Goal: Information Seeking & Learning: Learn about a topic

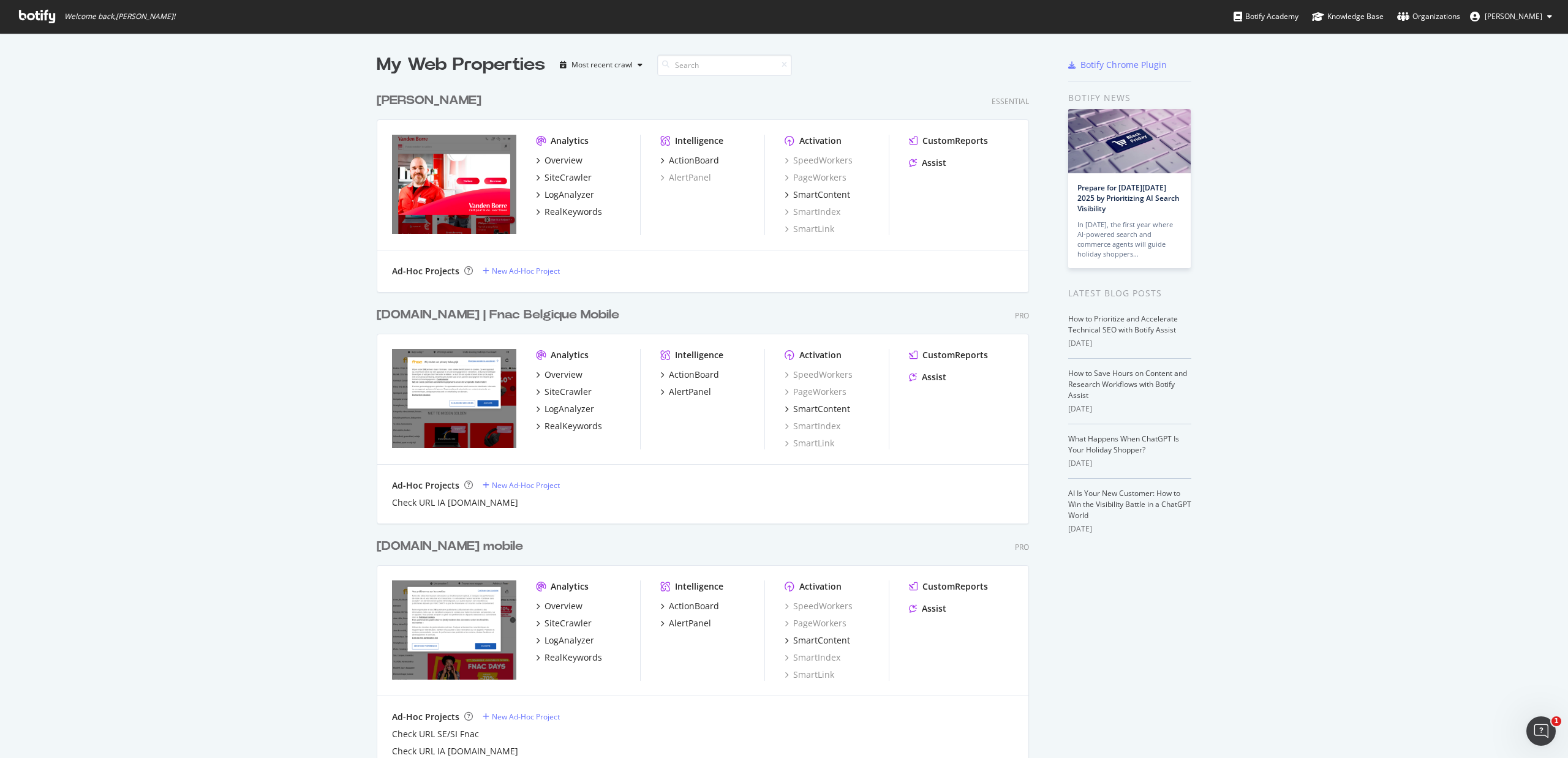
click at [513, 313] on div "[DOMAIN_NAME] | Fnac Belgique Mobile" at bounding box center [498, 315] width 243 height 18
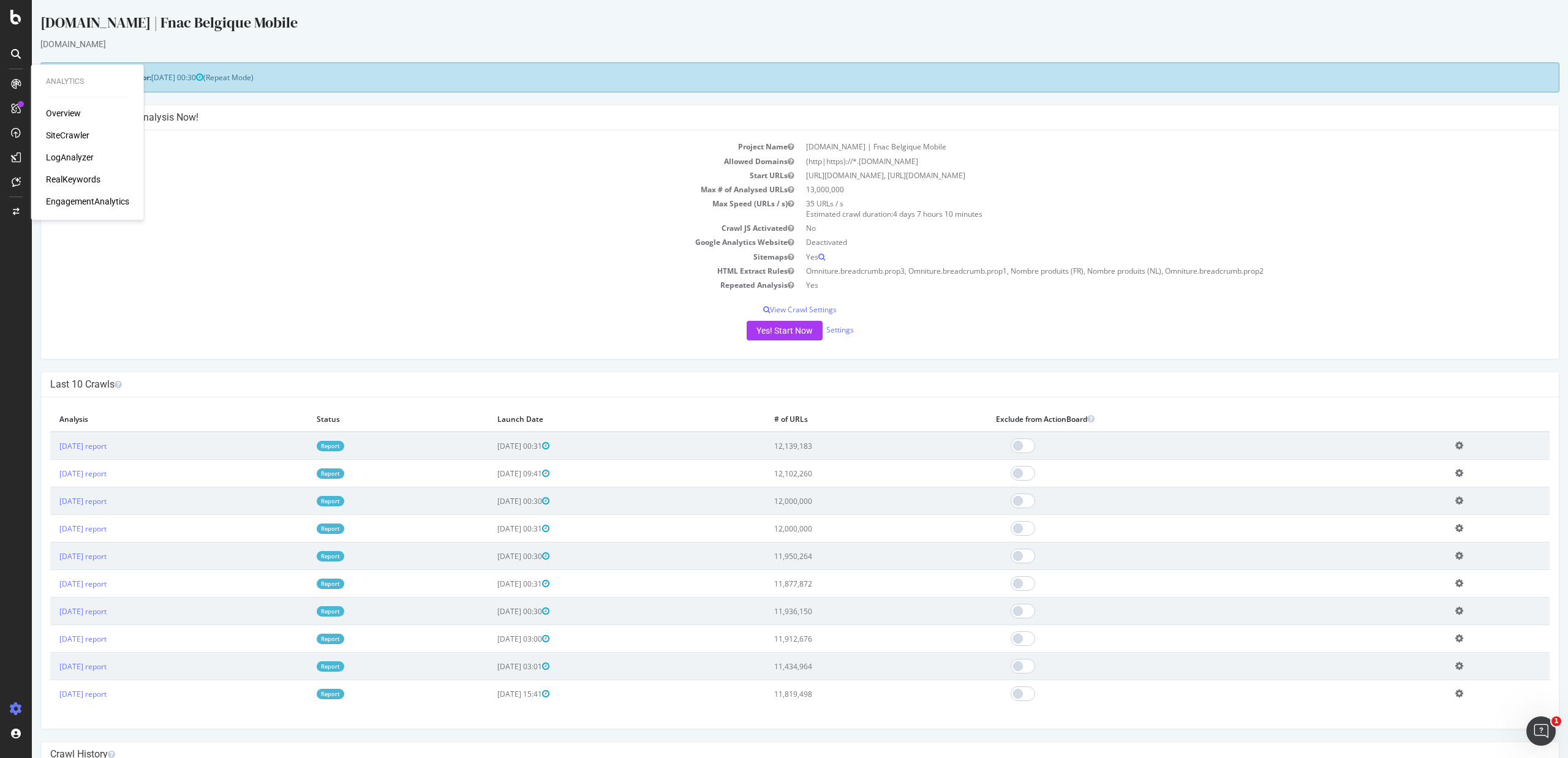
click at [85, 175] on div "RealKeywords" at bounding box center [73, 179] width 55 height 12
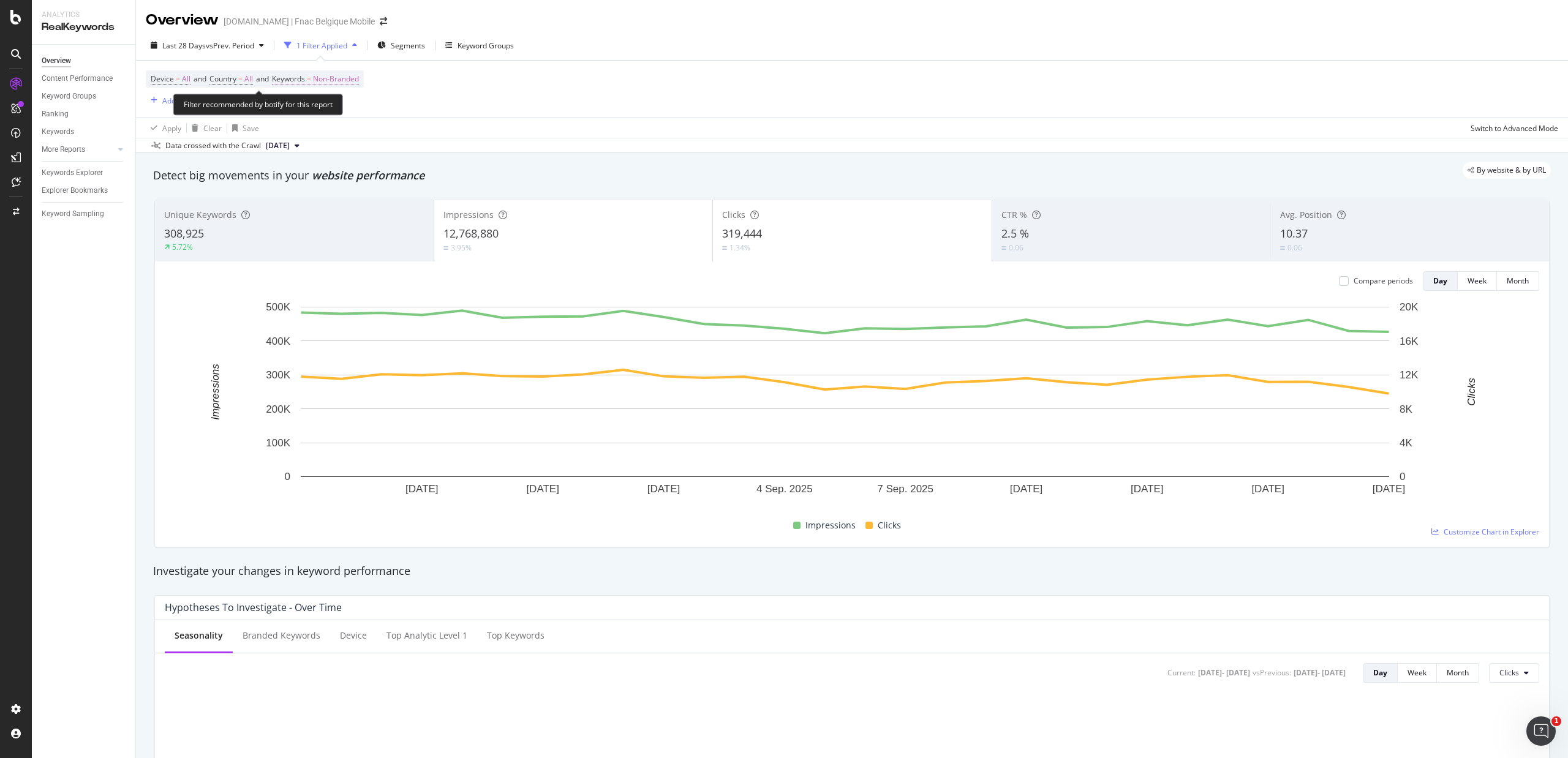
click at [311, 81] on span "=" at bounding box center [309, 79] width 4 height 11
click at [324, 115] on div "Non-Branded" at bounding box center [322, 109] width 65 height 18
click at [307, 202] on span "All" at bounding box center [363, 205] width 125 height 11
click at [418, 131] on div "Apply" at bounding box center [414, 134] width 19 height 11
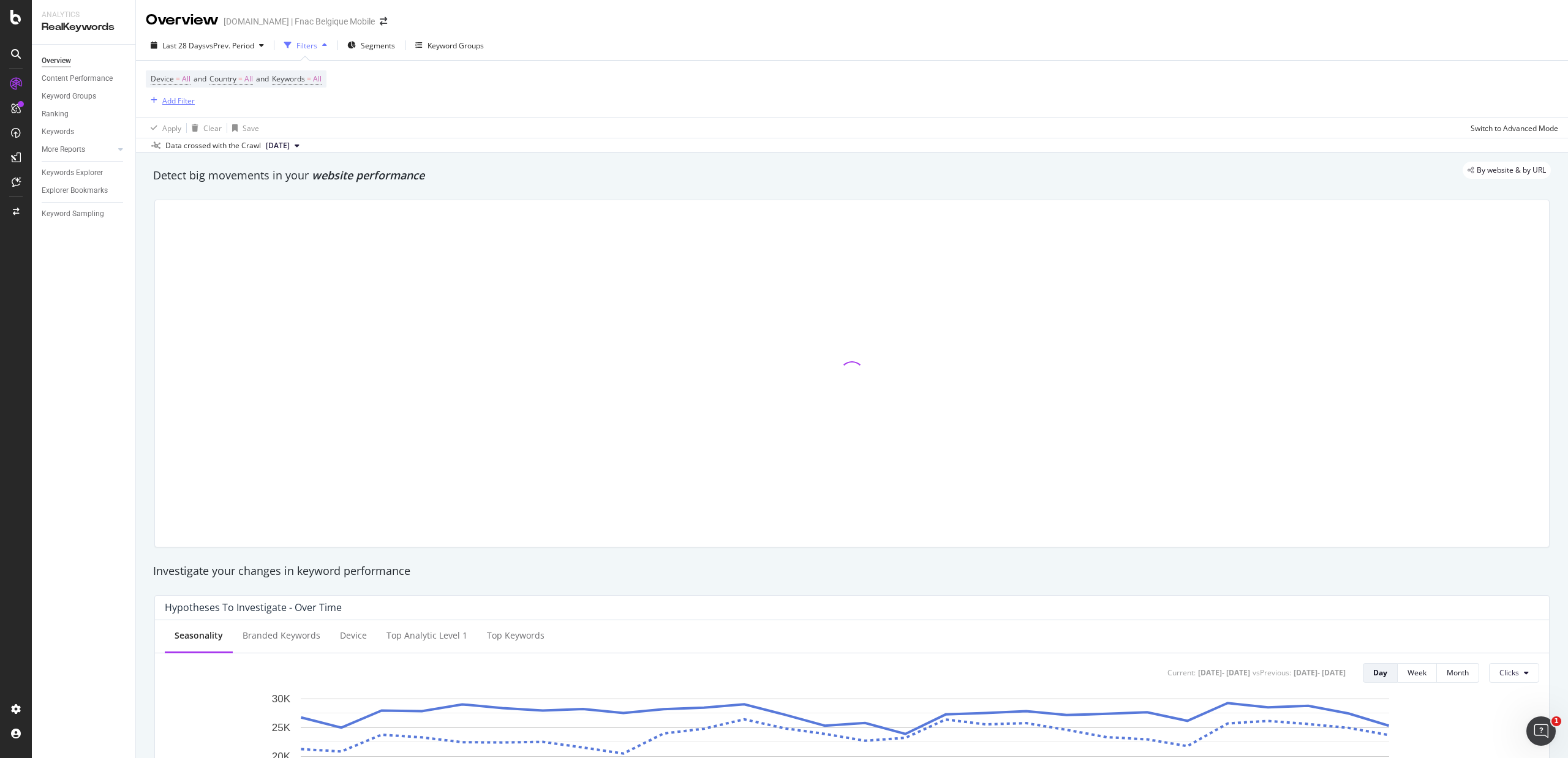
click at [180, 100] on div "Add Filter" at bounding box center [178, 100] width 32 height 11
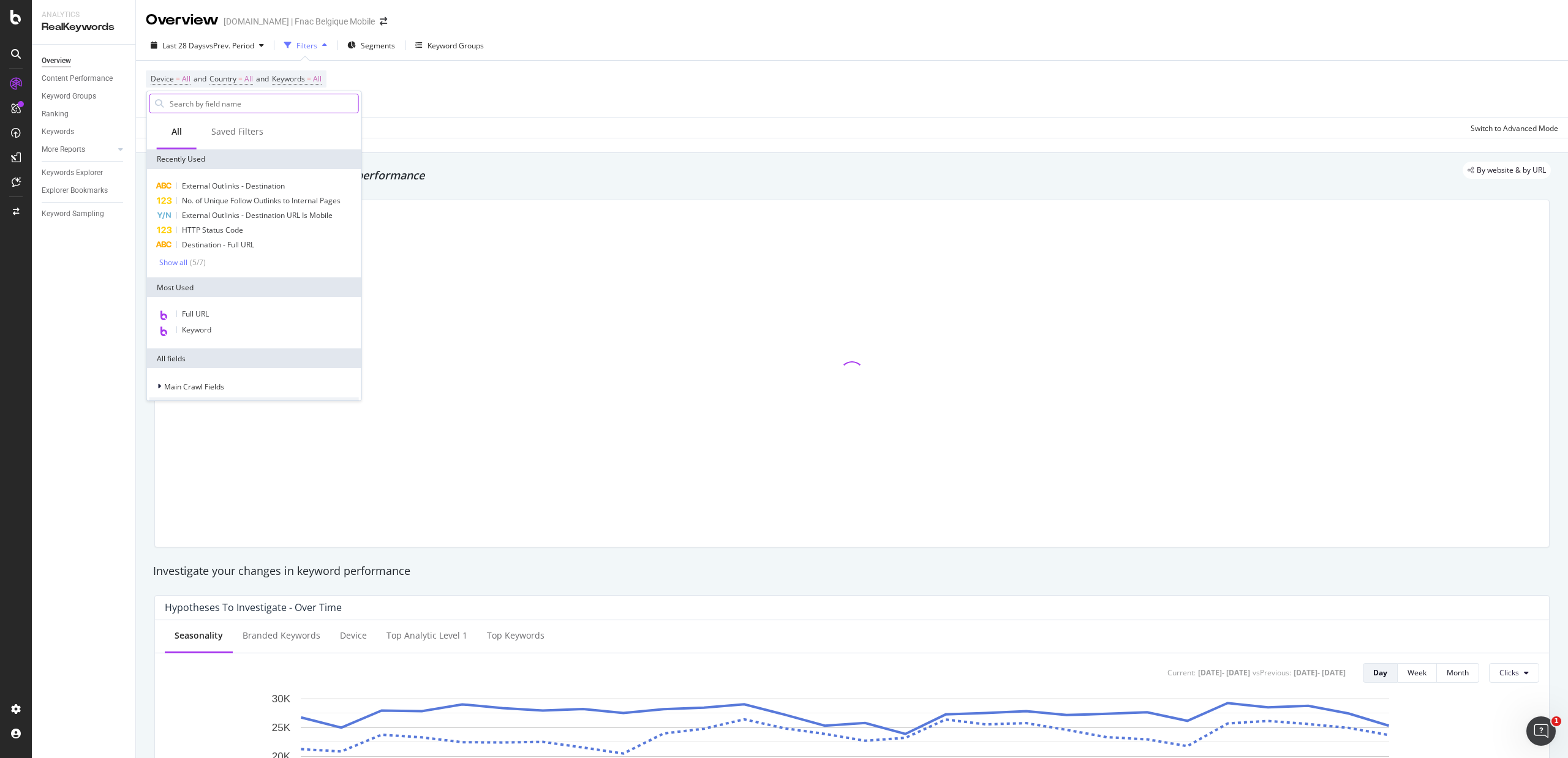
click at [231, 109] on input "text" at bounding box center [263, 103] width 190 height 18
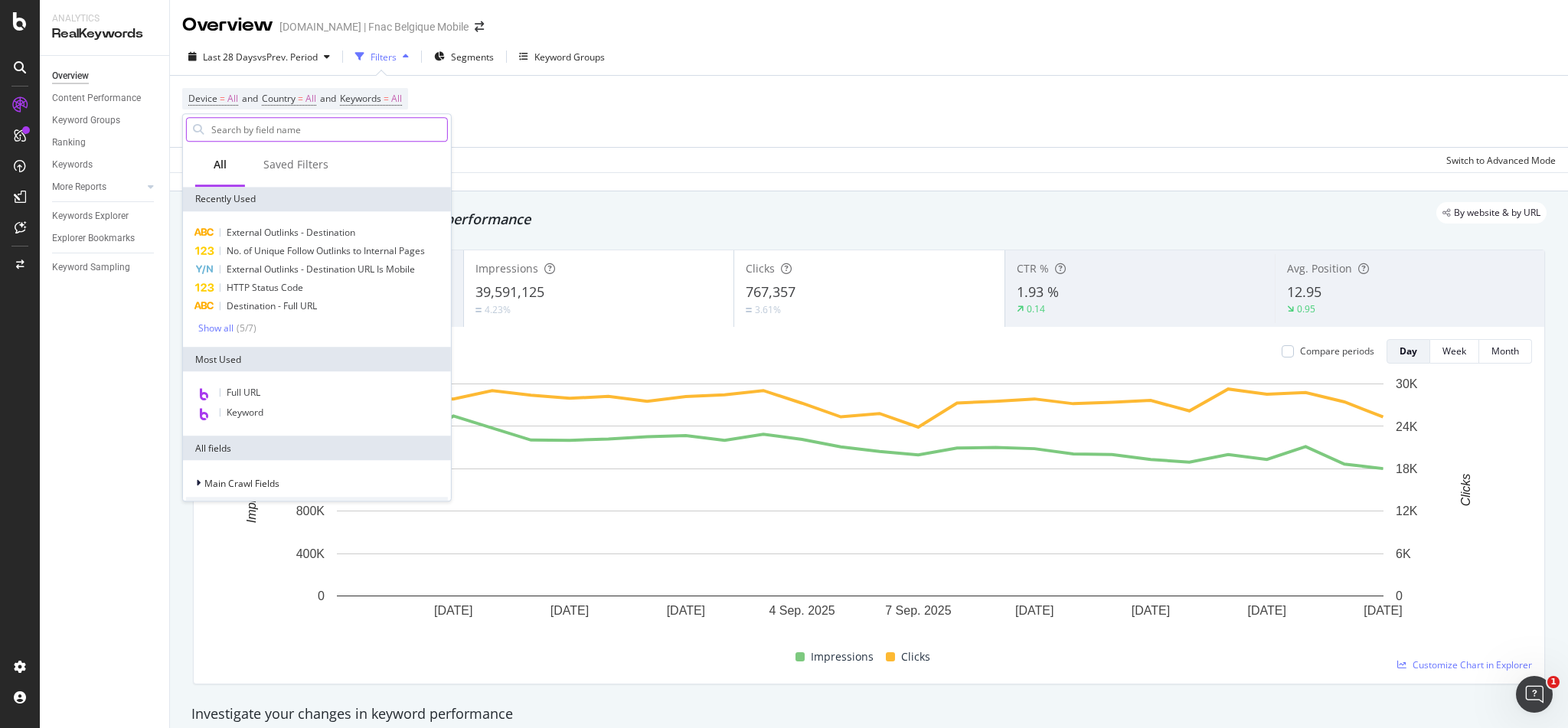
click at [268, 134] on input "text" at bounding box center [328, 129] width 238 height 23
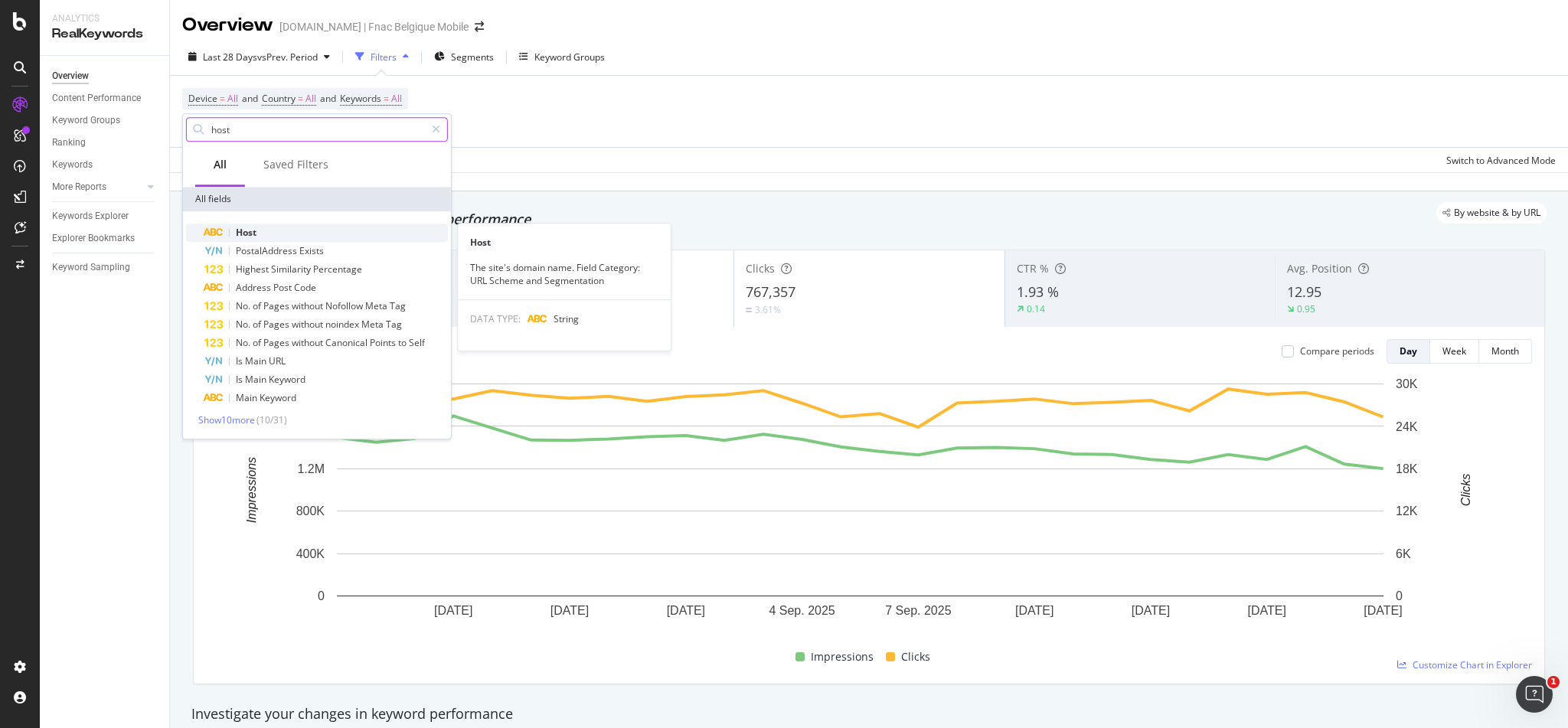
type input "host"
click at [246, 232] on span "Host" at bounding box center [246, 232] width 21 height 13
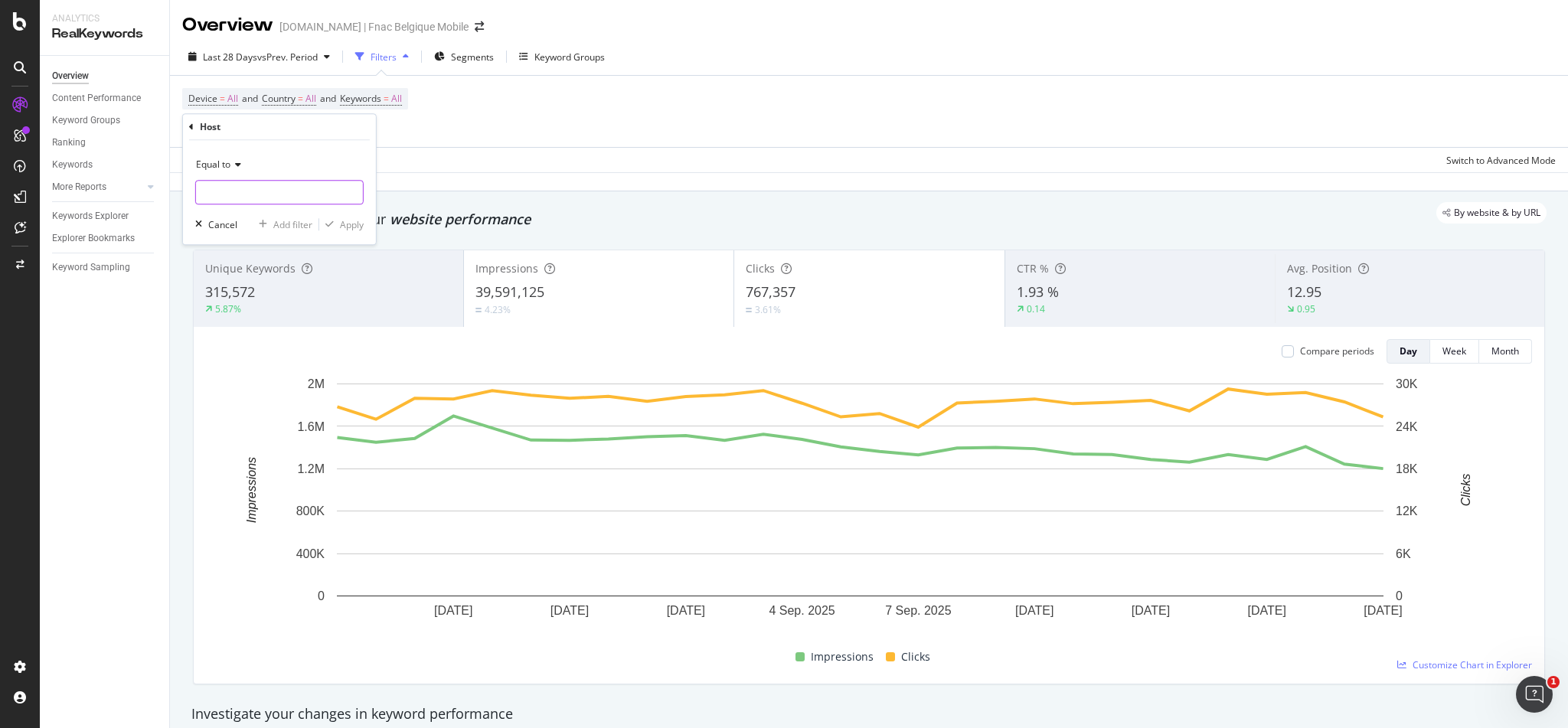
drag, startPoint x: 256, startPoint y: 178, endPoint x: 253, endPoint y: 190, distance: 12.4
click at [254, 187] on div "Equal to" at bounding box center [280, 178] width 168 height 52
click at [253, 194] on input "text" at bounding box center [280, 192] width 167 height 25
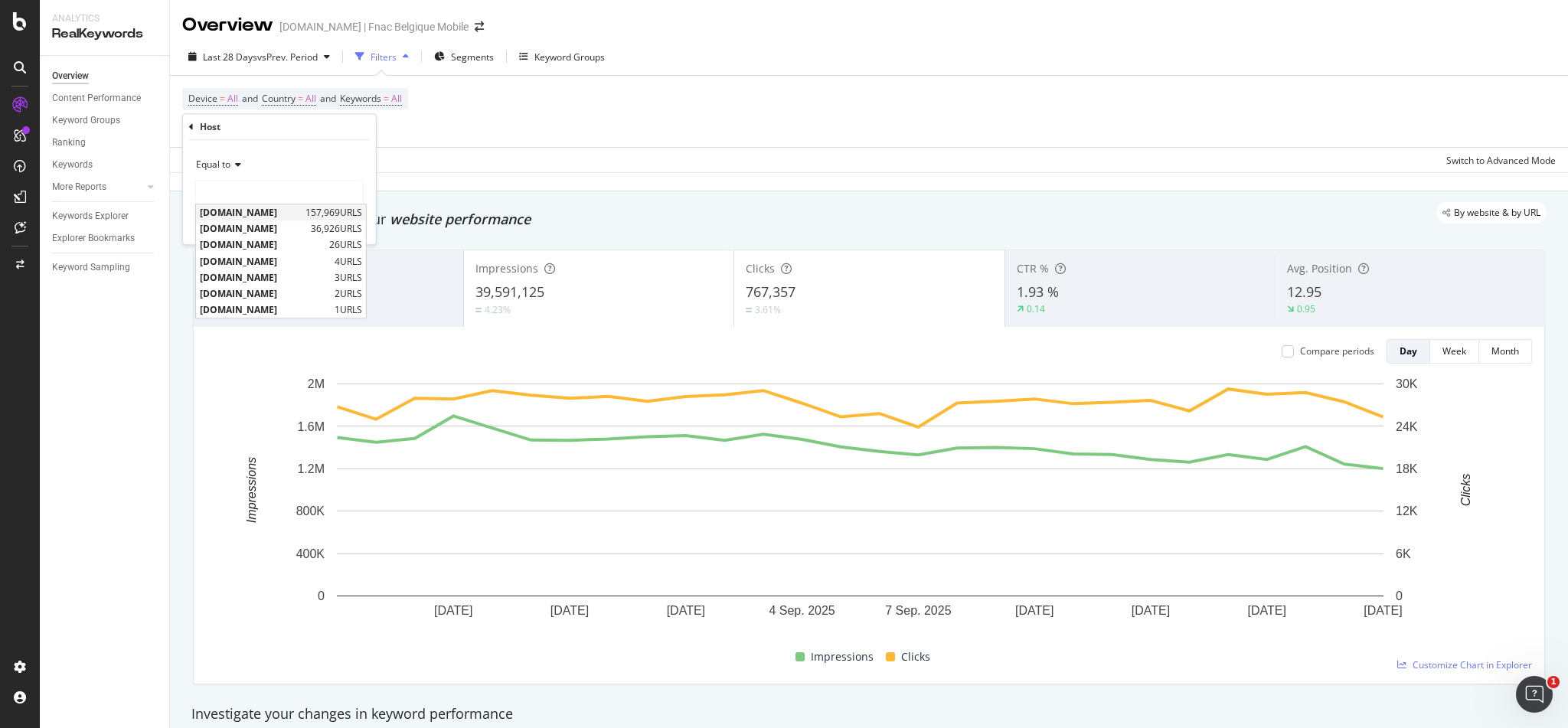
click at [236, 212] on span "[DOMAIN_NAME]" at bounding box center [251, 212] width 102 height 13
type input "[DOMAIN_NAME]"
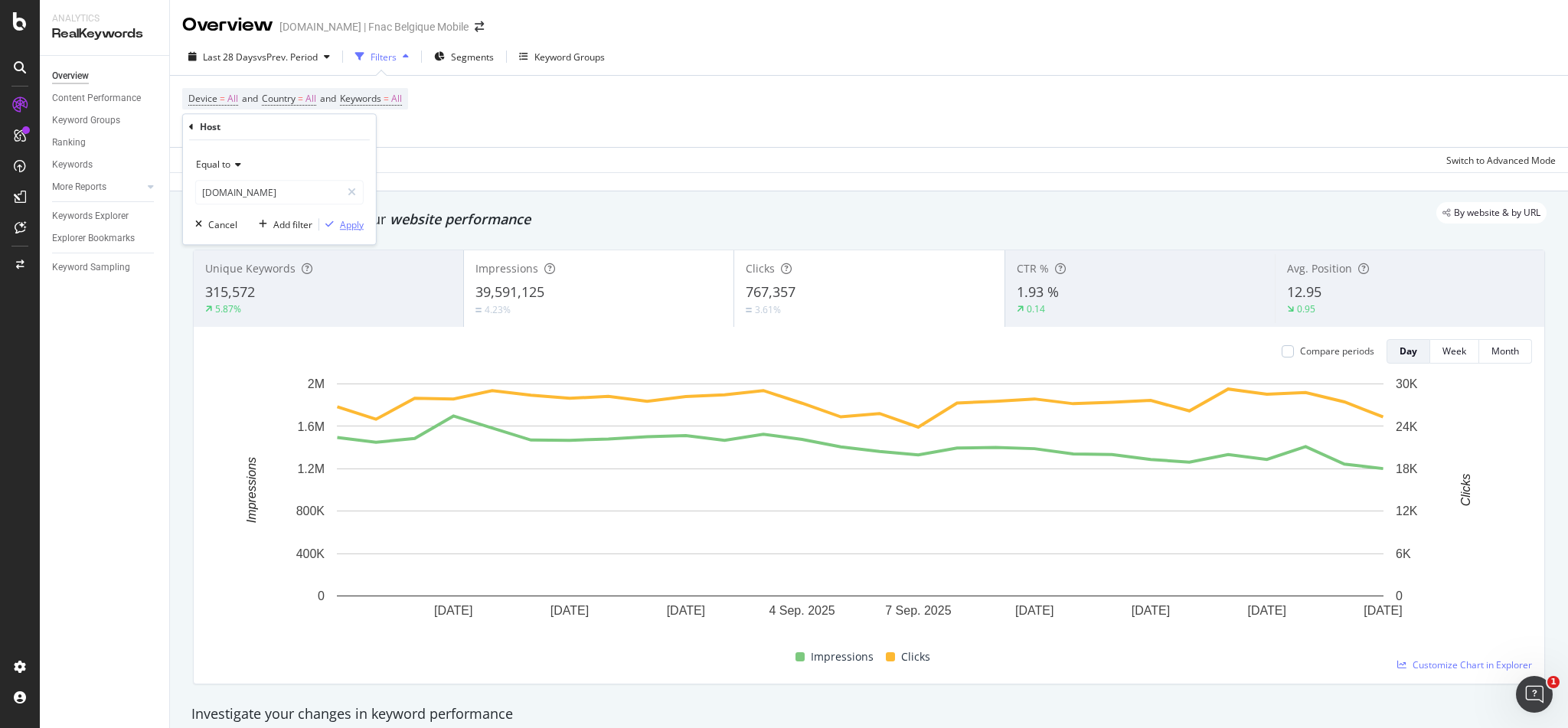
click at [348, 222] on div "Apply" at bounding box center [352, 225] width 24 height 13
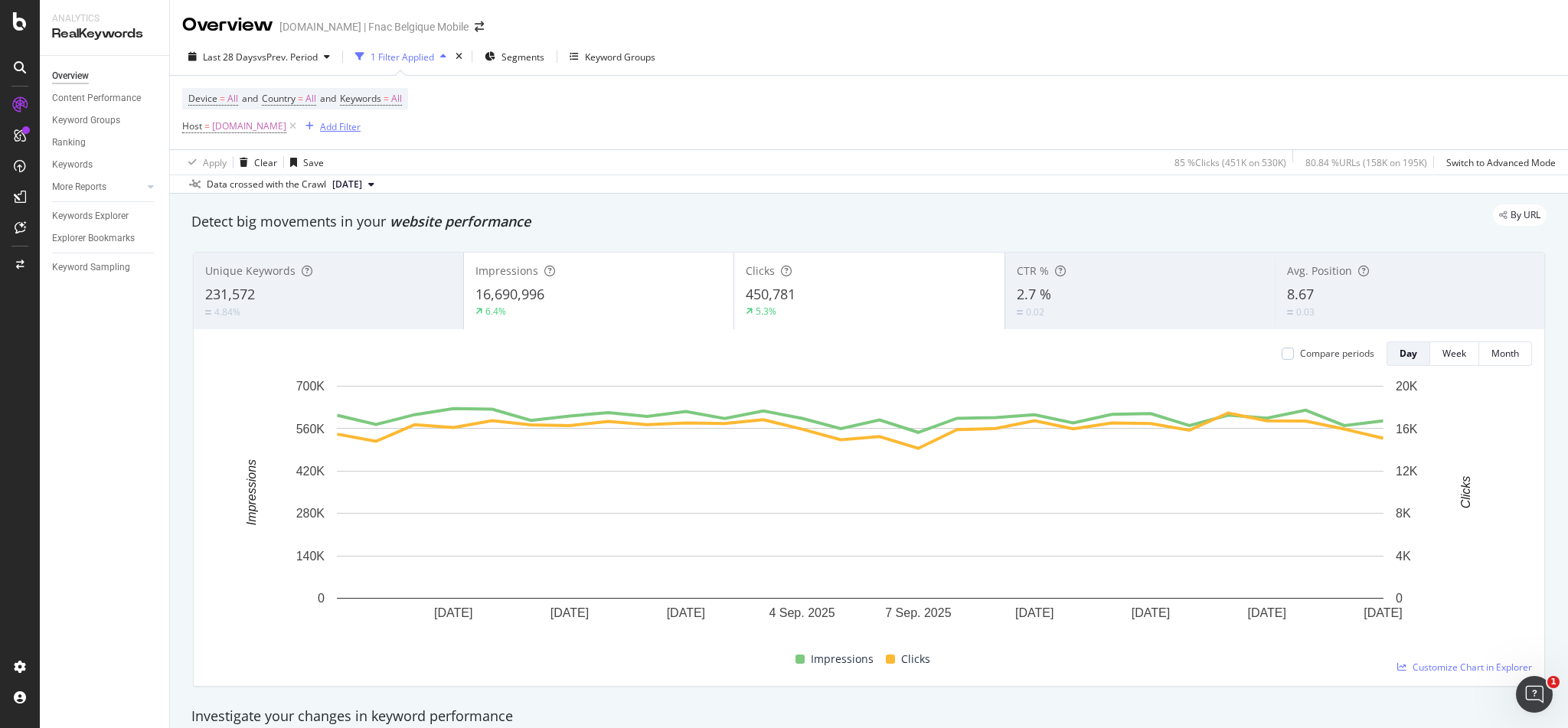
click at [332, 126] on div "Add Filter" at bounding box center [340, 126] width 40 height 13
click at [381, 97] on span "Keywords" at bounding box center [360, 98] width 41 height 13
click at [323, 126] on div "Add Filter" at bounding box center [340, 126] width 40 height 13
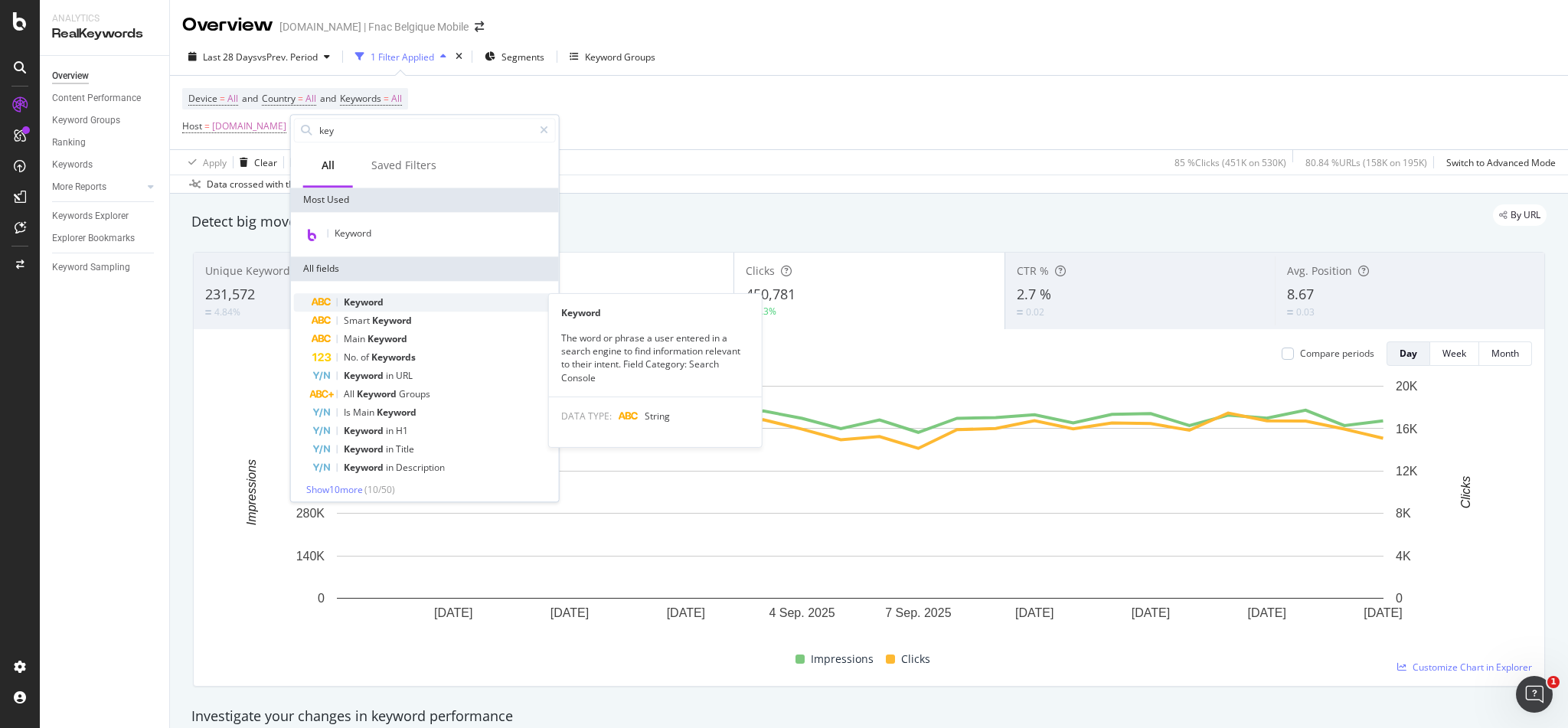
type input "key"
click at [378, 299] on span "Keyword" at bounding box center [363, 302] width 39 height 13
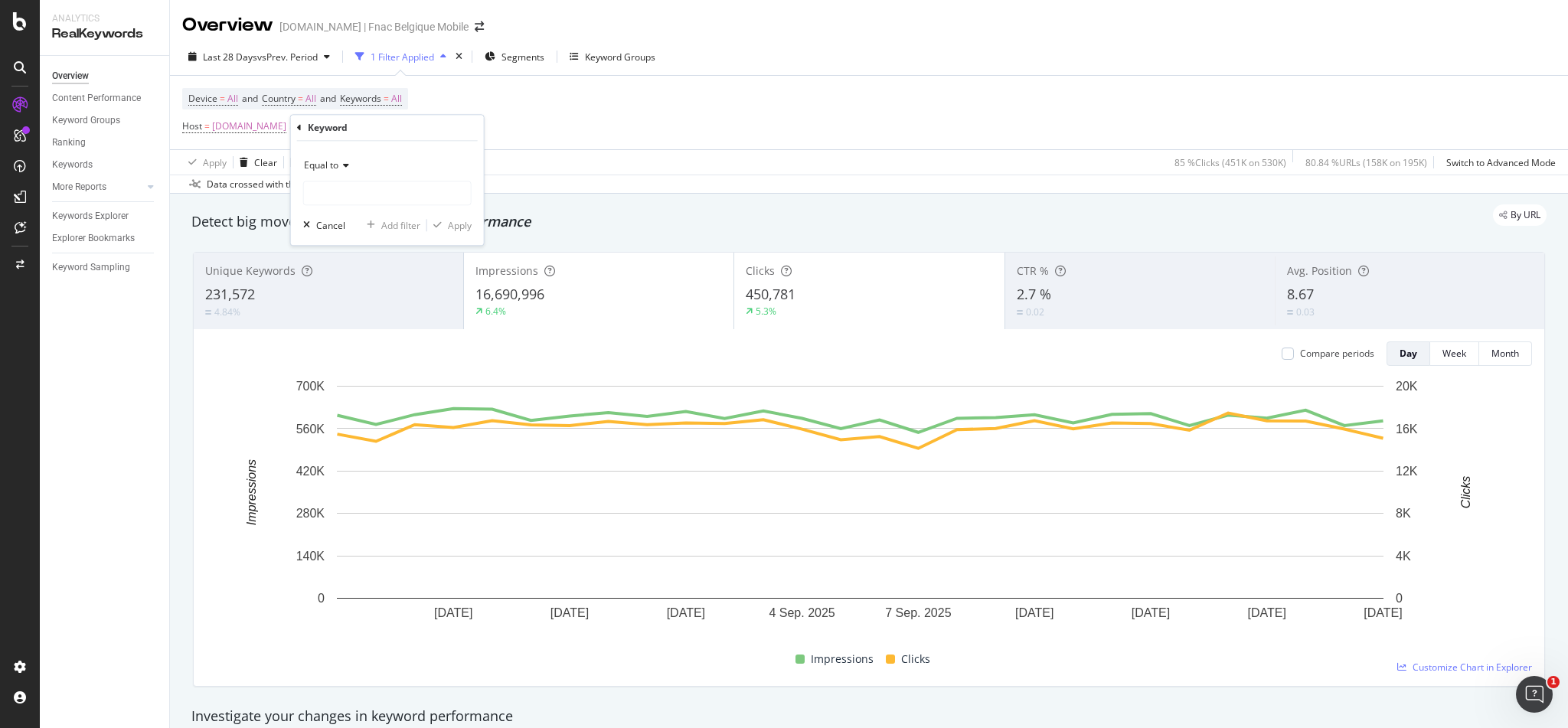
click at [336, 168] on span "Equal to" at bounding box center [321, 165] width 34 height 13
click at [360, 317] on div "Contains" at bounding box center [388, 316] width 164 height 20
click at [367, 196] on input "text" at bounding box center [388, 193] width 167 height 25
type input "iphone"
click at [468, 224] on div "Apply" at bounding box center [460, 225] width 24 height 13
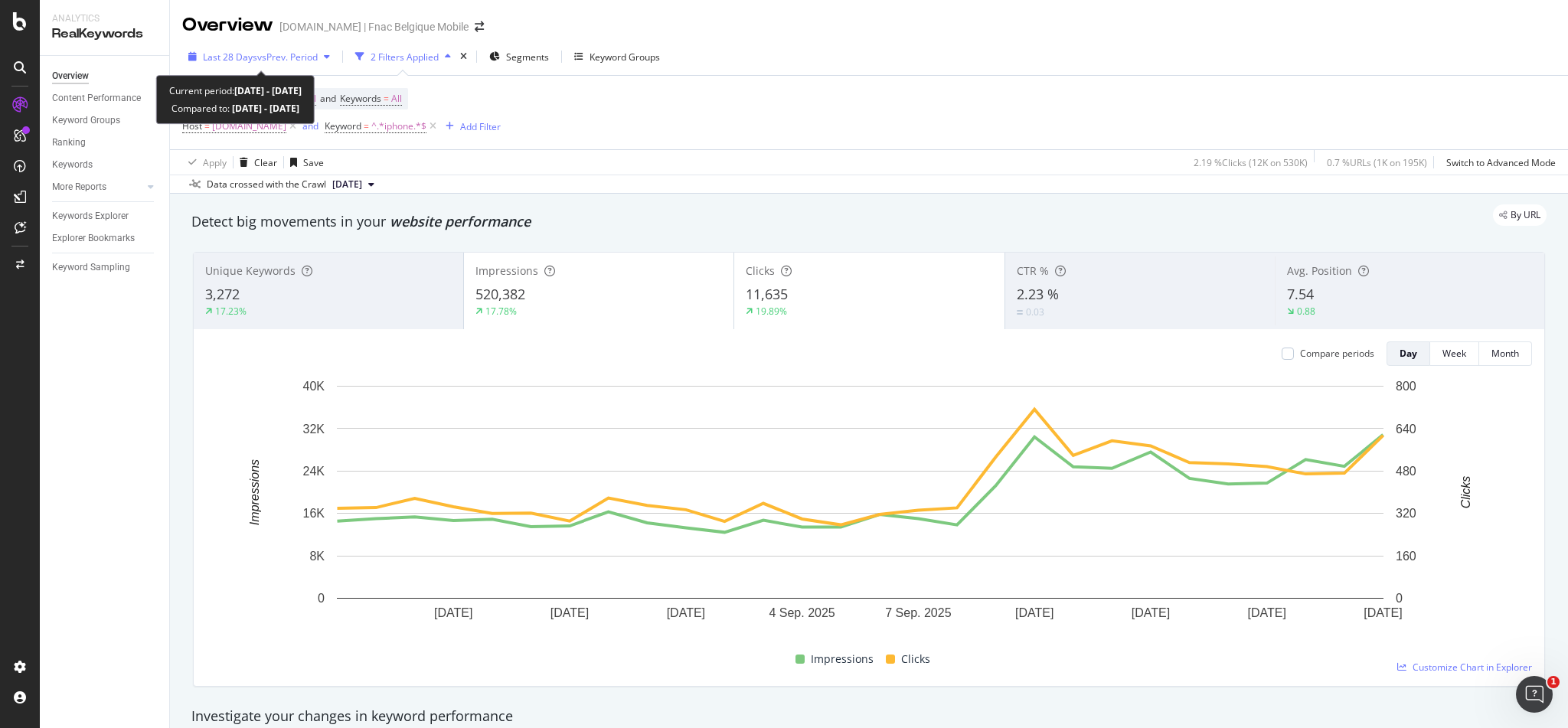
click at [303, 57] on span "vs Prev. Period" at bounding box center [287, 57] width 61 height 13
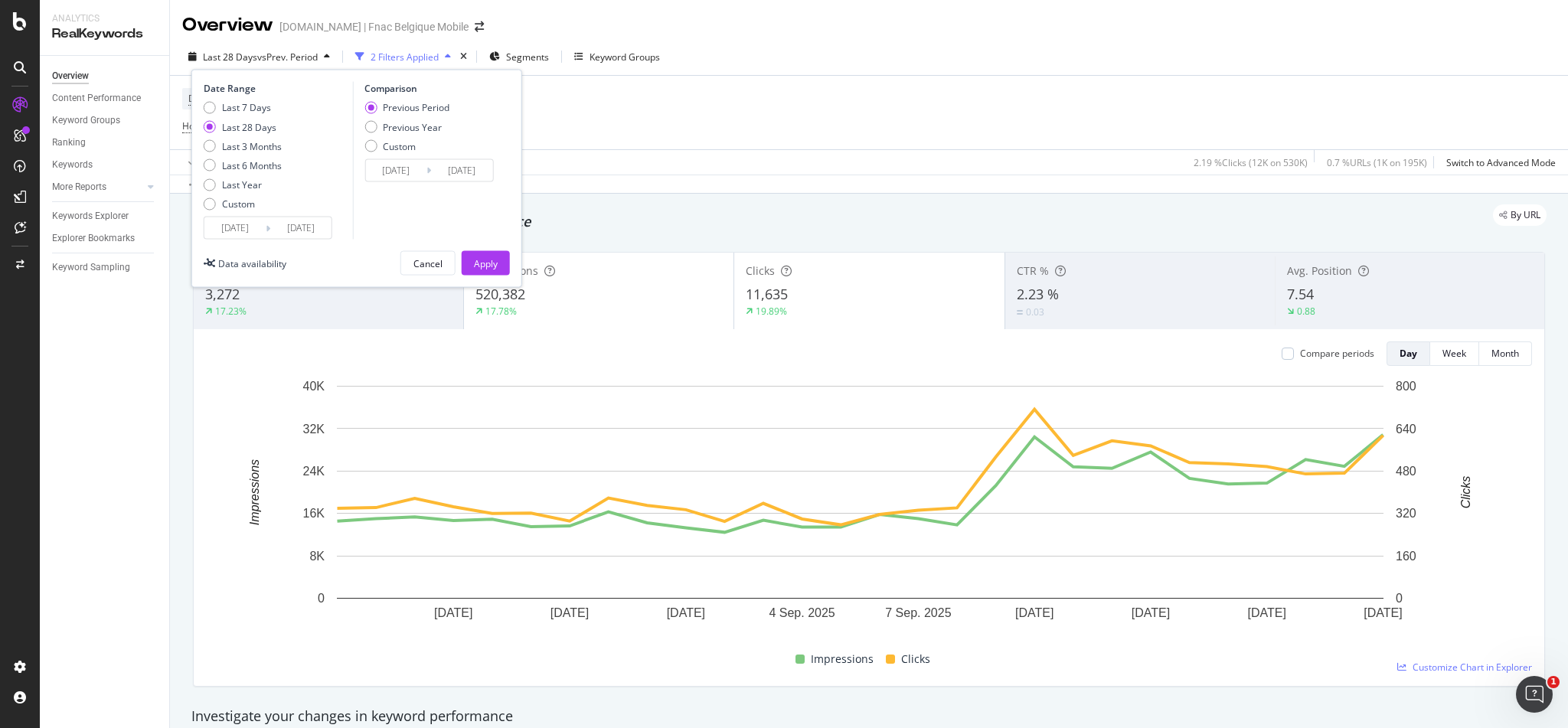
drag, startPoint x: 259, startPoint y: 108, endPoint x: 260, endPoint y: 129, distance: 21.0
click at [260, 129] on div "Last 7 Days Last 28 Days Last 3 Months Last 6 Months Last Year Custom" at bounding box center [242, 159] width 78 height 116
click at [372, 124] on div "Previous Year" at bounding box center [371, 127] width 12 height 12
type input "[DATE]"
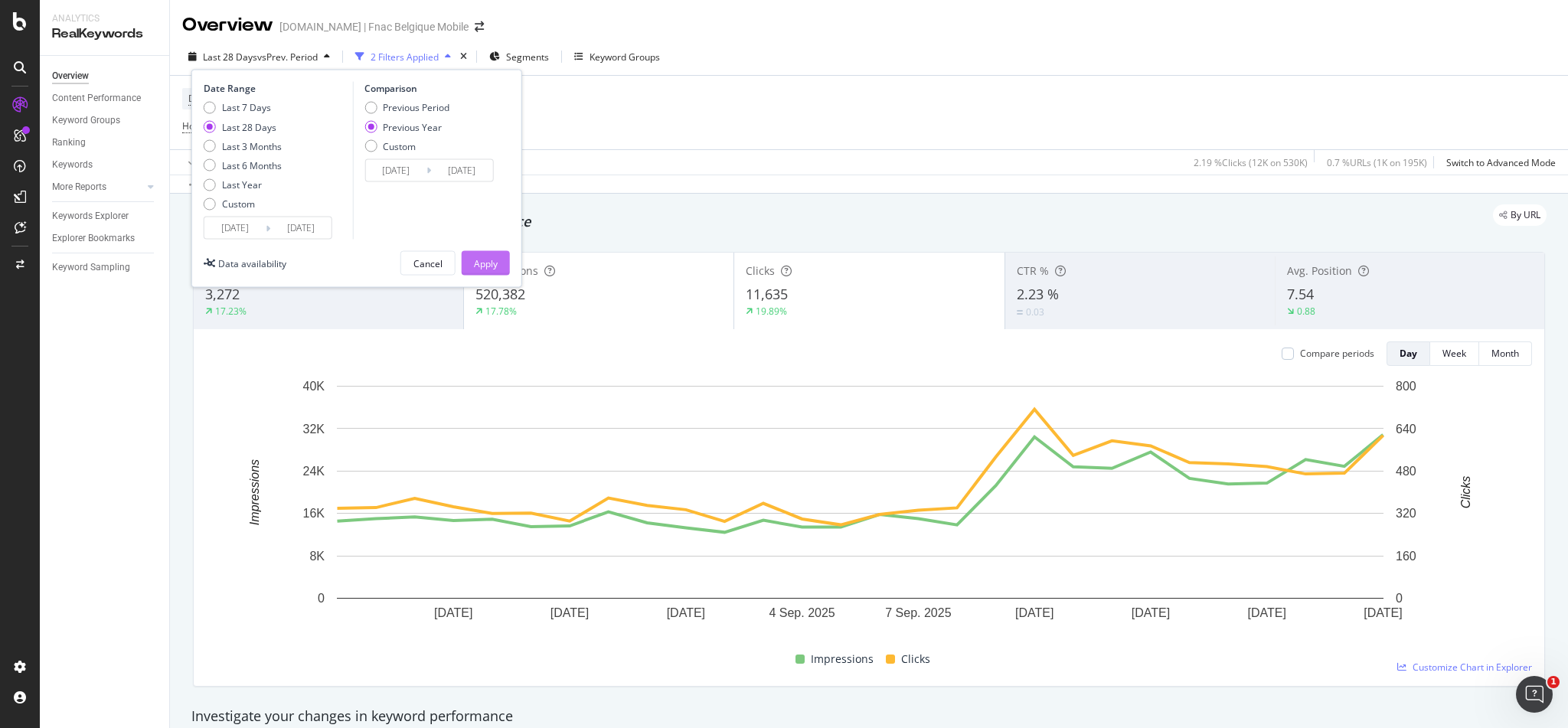
click at [479, 259] on div "Apply" at bounding box center [486, 263] width 24 height 13
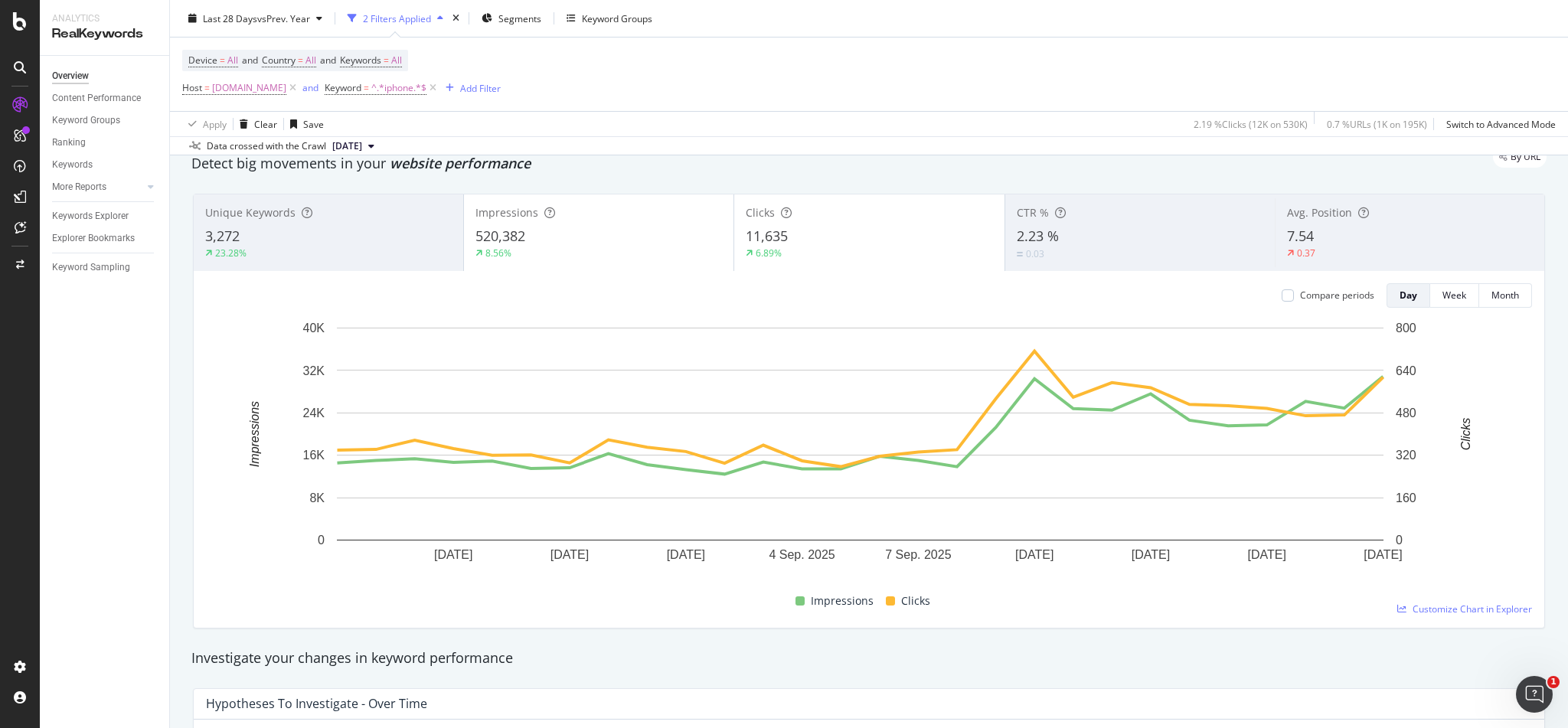
scroll to position [31, 0]
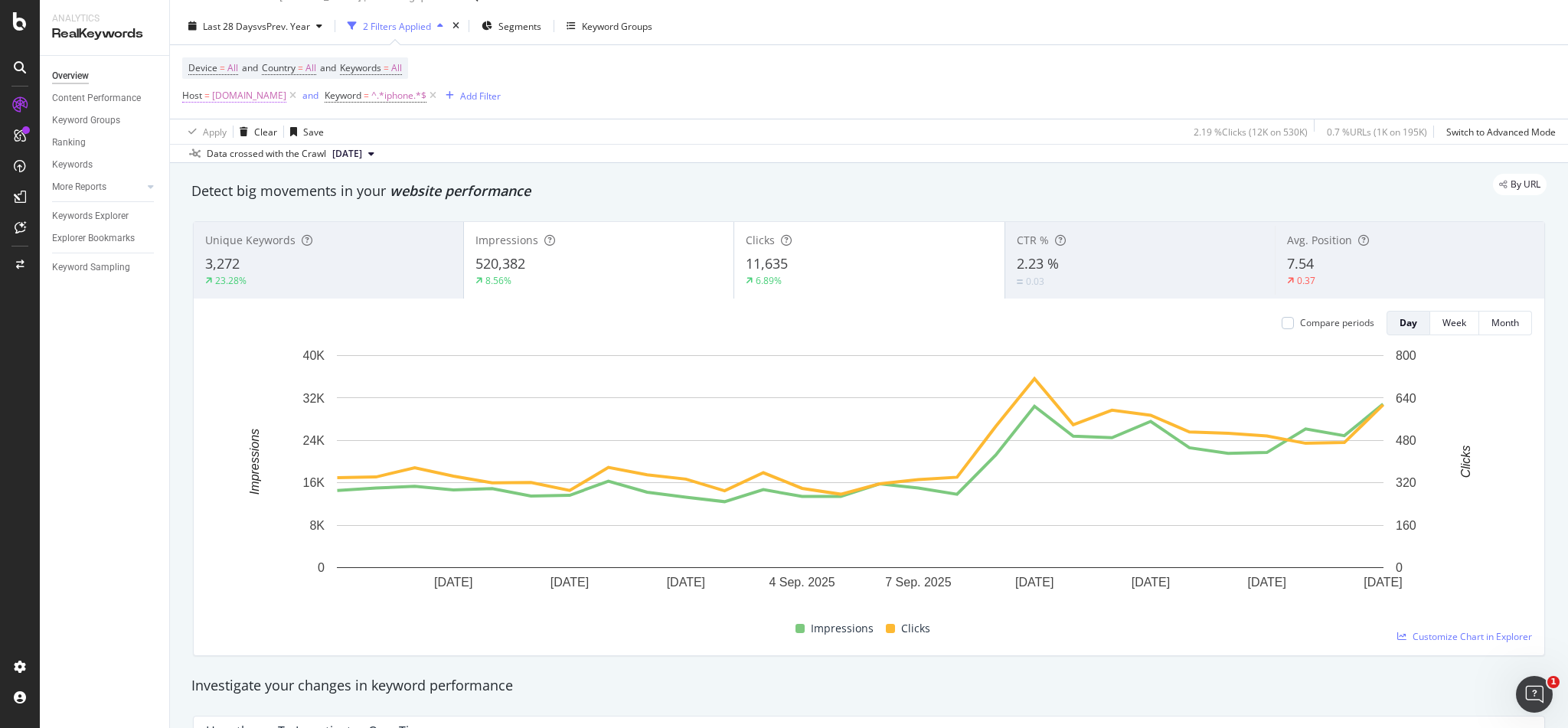
click at [209, 94] on span "=" at bounding box center [207, 95] width 5 height 13
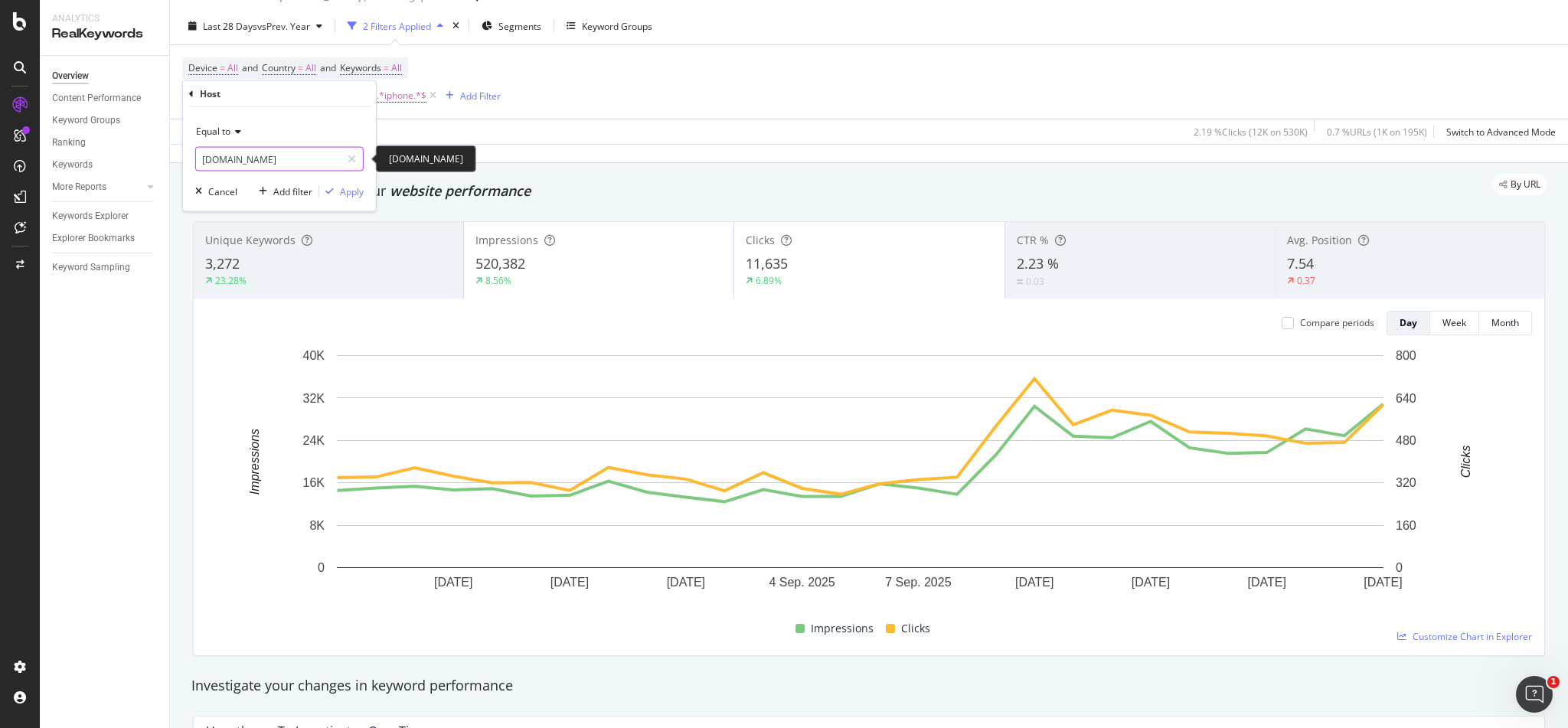
click at [243, 160] on input "[DOMAIN_NAME]" at bounding box center [268, 160] width 145 height 25
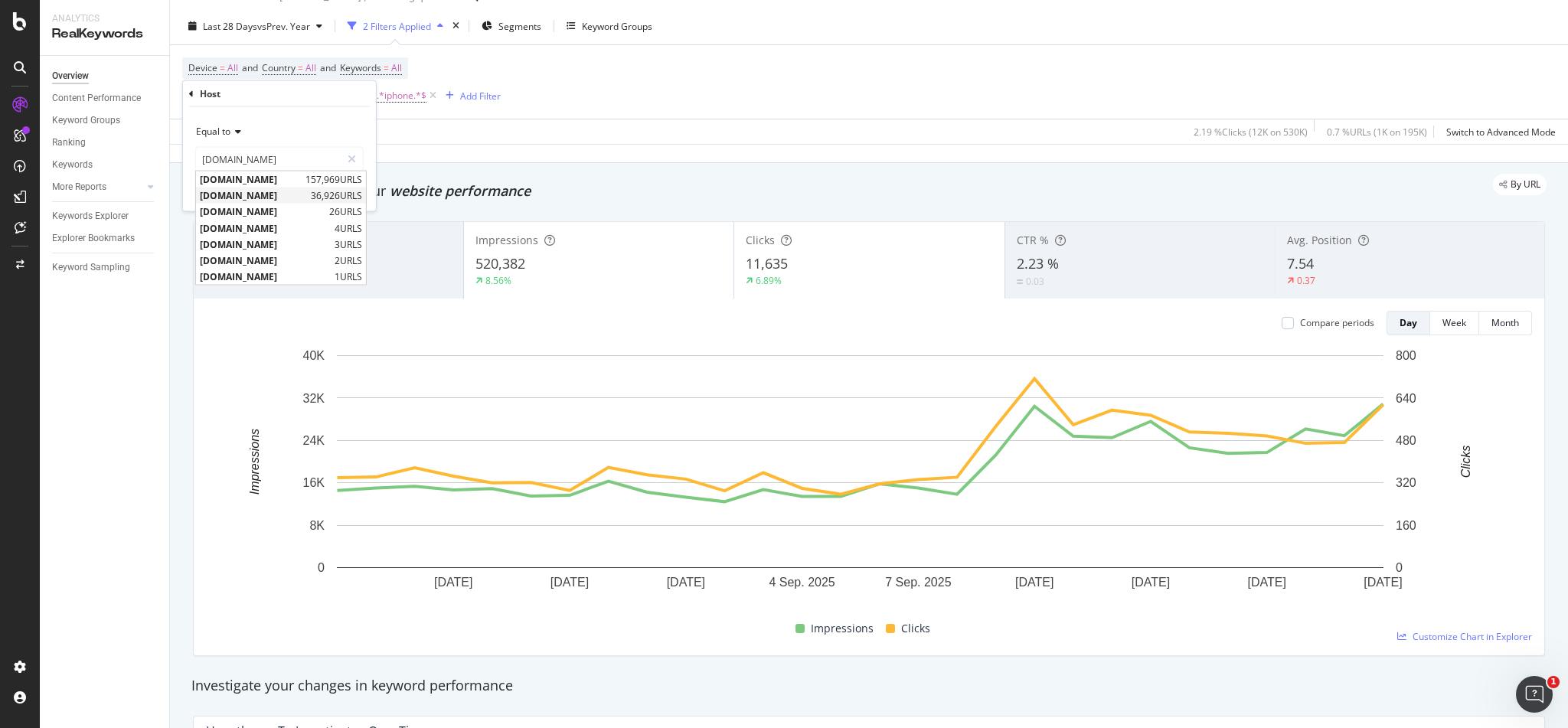
click at [246, 189] on span "[DOMAIN_NAME]" at bounding box center [253, 196] width 107 height 13
type input "[DOMAIN_NAME]"
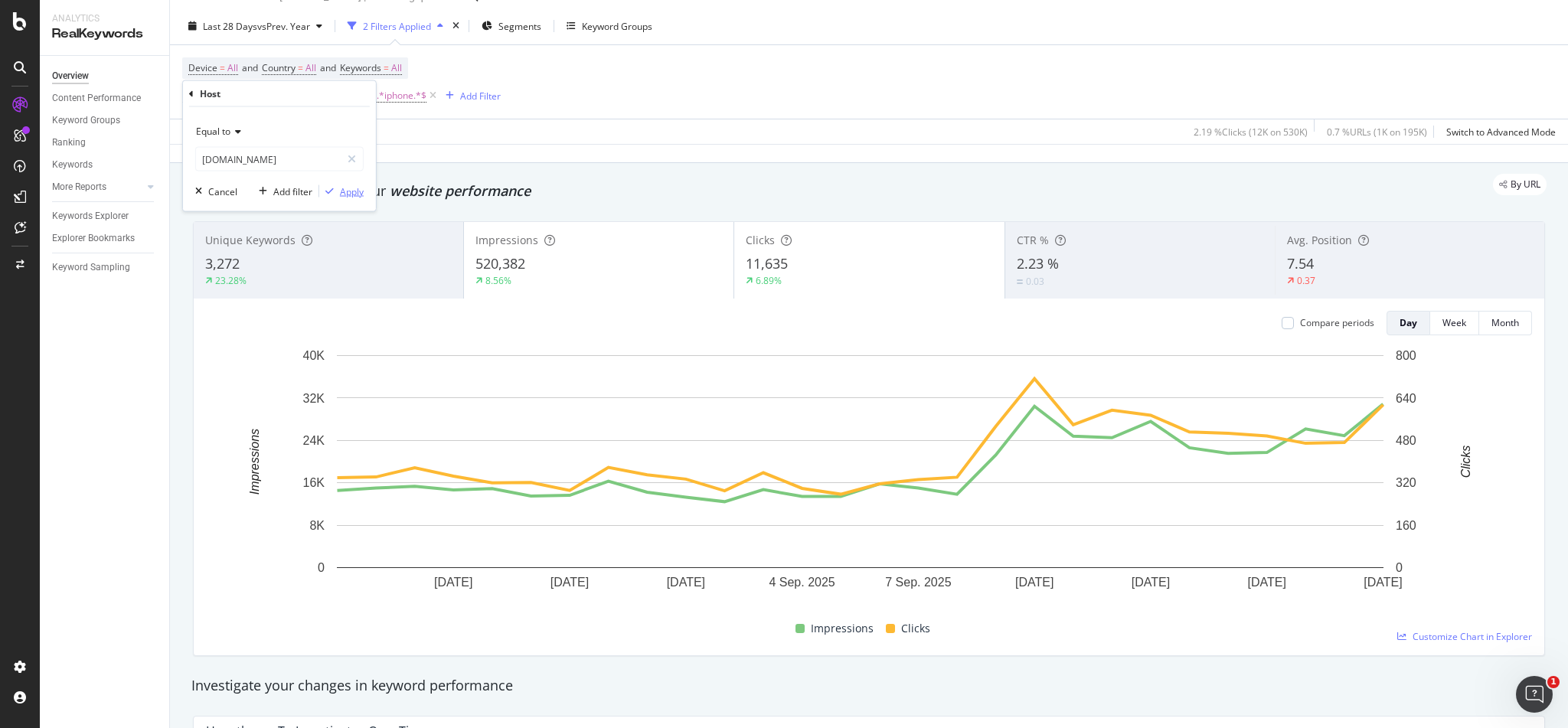
click at [353, 191] on div "Apply" at bounding box center [352, 190] width 24 height 13
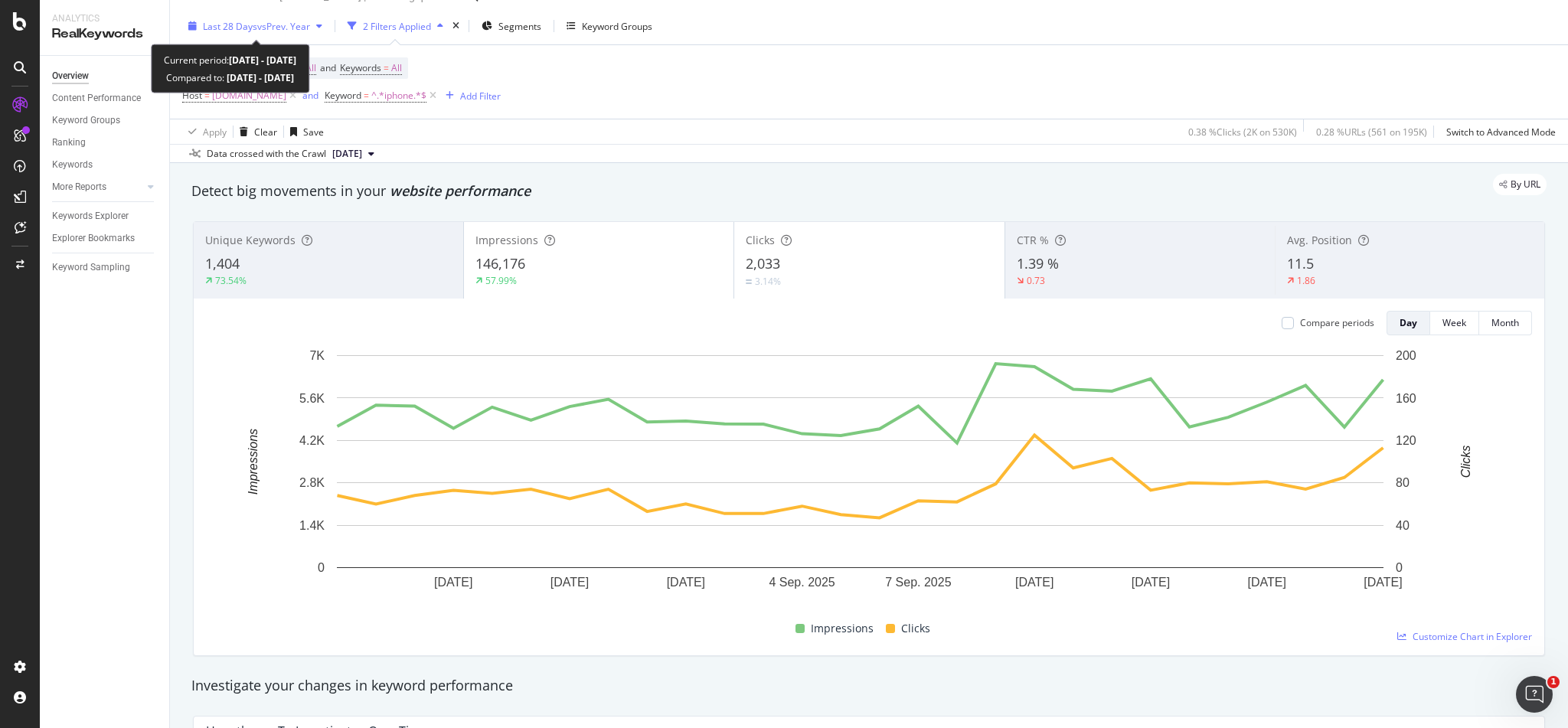
click at [225, 26] on span "Last 28 Days" at bounding box center [230, 26] width 54 height 13
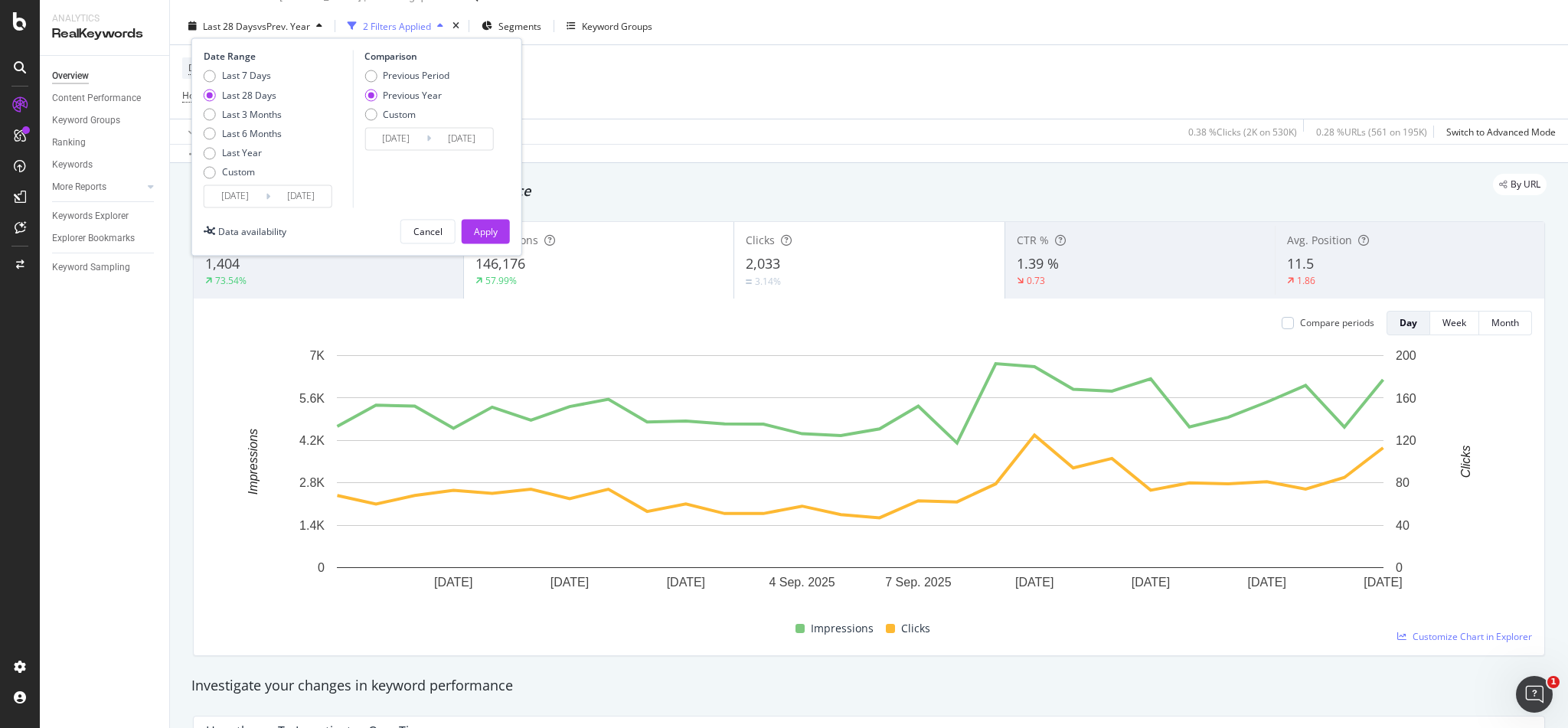
click at [239, 196] on input "[DATE]" at bounding box center [235, 196] width 61 height 21
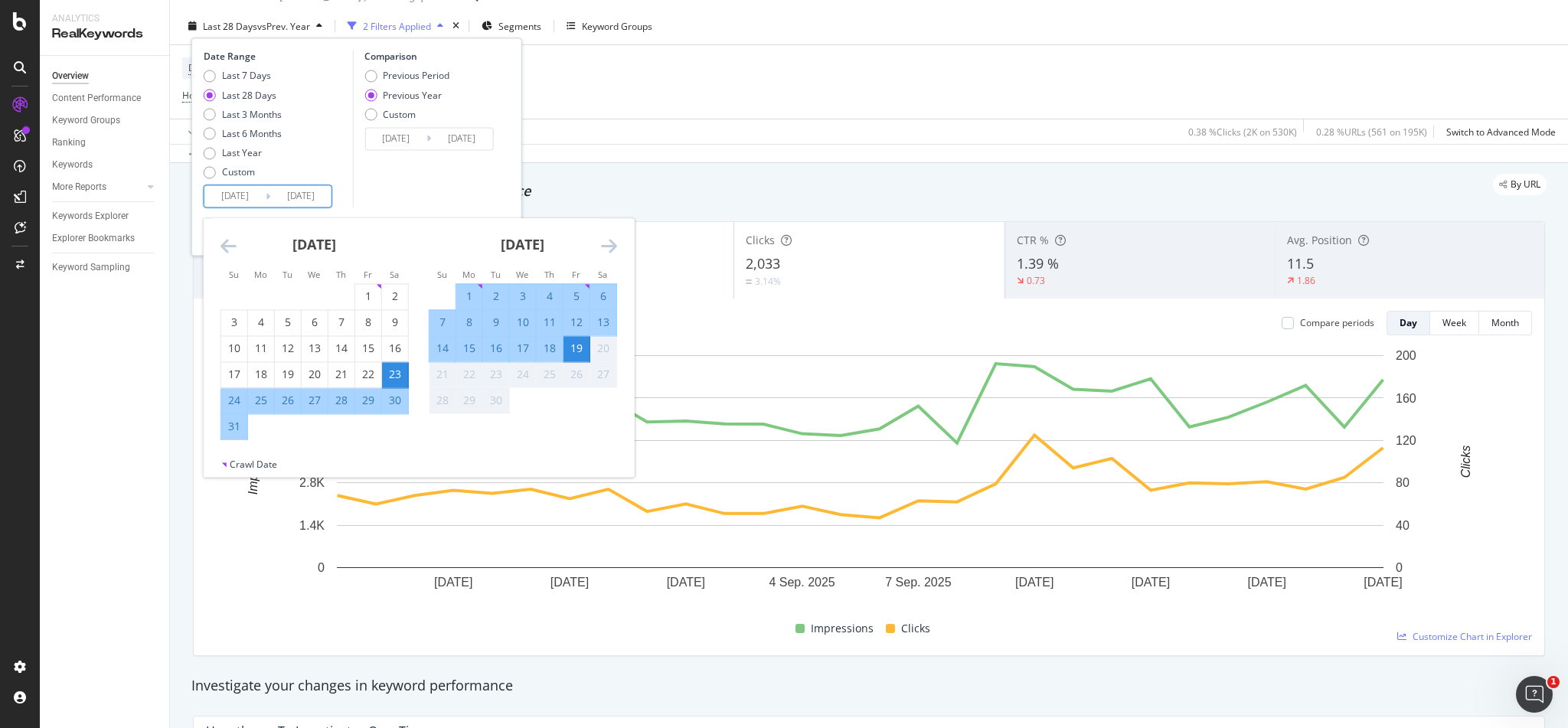
click at [578, 318] on div "12" at bounding box center [577, 323] width 26 height 15
type input "[DATE]"
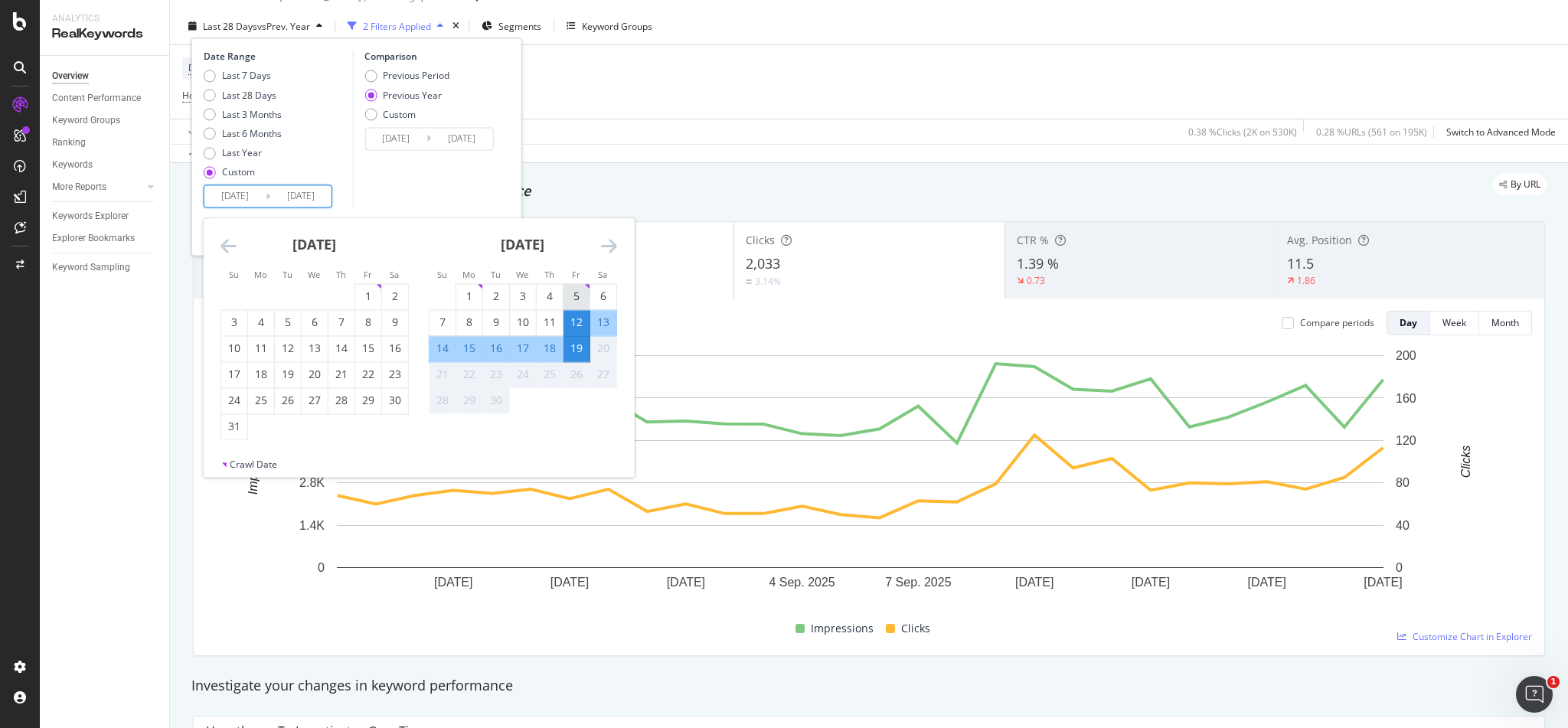
click at [576, 295] on div "5" at bounding box center [577, 296] width 26 height 15
type input "[DATE]"
click at [445, 203] on div "Comparison Previous Period Previous Year Custom [DATE] Navigate forward to inte…" at bounding box center [425, 130] width 146 height 158
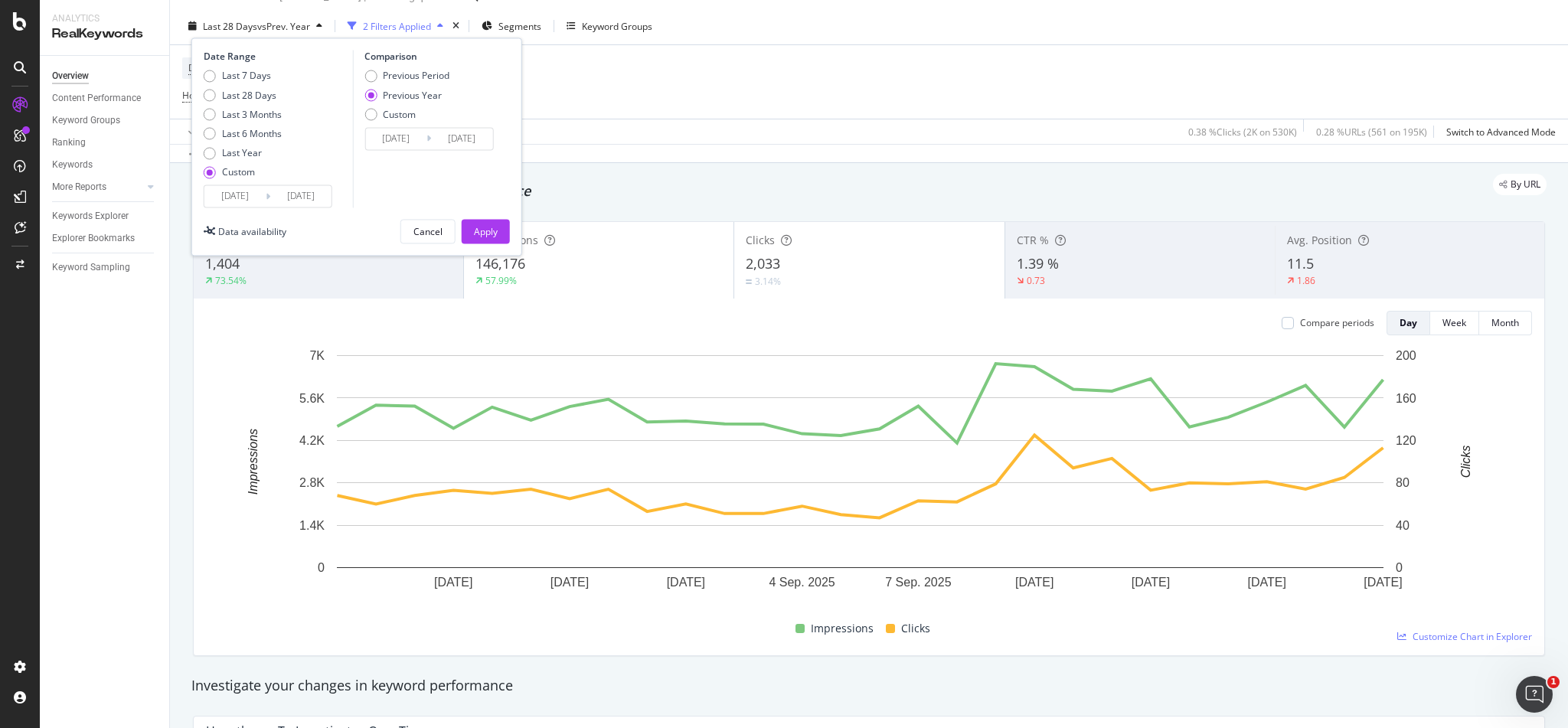
click at [410, 136] on input "[DATE]" at bounding box center [396, 139] width 61 height 21
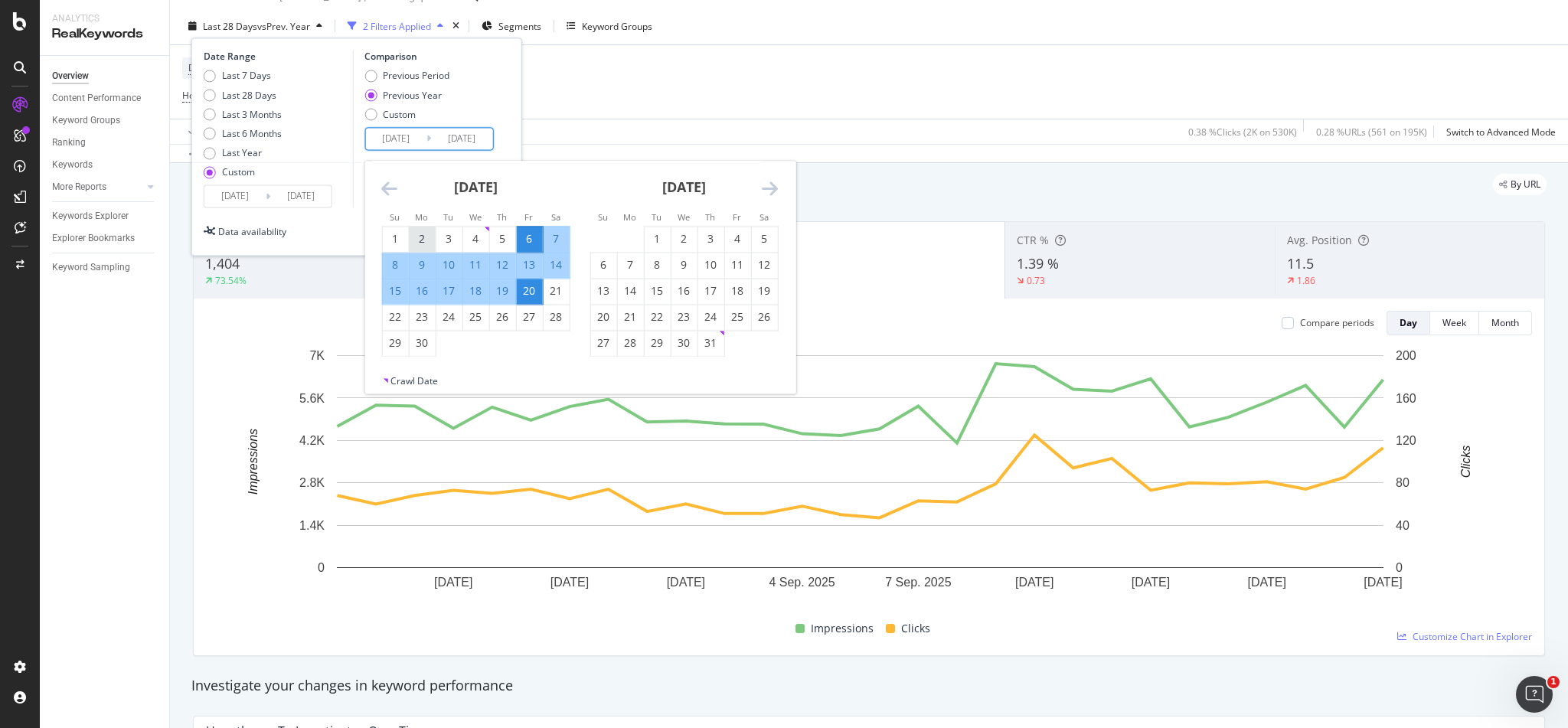
click at [425, 239] on div "2" at bounding box center [422, 239] width 26 height 15
type input "[DATE]"
click at [420, 293] on div "16" at bounding box center [422, 291] width 26 height 15
type input "[DATE]"
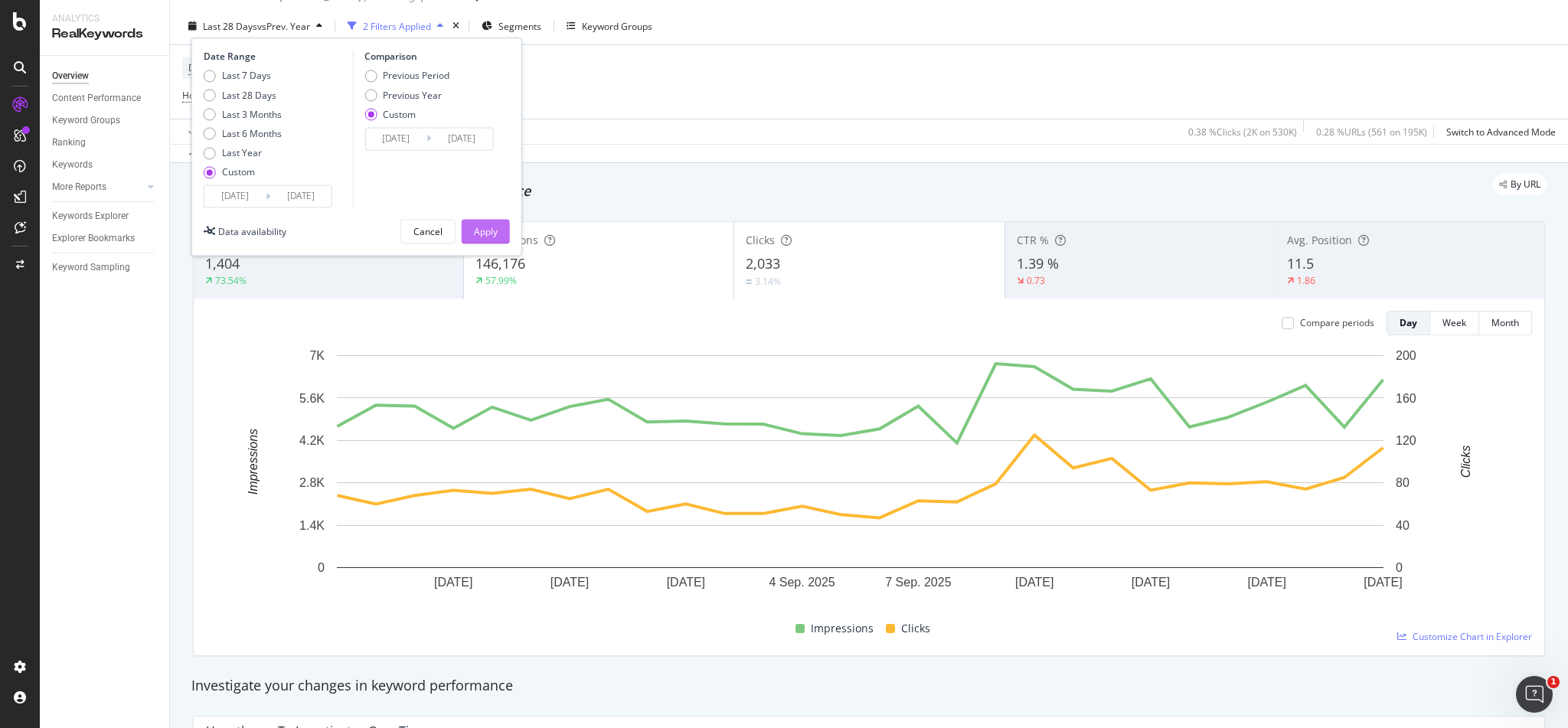
click at [488, 226] on div "Apply" at bounding box center [486, 232] width 24 height 13
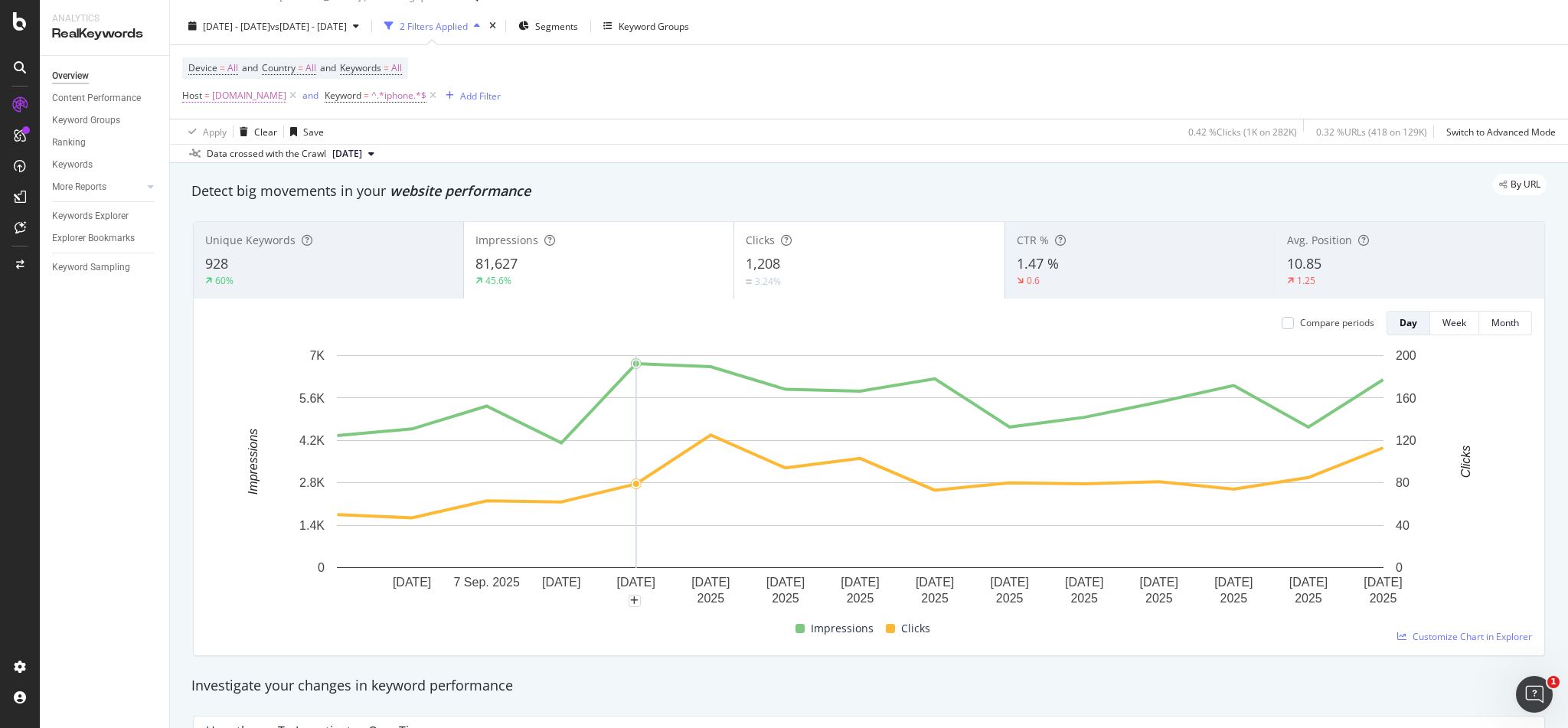
click at [232, 99] on span "[DOMAIN_NAME]" at bounding box center [249, 96] width 75 height 21
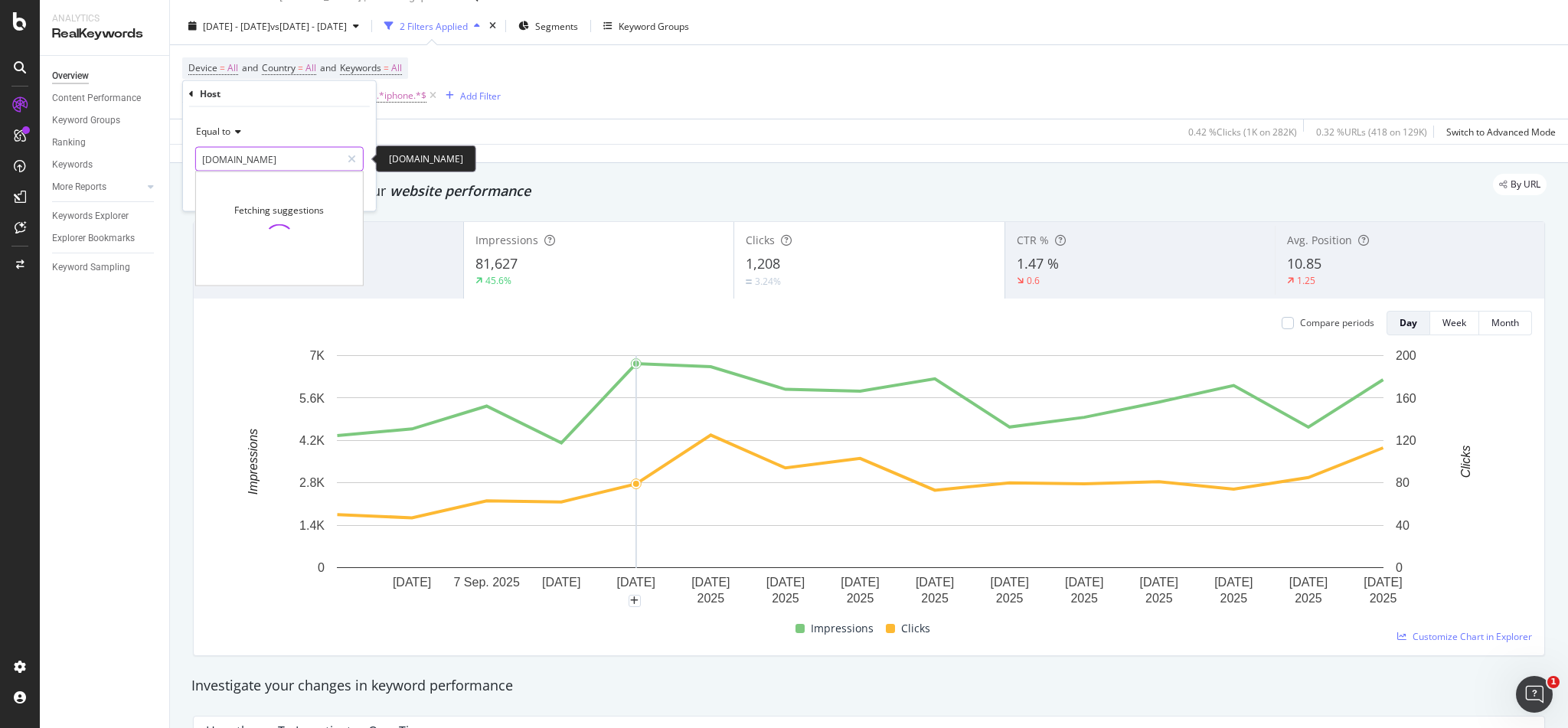
click at [220, 156] on input "[DOMAIN_NAME]" at bounding box center [268, 160] width 145 height 25
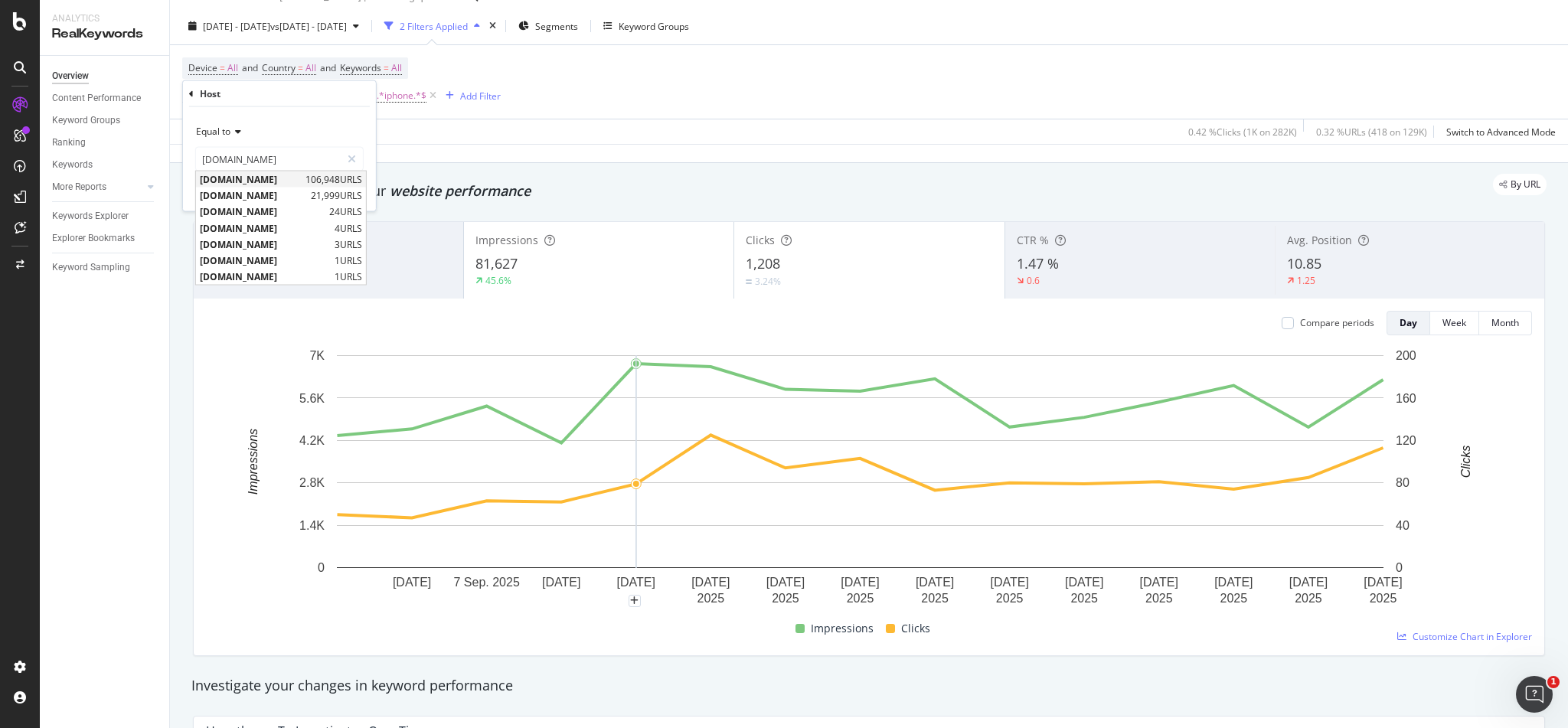
drag, startPoint x: 216, startPoint y: 195, endPoint x: 286, endPoint y: 182, distance: 71.2
click at [286, 182] on div "[DOMAIN_NAME] 106,948 URLS [DOMAIN_NAME] 21,999 URLS [DOMAIN_NAME] 24 URLS [DOM…" at bounding box center [282, 228] width 172 height 115
click at [261, 178] on span "[DOMAIN_NAME]" at bounding box center [251, 179] width 102 height 13
type input "[DOMAIN_NAME]"
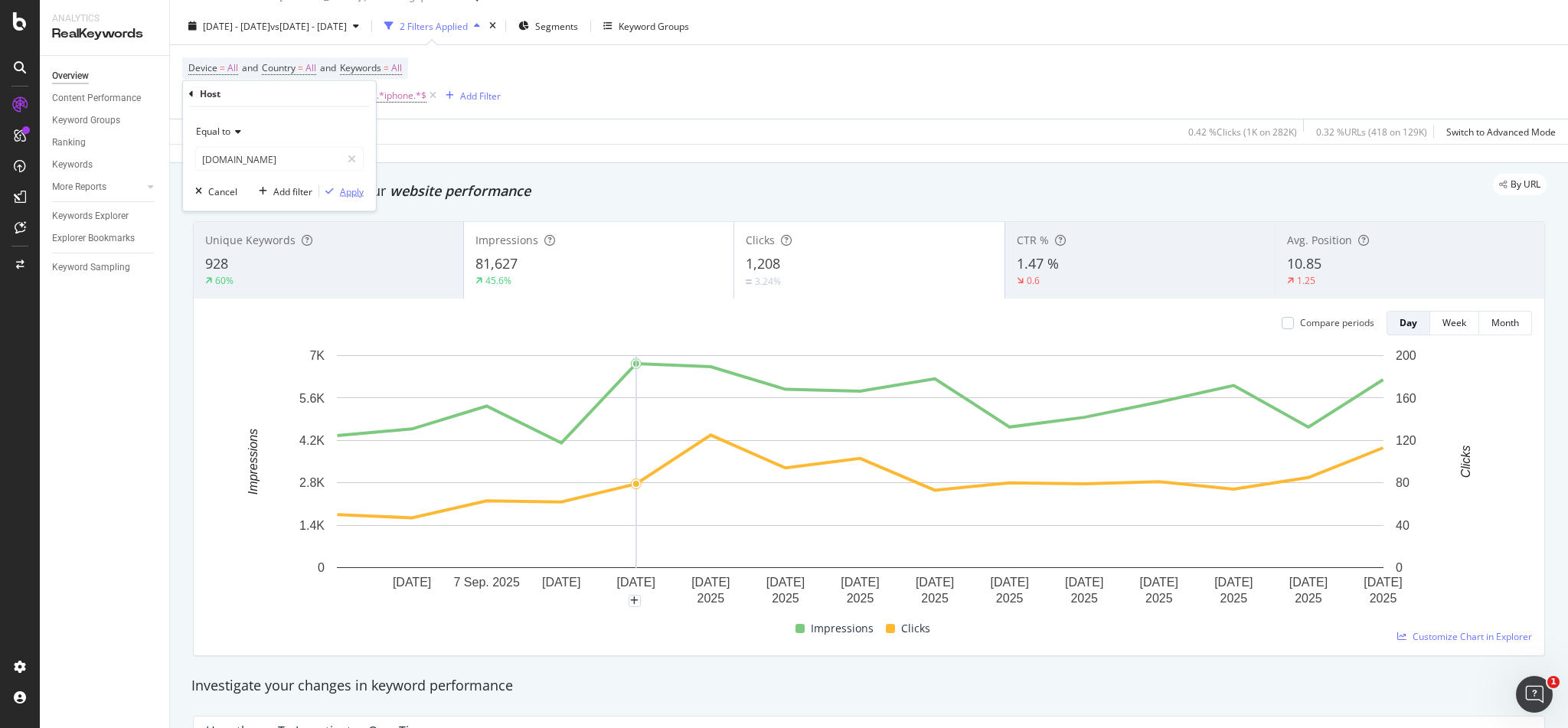
click at [352, 189] on div "Apply" at bounding box center [352, 190] width 24 height 13
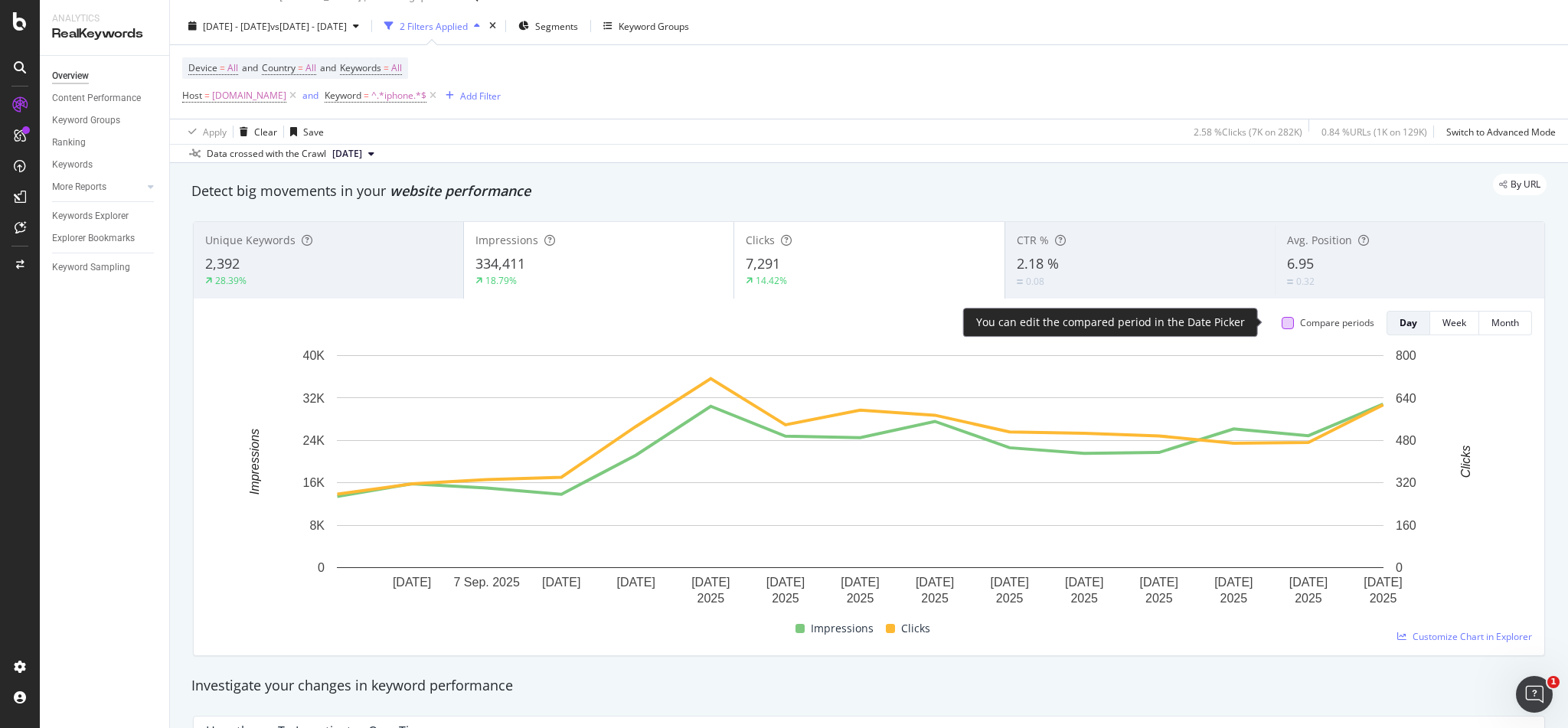
click at [1282, 324] on div at bounding box center [1288, 324] width 12 height 12
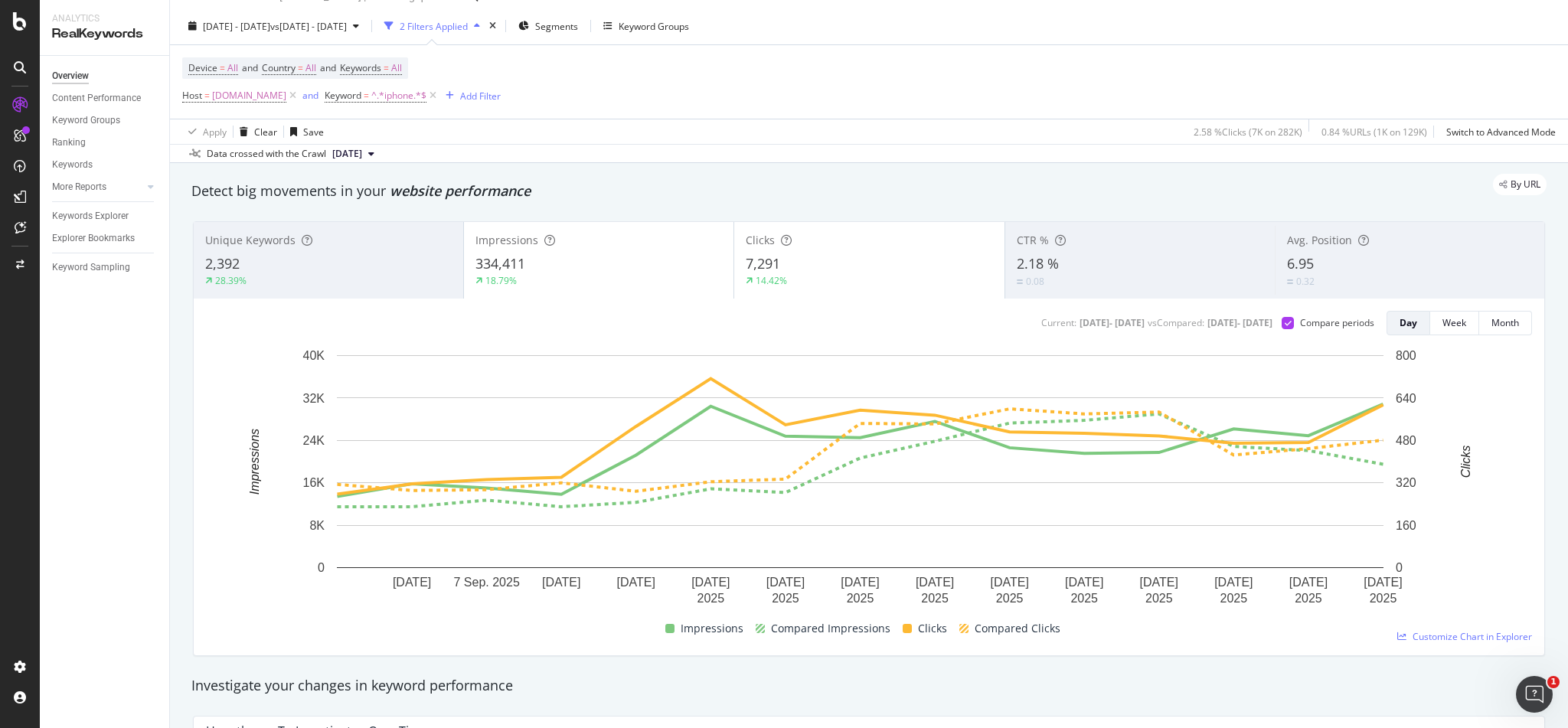
click at [488, 259] on span "334,411" at bounding box center [500, 263] width 50 height 18
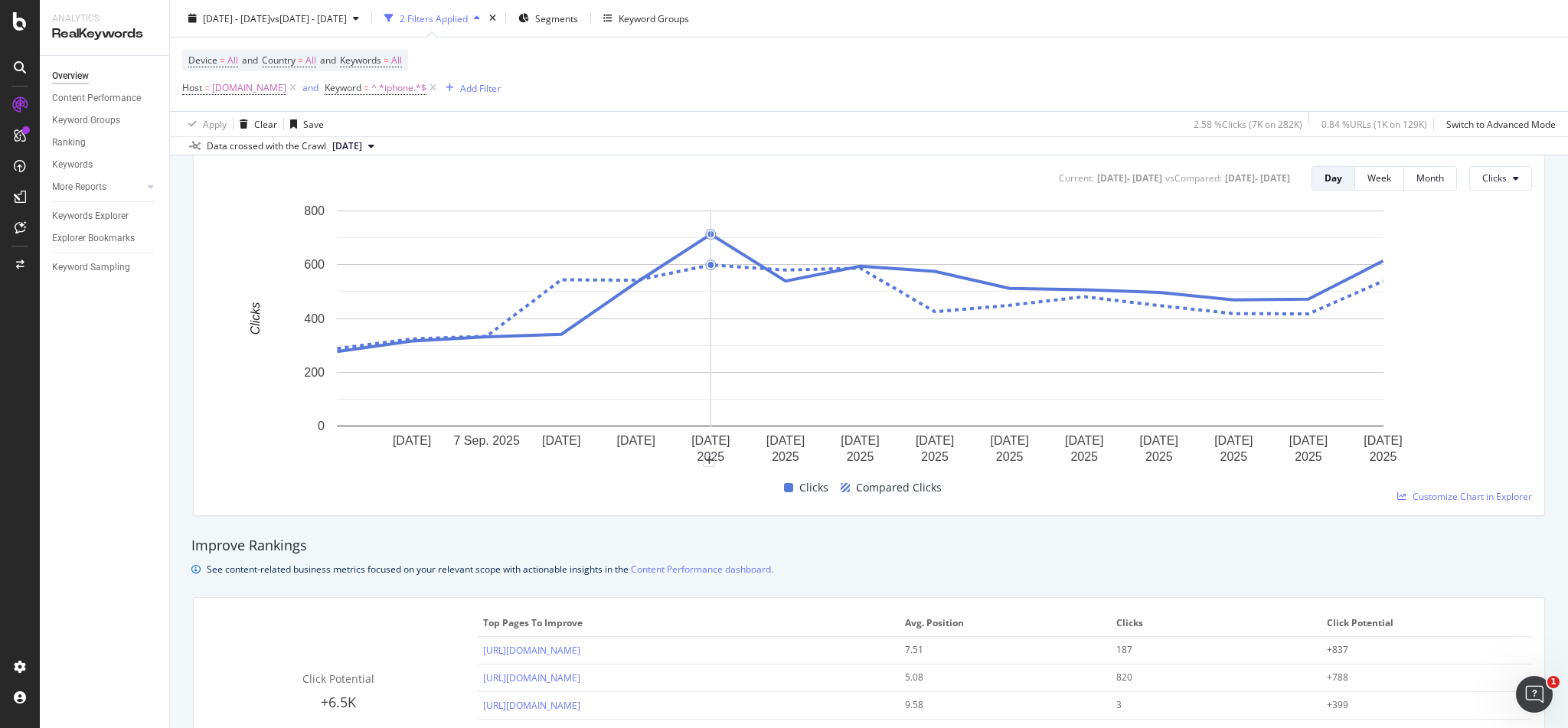
scroll to position [848, 0]
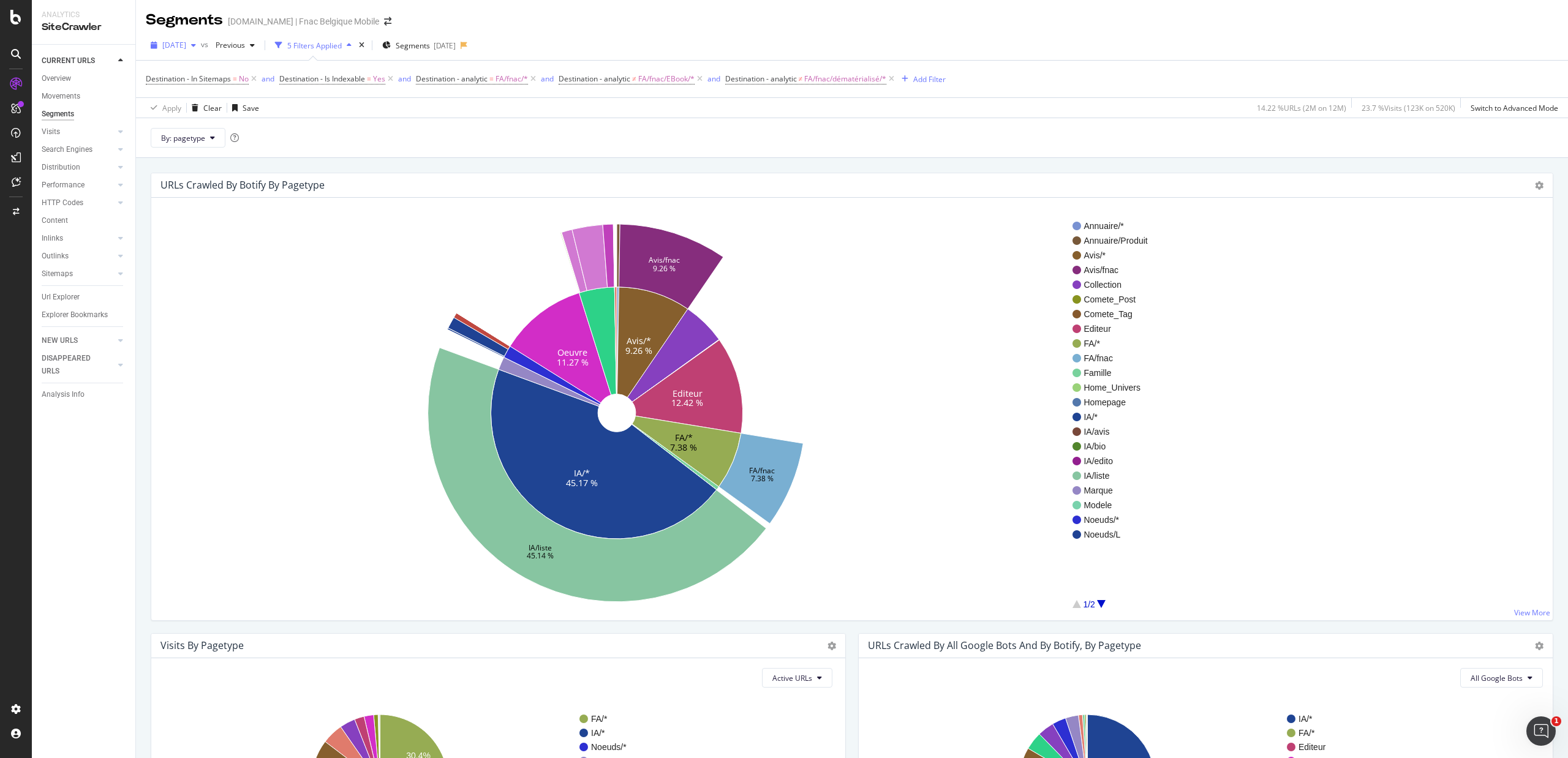
click at [186, 50] on span "2025 May. 3rd" at bounding box center [174, 45] width 24 height 11
click at [205, 88] on div "[DATE]" at bounding box center [194, 90] width 61 height 11
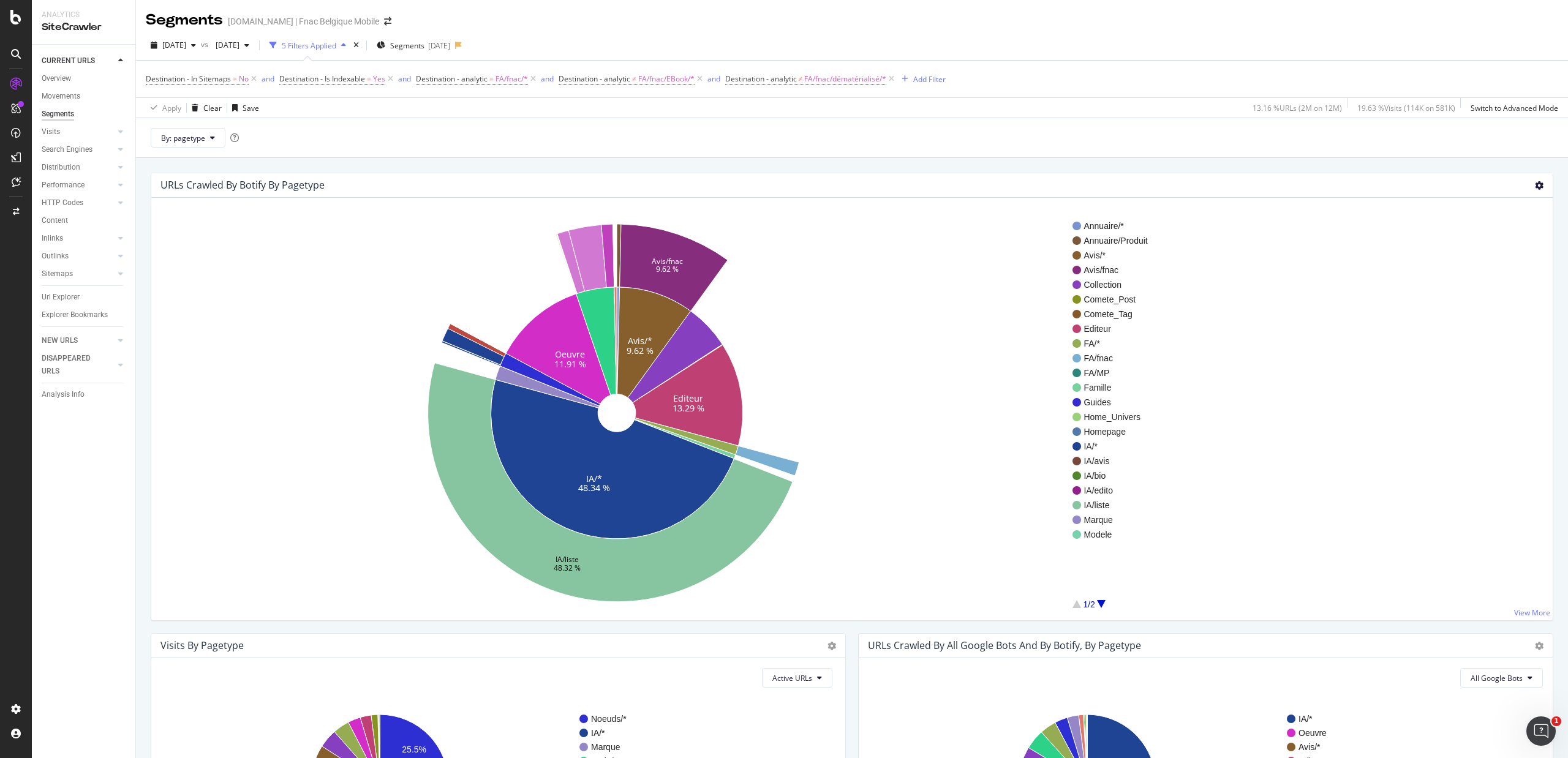
click at [1254, 189] on icon at bounding box center [1539, 185] width 8 height 8
click at [1254, 250] on span "Table" at bounding box center [1503, 252] width 98 height 17
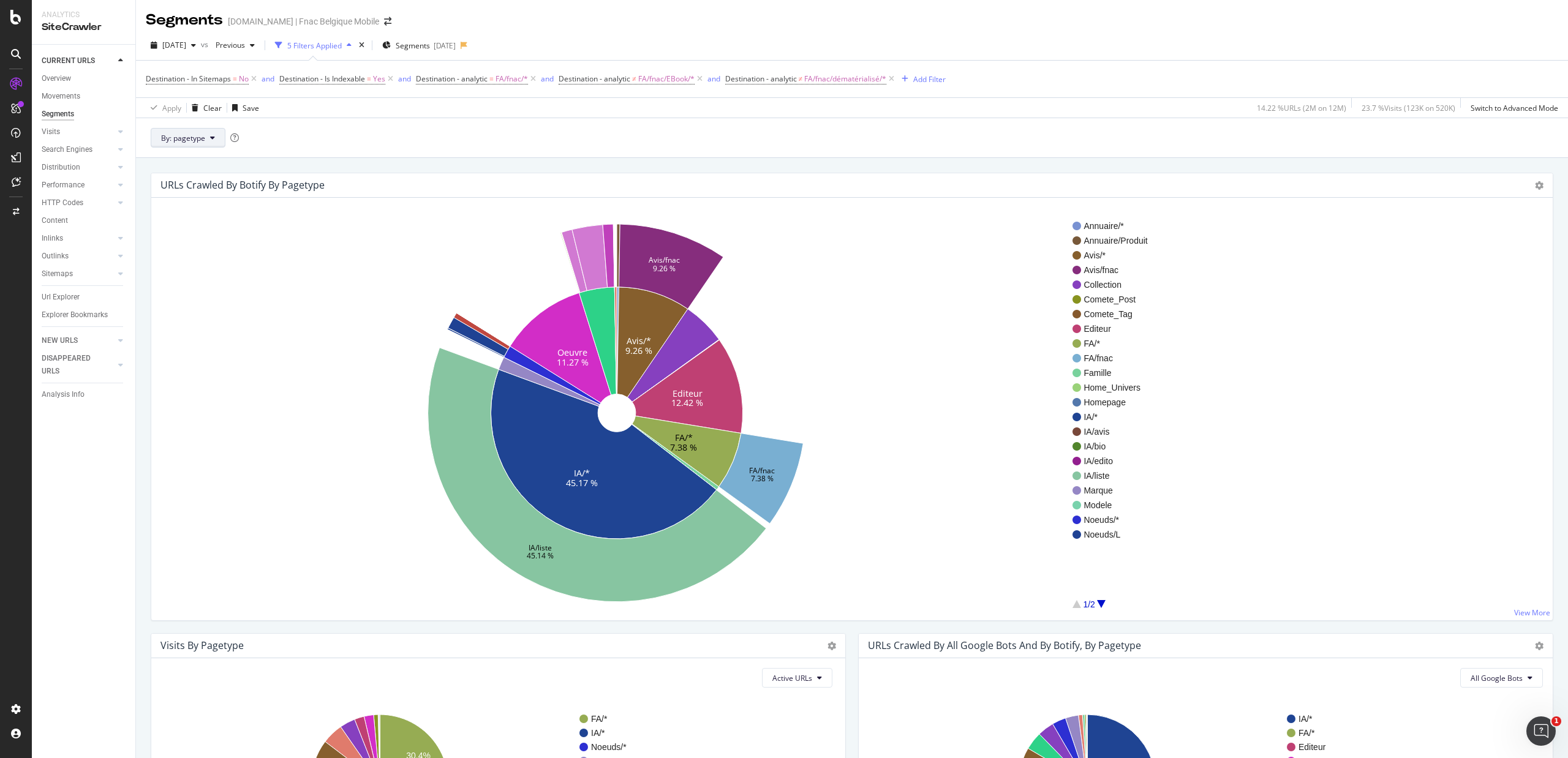
click at [212, 133] on button "By: pagetype" at bounding box center [188, 138] width 75 height 20
click at [196, 182] on span "analytic" at bounding box center [228, 184] width 133 height 11
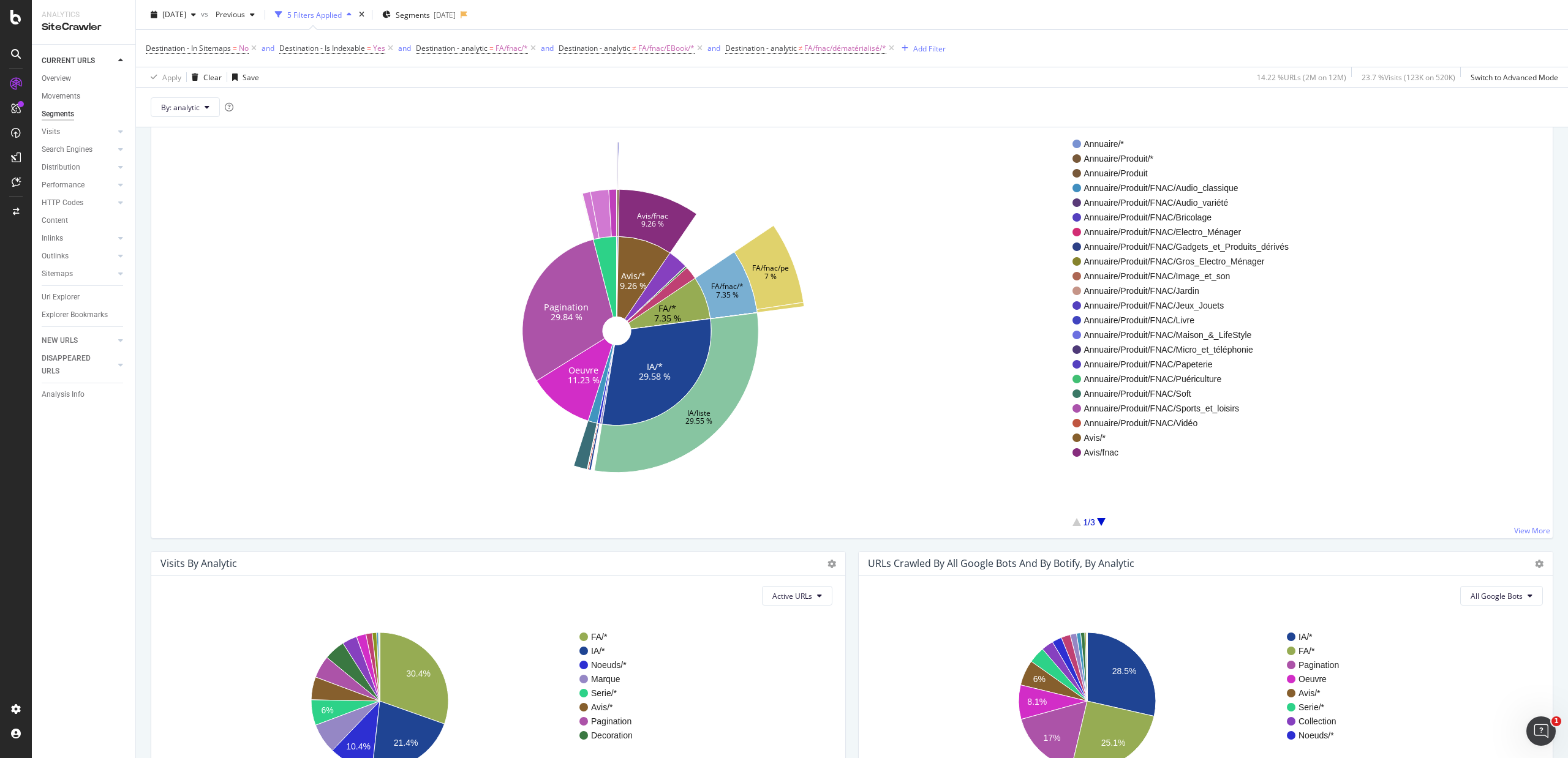
scroll to position [81, 0]
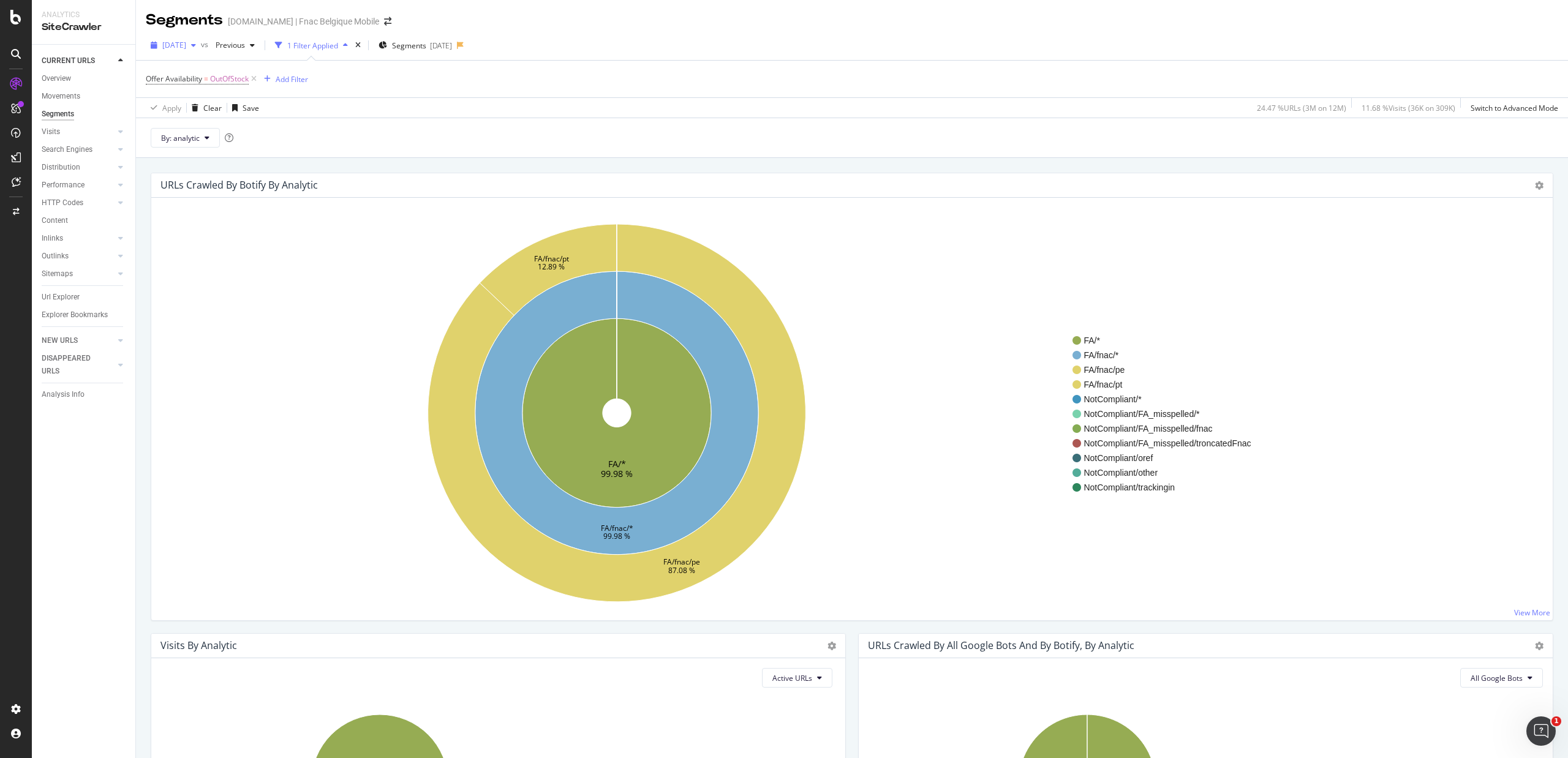
click at [186, 47] on span "2024 Aug. 1st" at bounding box center [174, 45] width 24 height 11
click at [216, 91] on div "[DATE]" at bounding box center [194, 90] width 61 height 11
click at [236, 44] on span "2024 Jul. 1st" at bounding box center [224, 45] width 29 height 11
click at [307, 154] on div "9.8M URLs" at bounding box center [325, 158] width 36 height 11
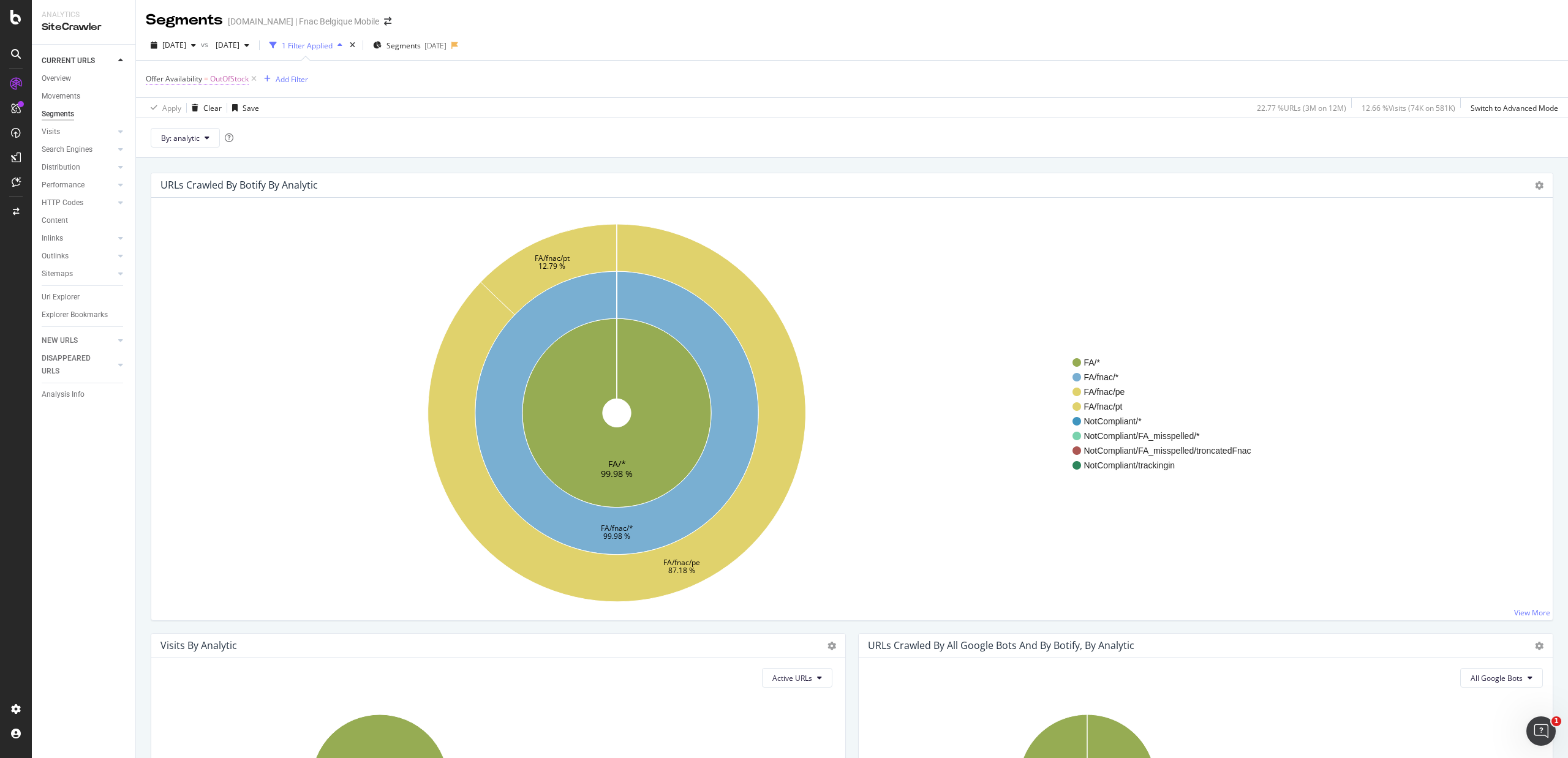
click at [199, 79] on span "Offer Availability" at bounding box center [174, 79] width 56 height 11
click at [211, 146] on input "OutOfStock" at bounding box center [215, 151] width 116 height 20
drag, startPoint x: 238, startPoint y: 151, endPoint x: 248, endPoint y: 159, distance: 12.8
click at [238, 151] on input "OutOfStock" at bounding box center [215, 151] width 116 height 20
click at [210, 136] on div "Equal to" at bounding box center [224, 128] width 135 height 20
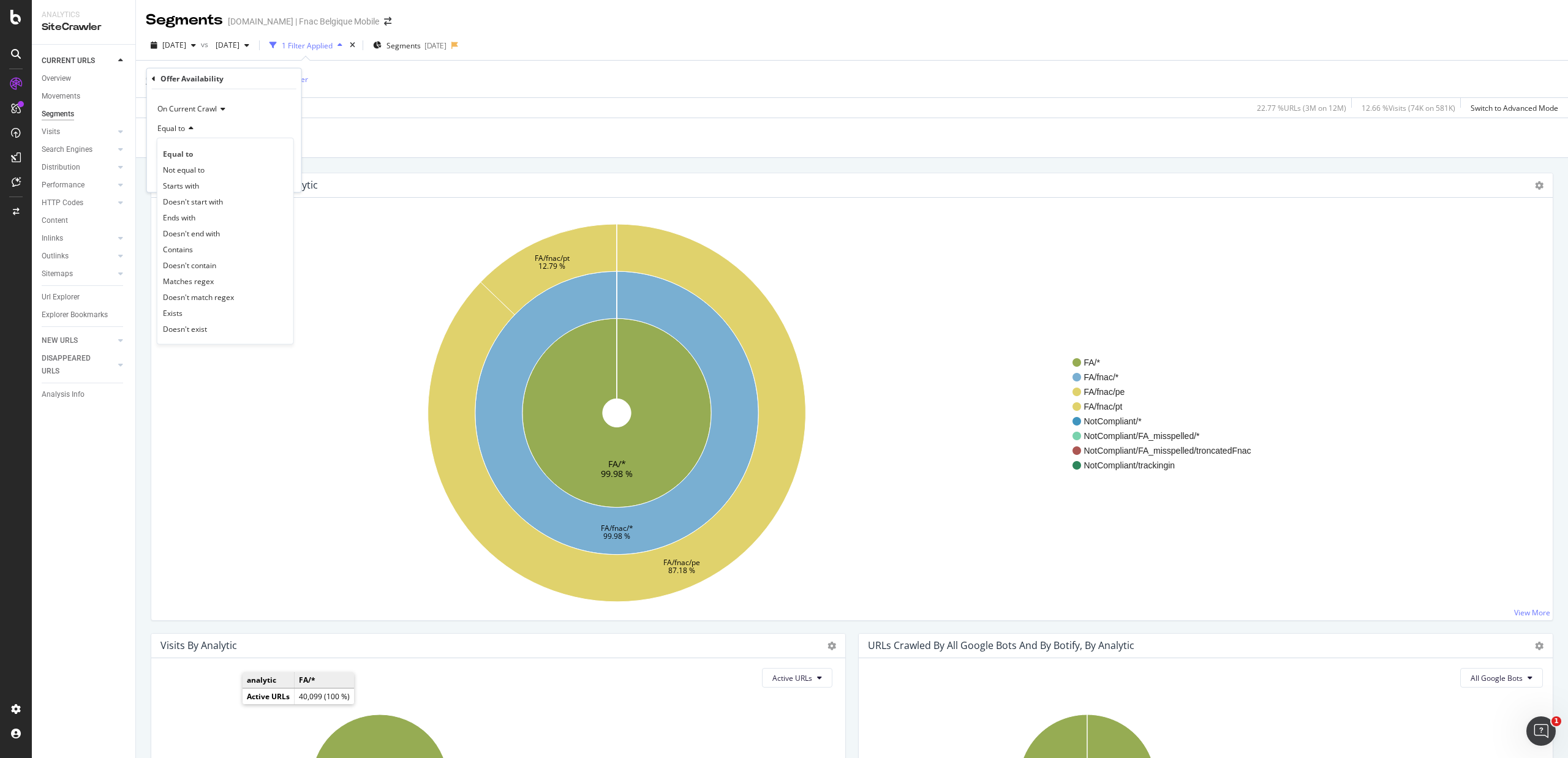
click at [209, 147] on div "Equal to" at bounding box center [225, 154] width 131 height 16
click at [209, 147] on input "OutOfStock" at bounding box center [215, 151] width 116 height 20
click at [358, 311] on icon "FA/* 99.98 % FA/fnac/* 99.98 % FA/fnac/pe 87.18 % FA/fnac/pt 12.79 %" at bounding box center [616, 413] width 911 height 378
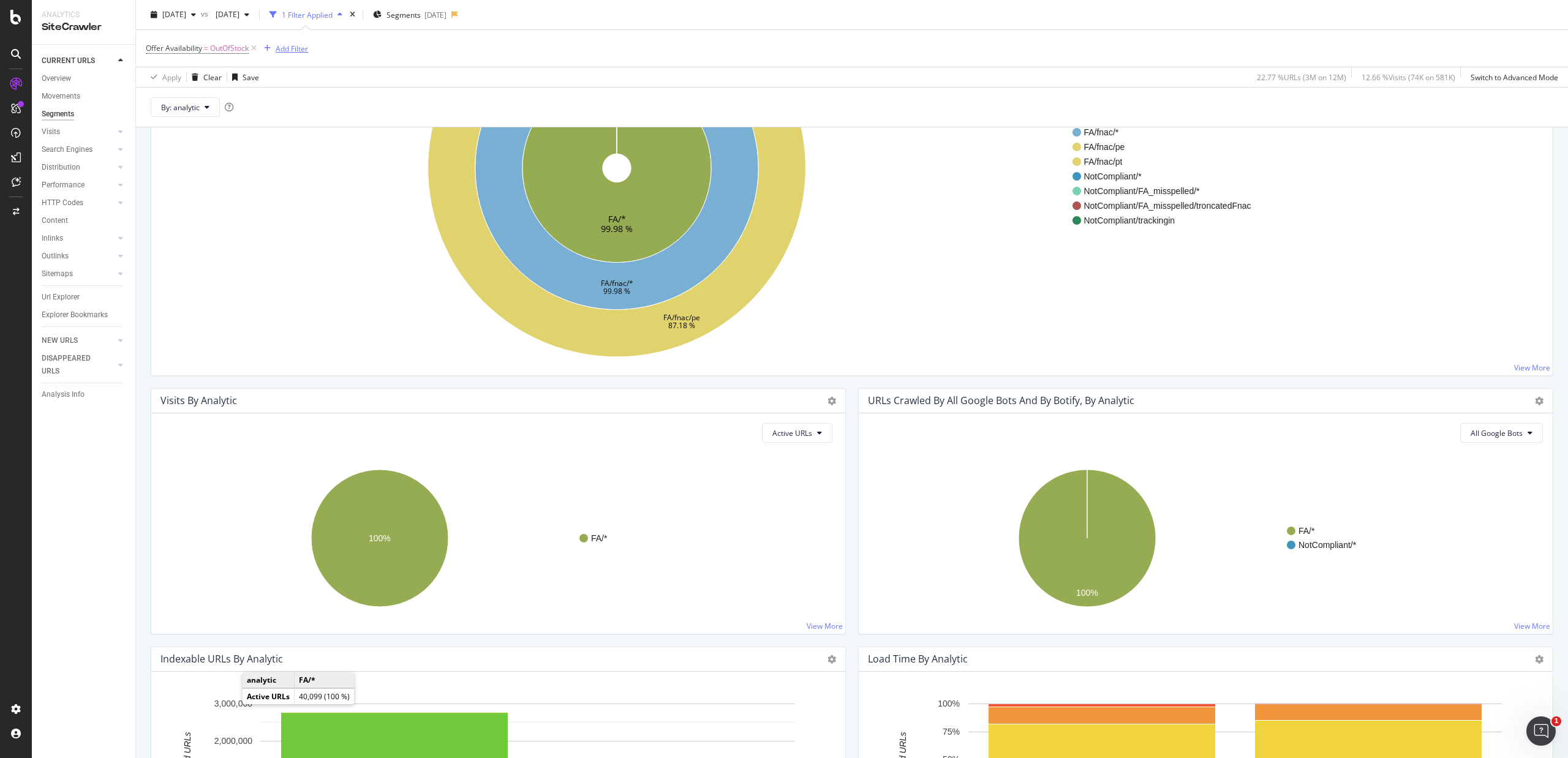
click at [288, 46] on div "Add Filter" at bounding box center [292, 48] width 32 height 11
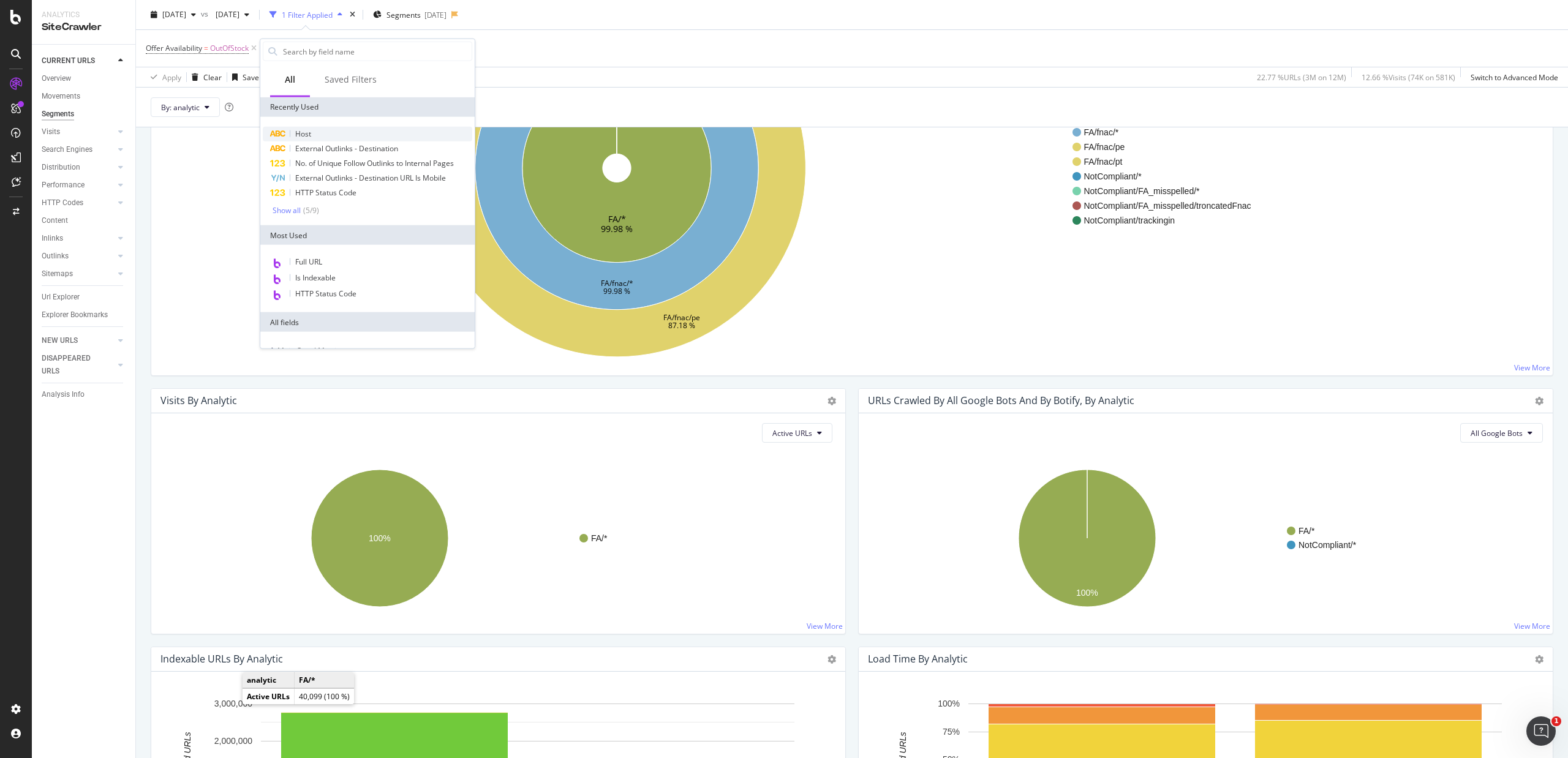
click at [319, 130] on div "Host" at bounding box center [367, 134] width 210 height 15
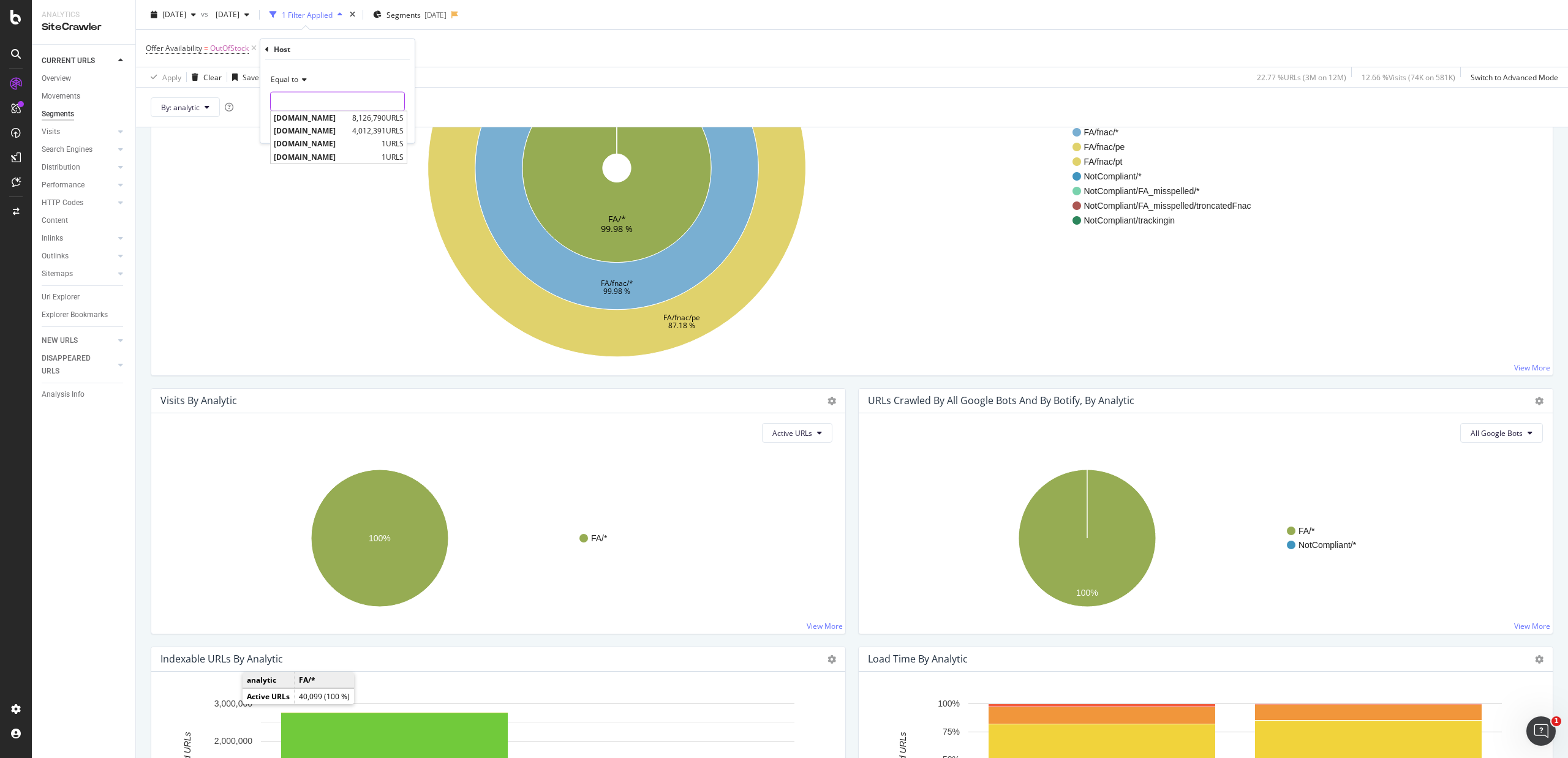
click at [304, 104] on input "text" at bounding box center [337, 102] width 133 height 20
click at [311, 116] on span "[DOMAIN_NAME]" at bounding box center [311, 118] width 75 height 11
type input "[DOMAIN_NAME]"
click at [398, 128] on div "Apply" at bounding box center [395, 127] width 19 height 11
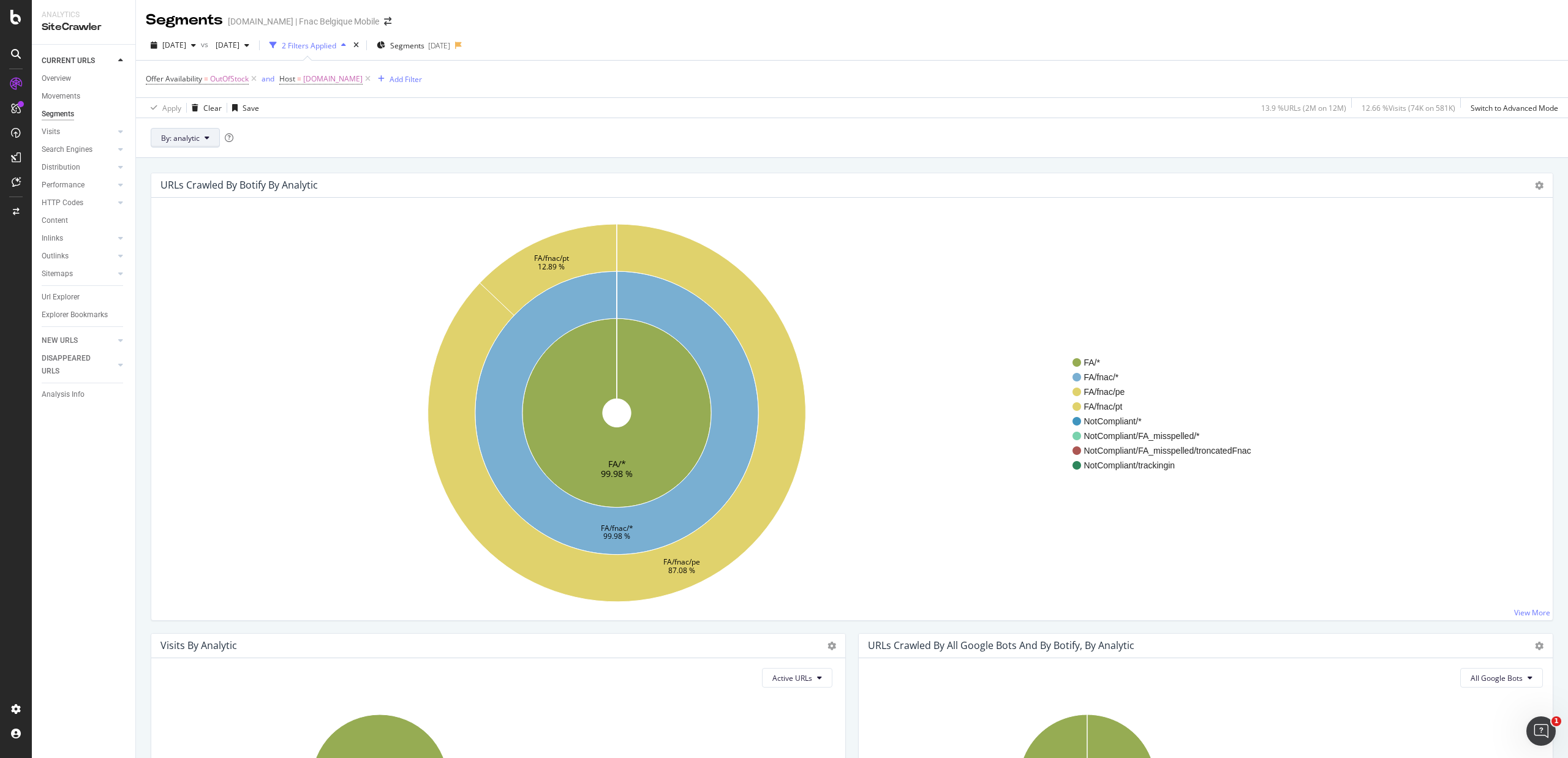
click at [211, 140] on button "By: analytic" at bounding box center [185, 138] width 69 height 20
click at [198, 81] on span "Offer Availability" at bounding box center [174, 79] width 56 height 11
click at [243, 158] on input "OutOfStock" at bounding box center [215, 151] width 116 height 20
click at [217, 146] on input "OutOfStock" at bounding box center [215, 151] width 116 height 20
click at [414, 413] on icon "FA/* 99.98 % FA/fnac/* 99.98 % FA/fnac/pe 87.08 % FA/fnac/pt 12.89 %" at bounding box center [616, 413] width 911 height 378
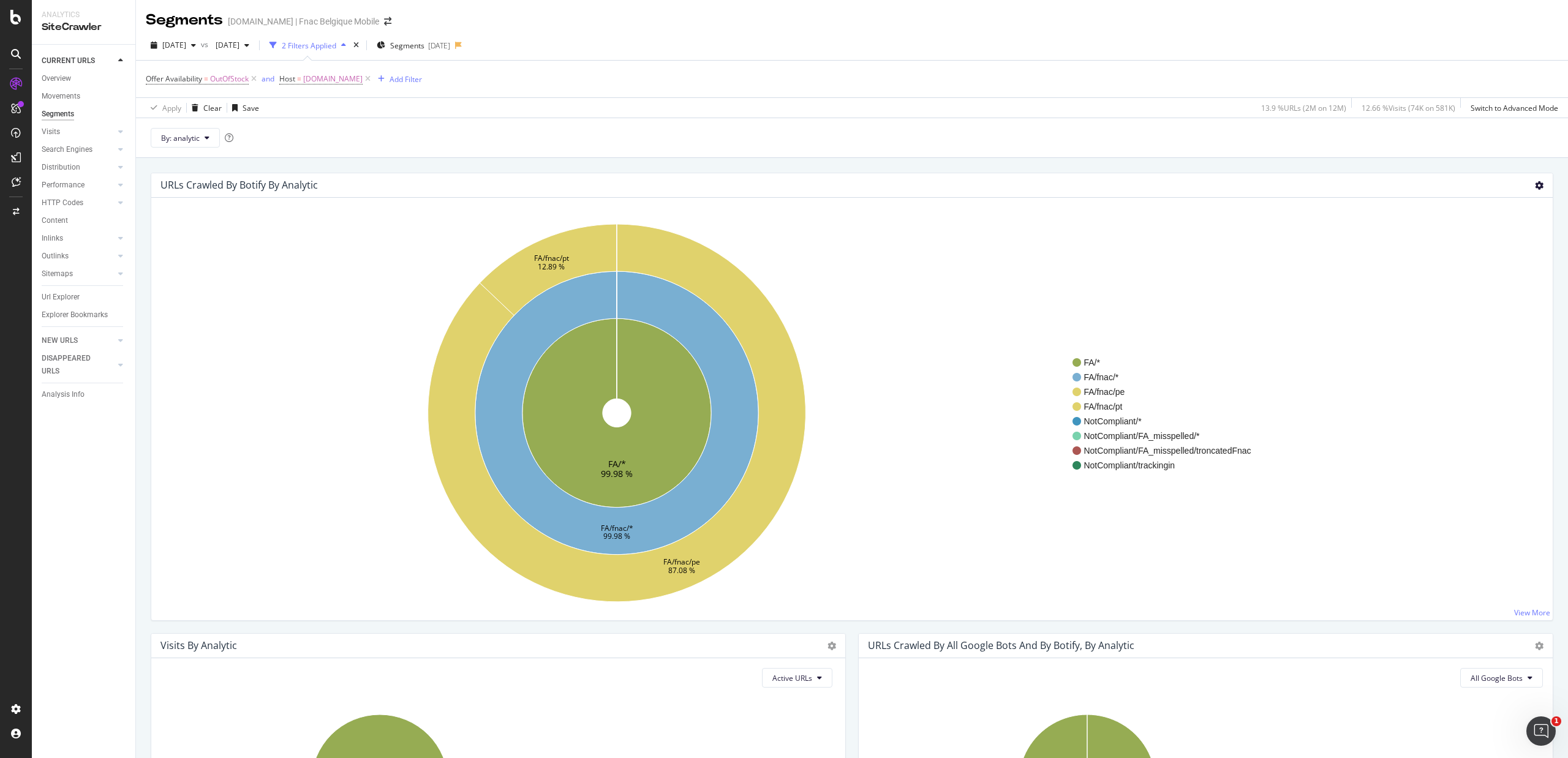
click at [1534, 186] on icon at bounding box center [1539, 185] width 8 height 8
click at [1486, 252] on span "Table" at bounding box center [1503, 252] width 98 height 17
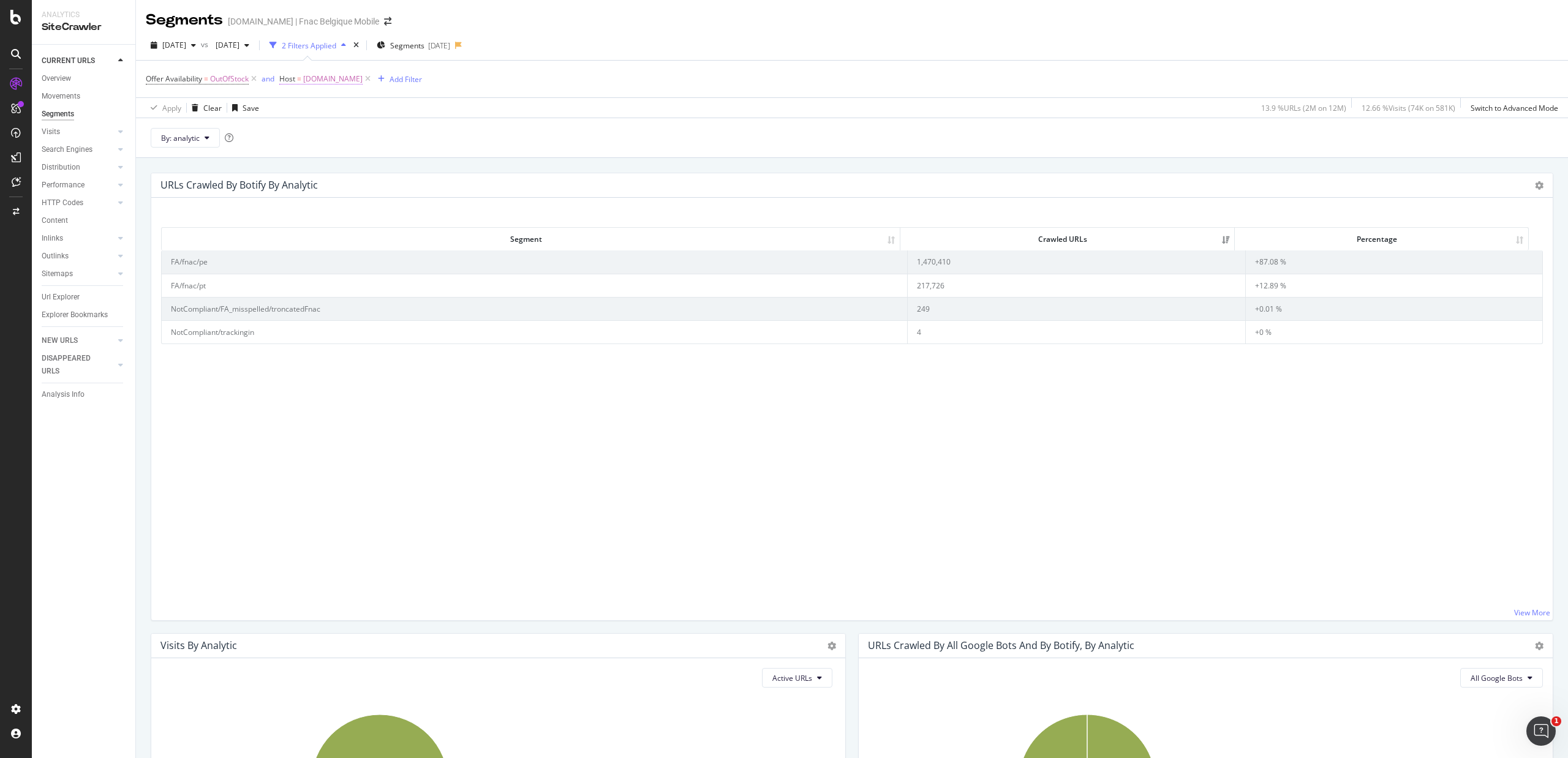
click at [324, 79] on span "[DOMAIN_NAME]" at bounding box center [332, 79] width 60 height 17
click at [329, 133] on input "[DOMAIN_NAME]" at bounding box center [349, 131] width 116 height 20
click at [336, 157] on span "[DOMAIN_NAME]" at bounding box center [331, 160] width 75 height 11
type input "[DOMAIN_NAME]"
click at [412, 153] on div "Apply" at bounding box center [415, 156] width 19 height 11
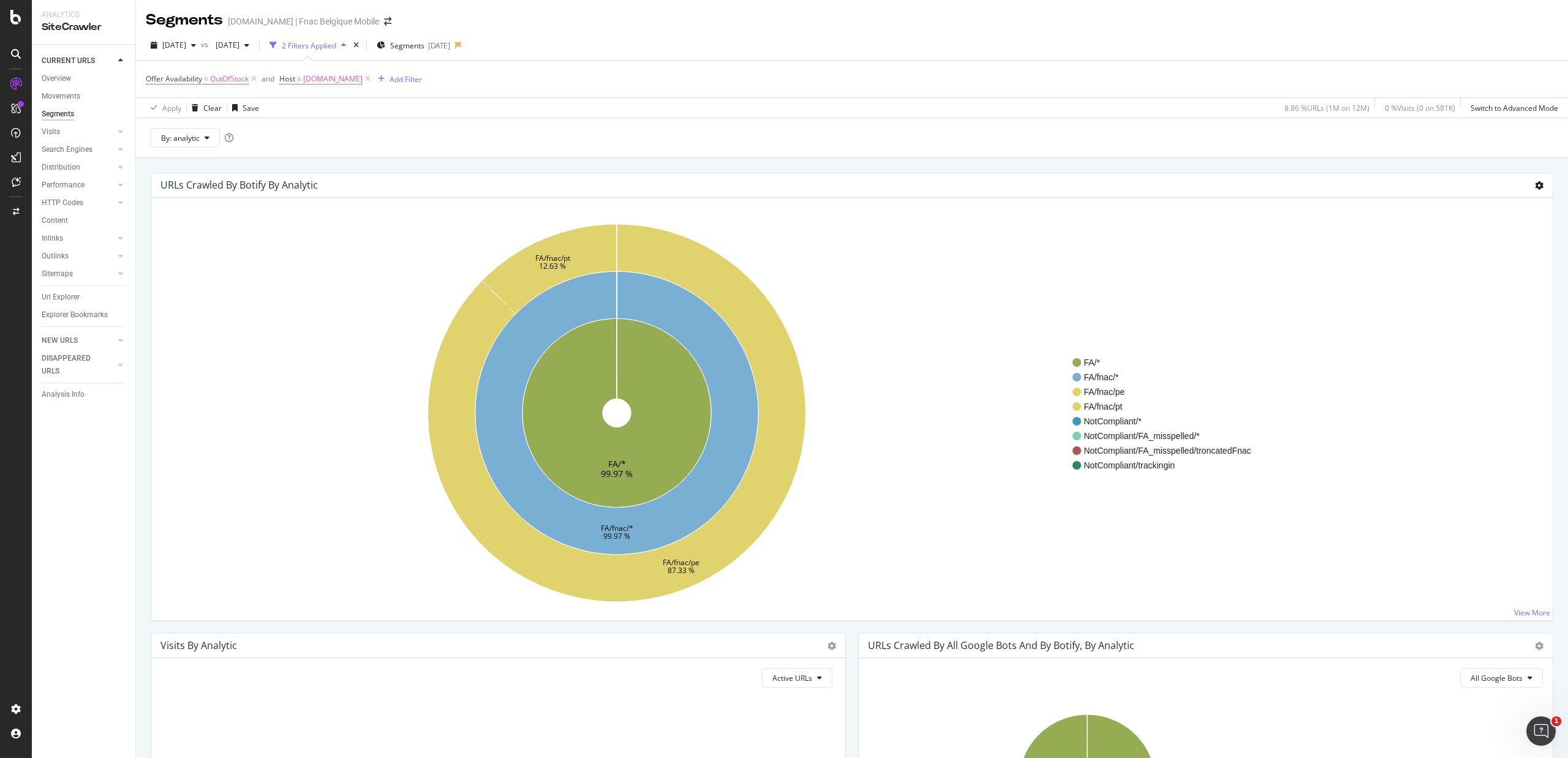
click at [1534, 189] on icon at bounding box center [1539, 185] width 8 height 8
click at [1491, 248] on span "Table" at bounding box center [1503, 252] width 98 height 17
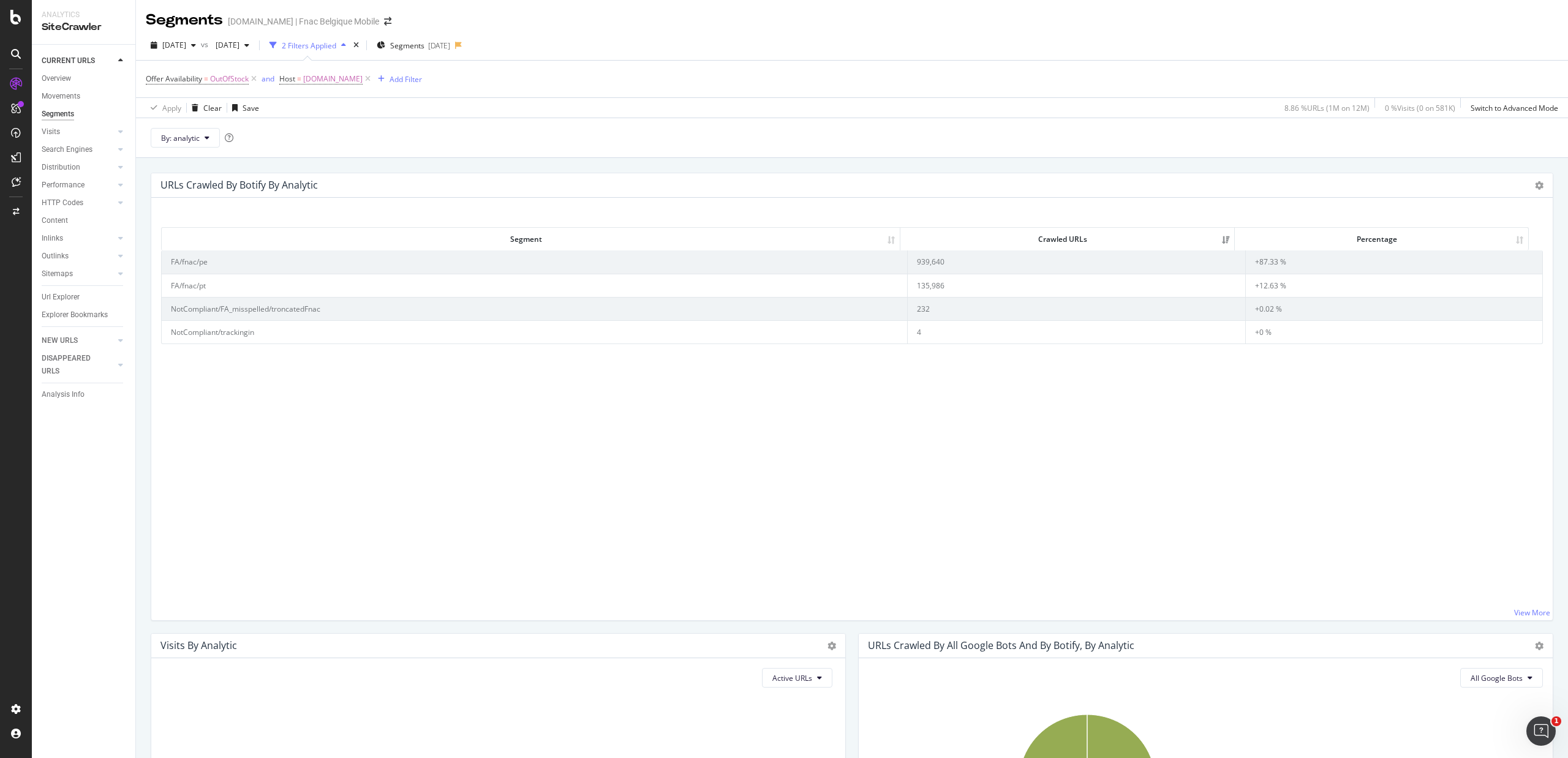
click at [363, 79] on icon at bounding box center [367, 79] width 11 height 12
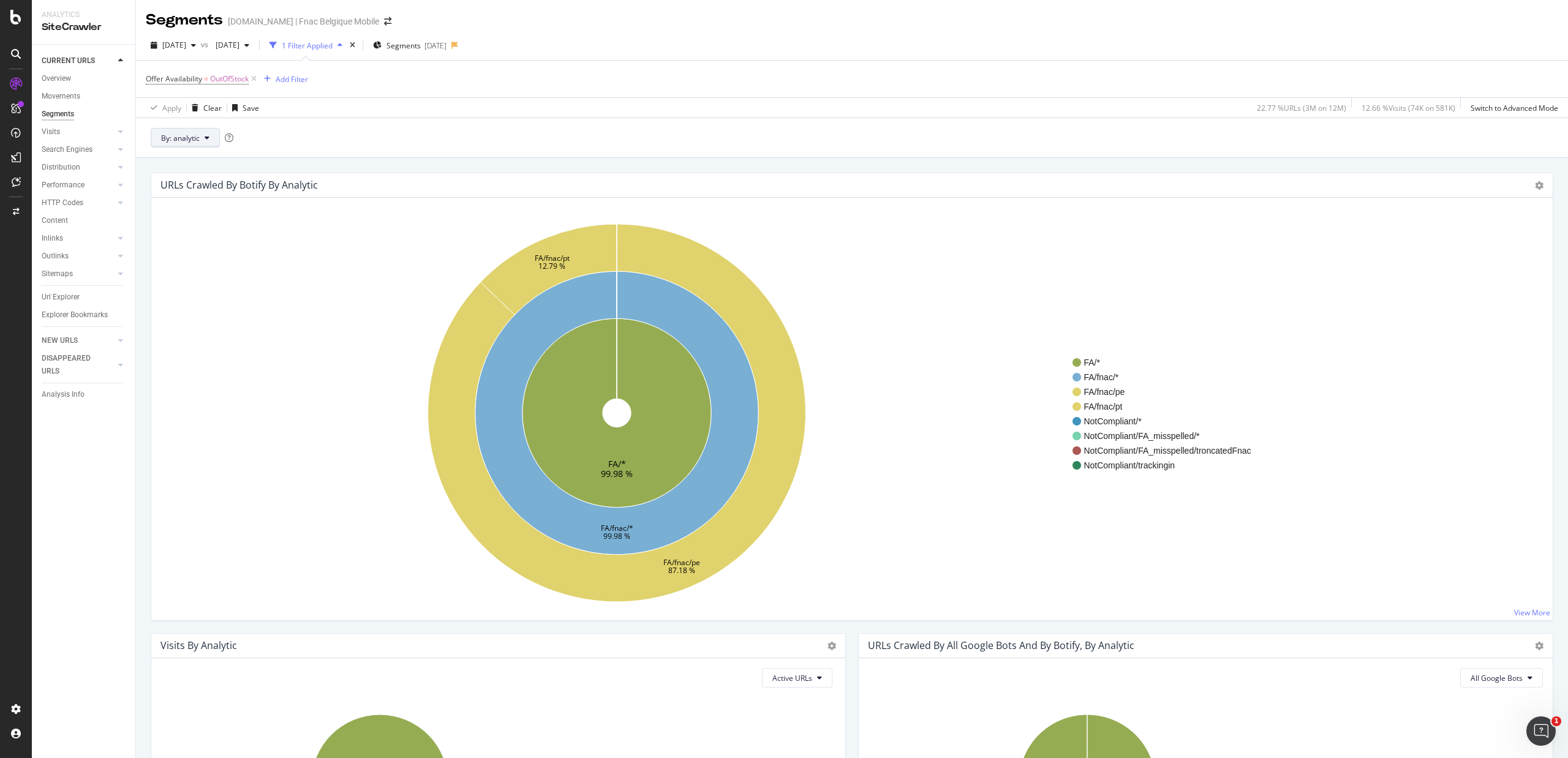
click at [205, 140] on icon at bounding box center [207, 137] width 5 height 7
click at [199, 299] on span "dom" at bounding box center [228, 297] width 133 height 11
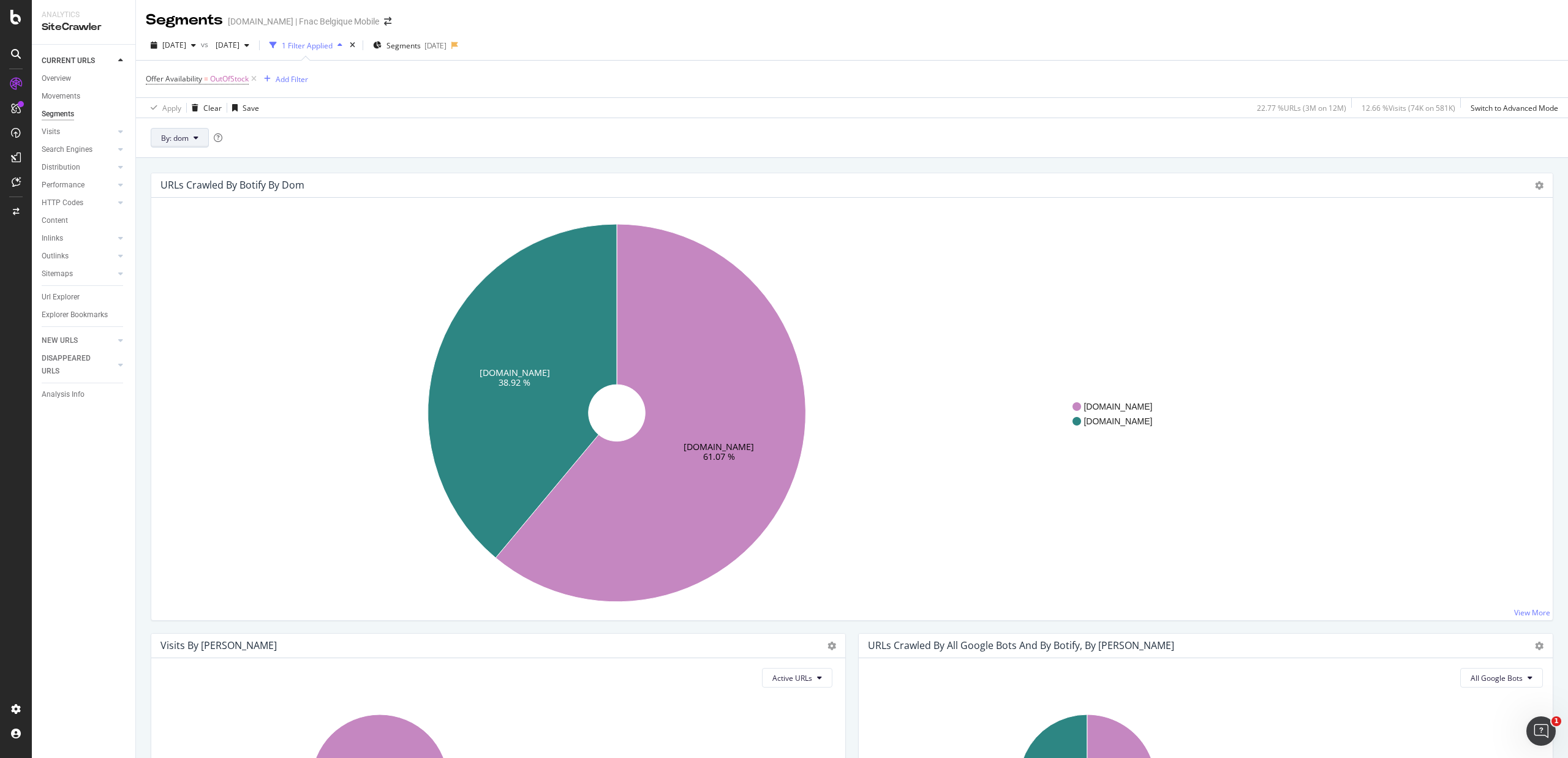
click at [187, 142] on span "By: dom" at bounding box center [175, 137] width 27 height 11
click at [186, 198] on div "pagetype" at bounding box center [228, 205] width 152 height 18
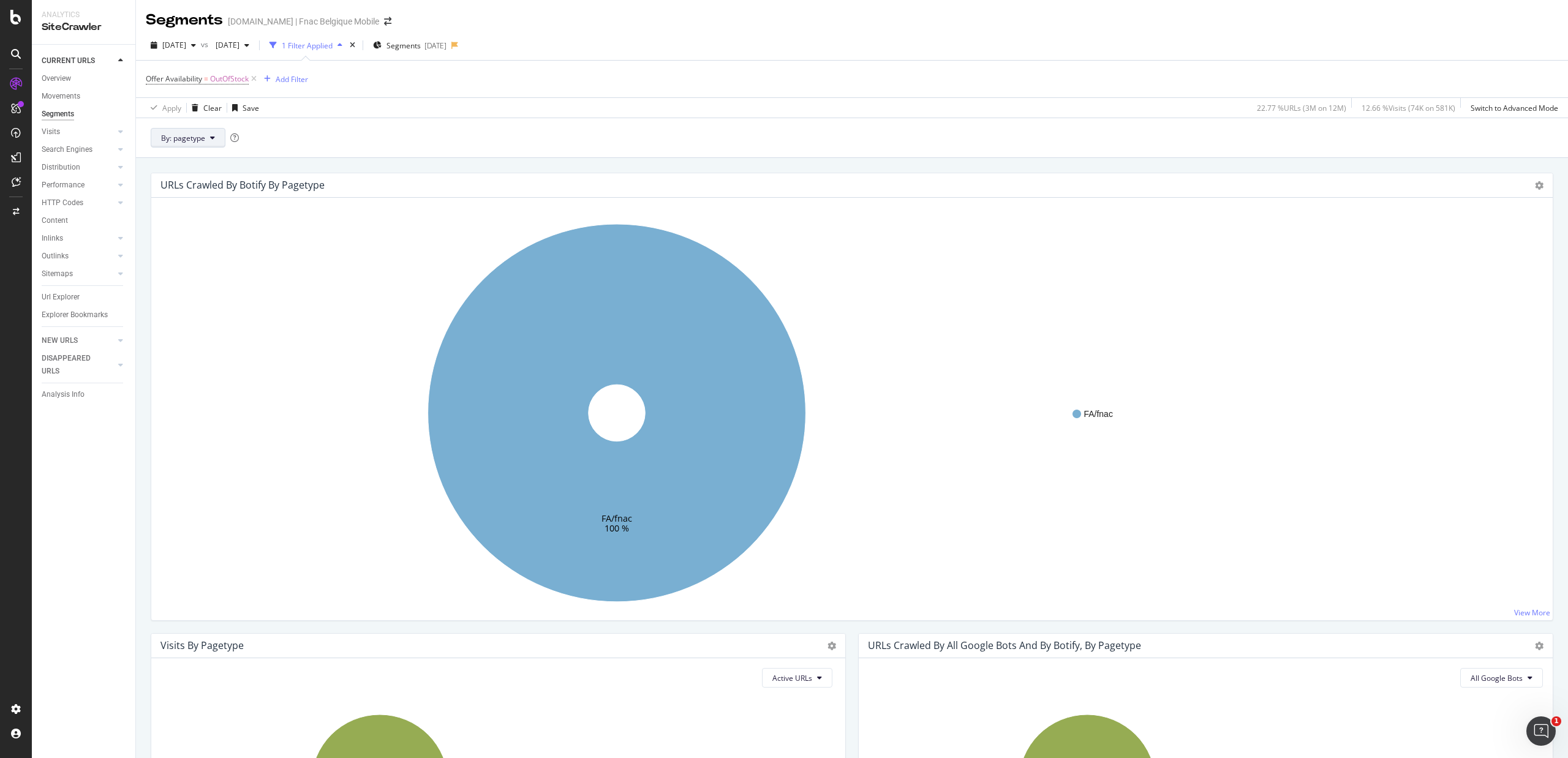
click at [198, 140] on span "By: pagetype" at bounding box center [183, 137] width 44 height 11
click at [190, 181] on span "analytic" at bounding box center [228, 184] width 133 height 11
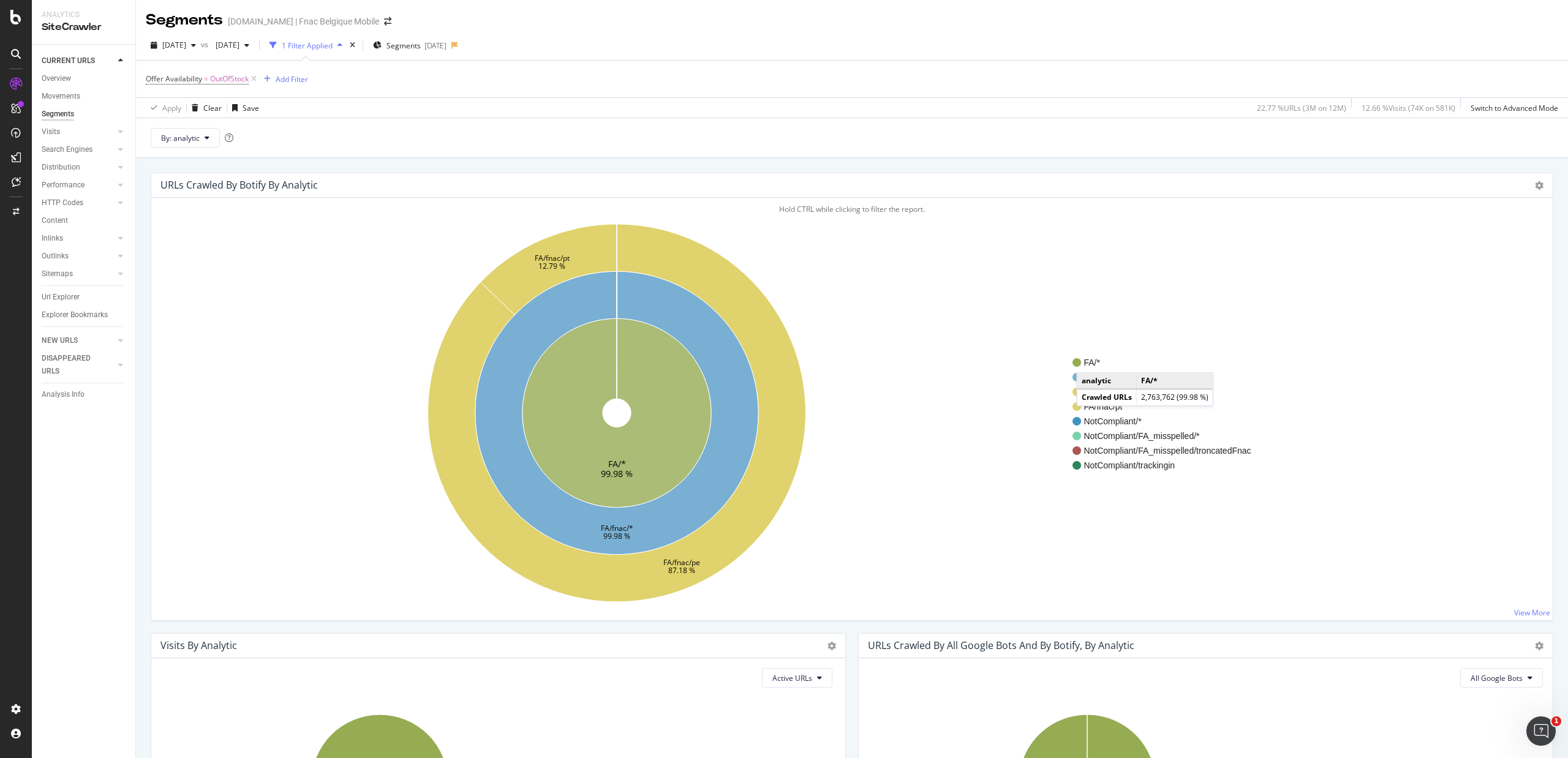
click at [1089, 363] on span "FA/*" at bounding box center [1167, 362] width 167 height 12
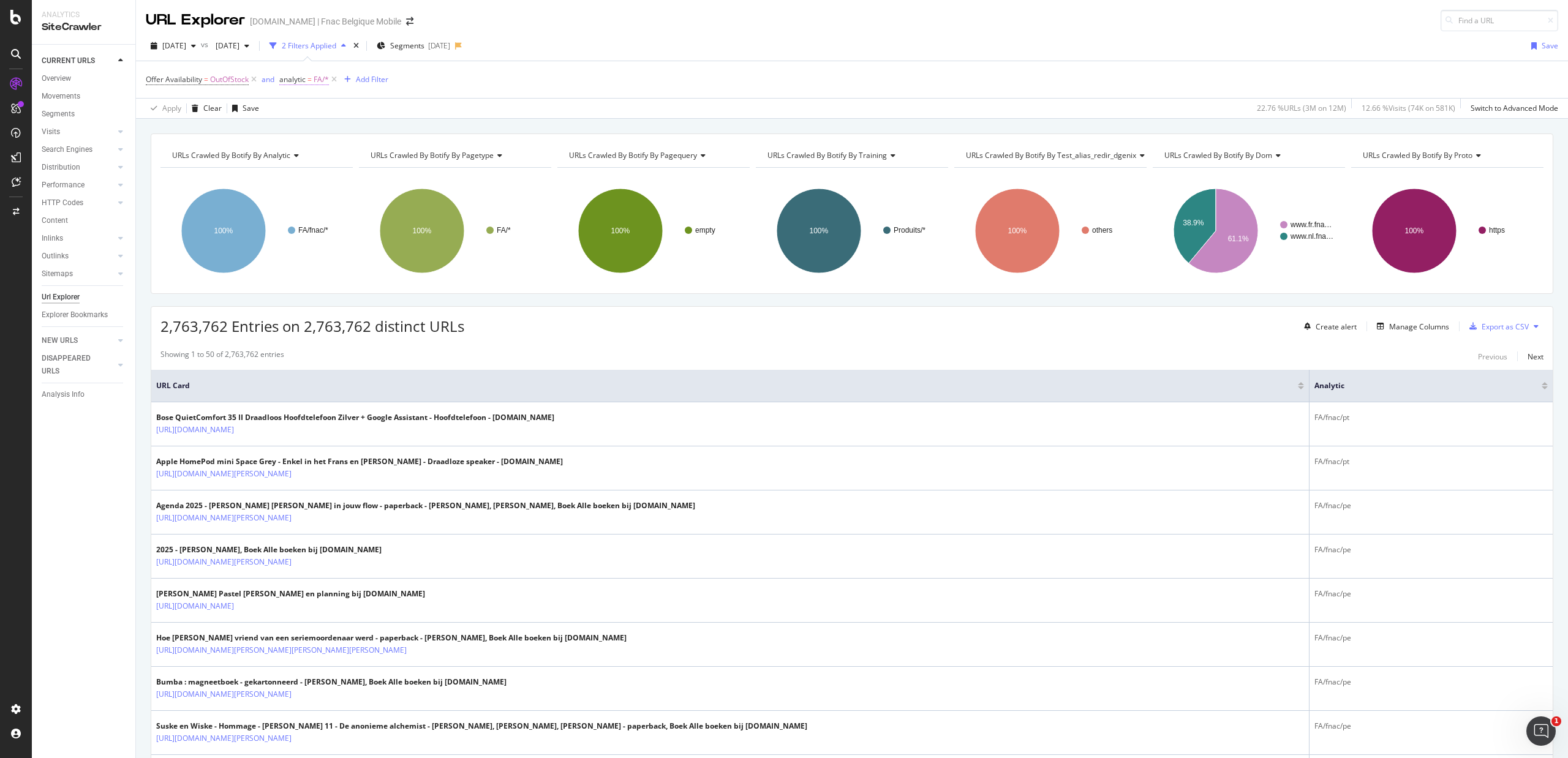
click at [319, 77] on span "FA/*" at bounding box center [321, 79] width 15 height 17
click at [329, 146] on div at bounding box center [358, 152] width 133 height 20
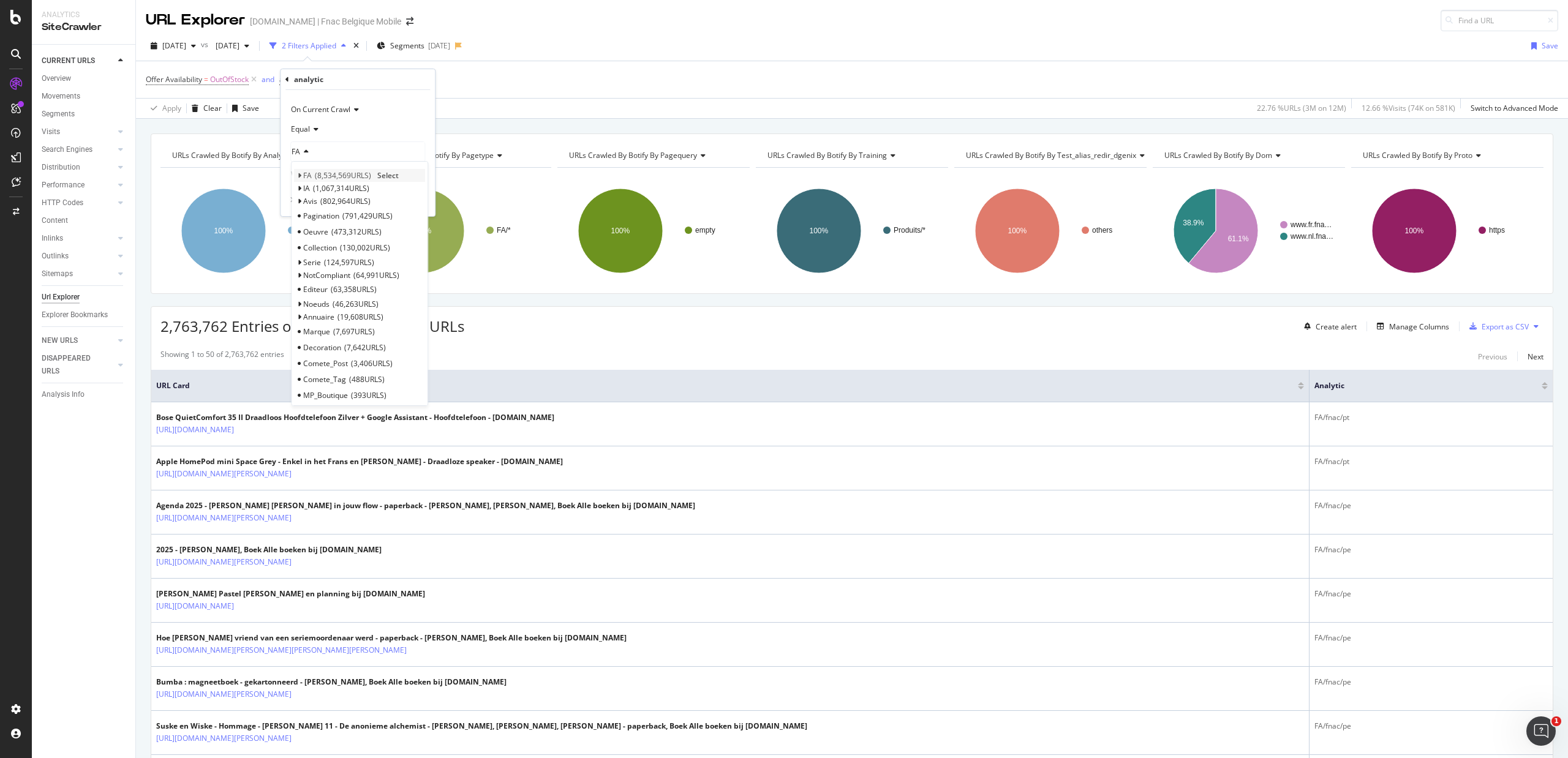
click at [299, 177] on icon at bounding box center [299, 175] width 4 height 7
click at [302, 199] on div "MP 544,329 URLS Select" at bounding box center [359, 201] width 131 height 13
click at [304, 201] on icon at bounding box center [305, 201] width 4 height 7
click at [324, 216] on span "pt" at bounding box center [322, 215] width 7 height 11
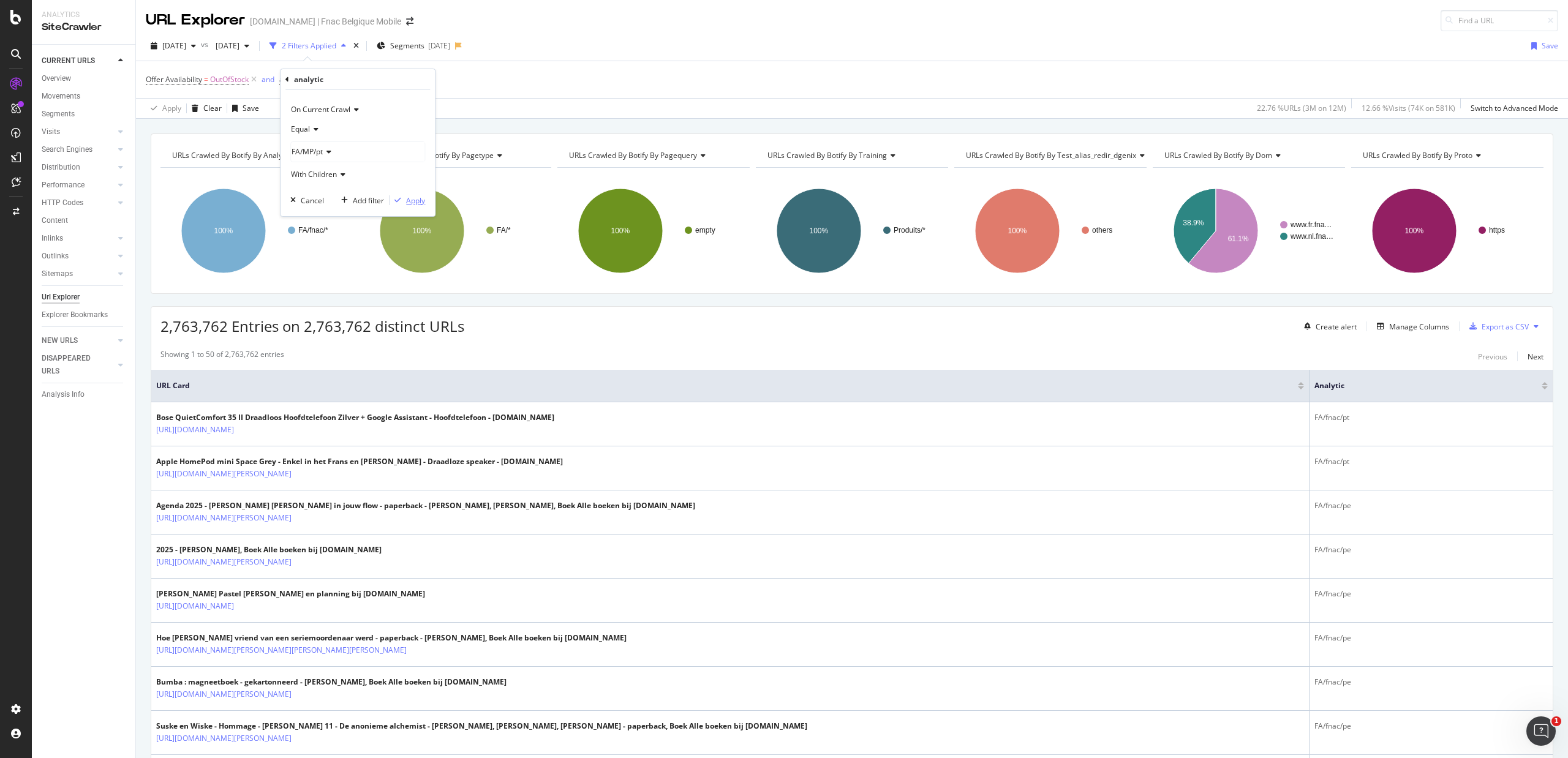
click at [424, 204] on div "Apply" at bounding box center [415, 201] width 19 height 11
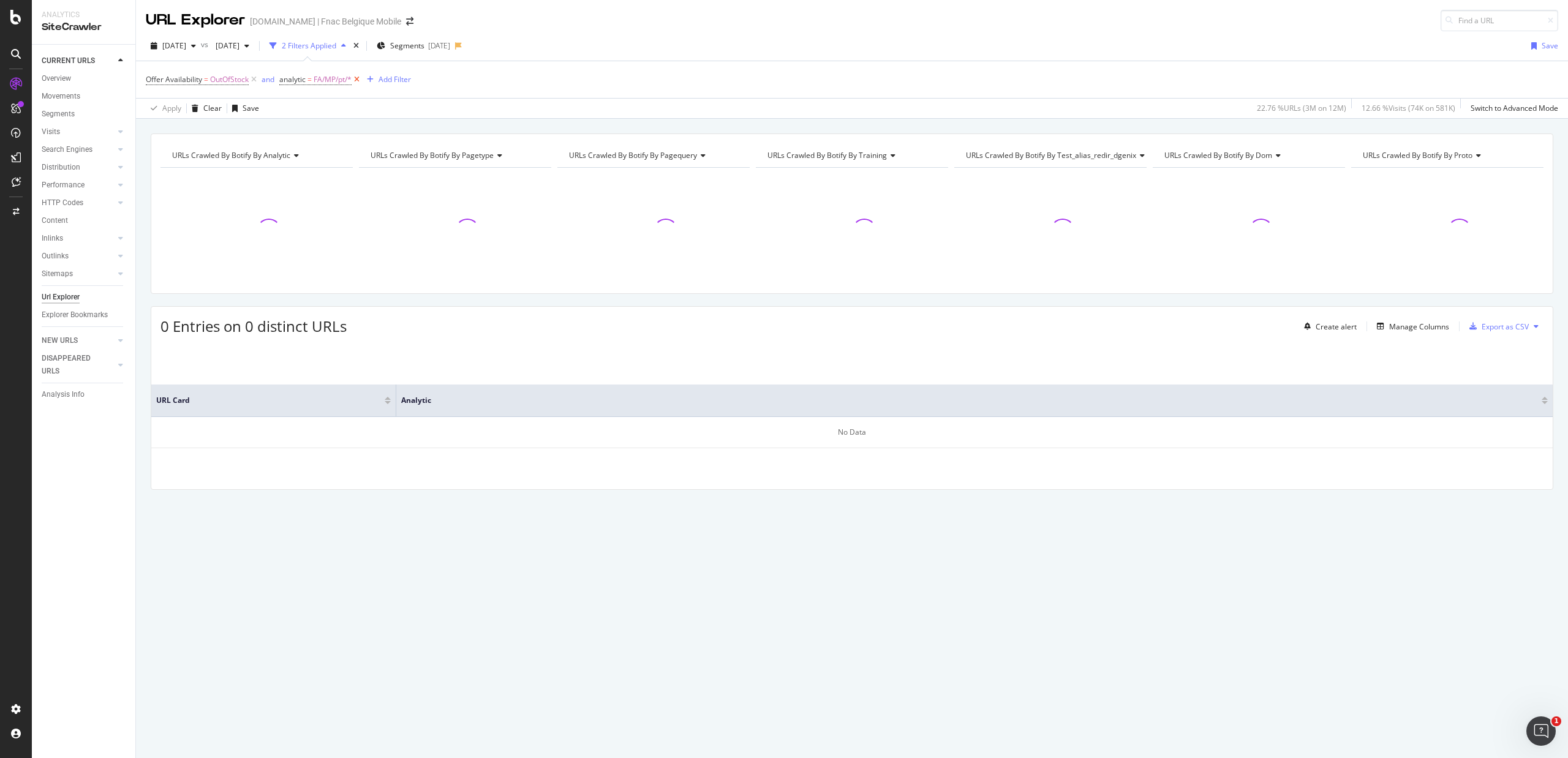
click at [356, 79] on icon at bounding box center [356, 79] width 11 height 12
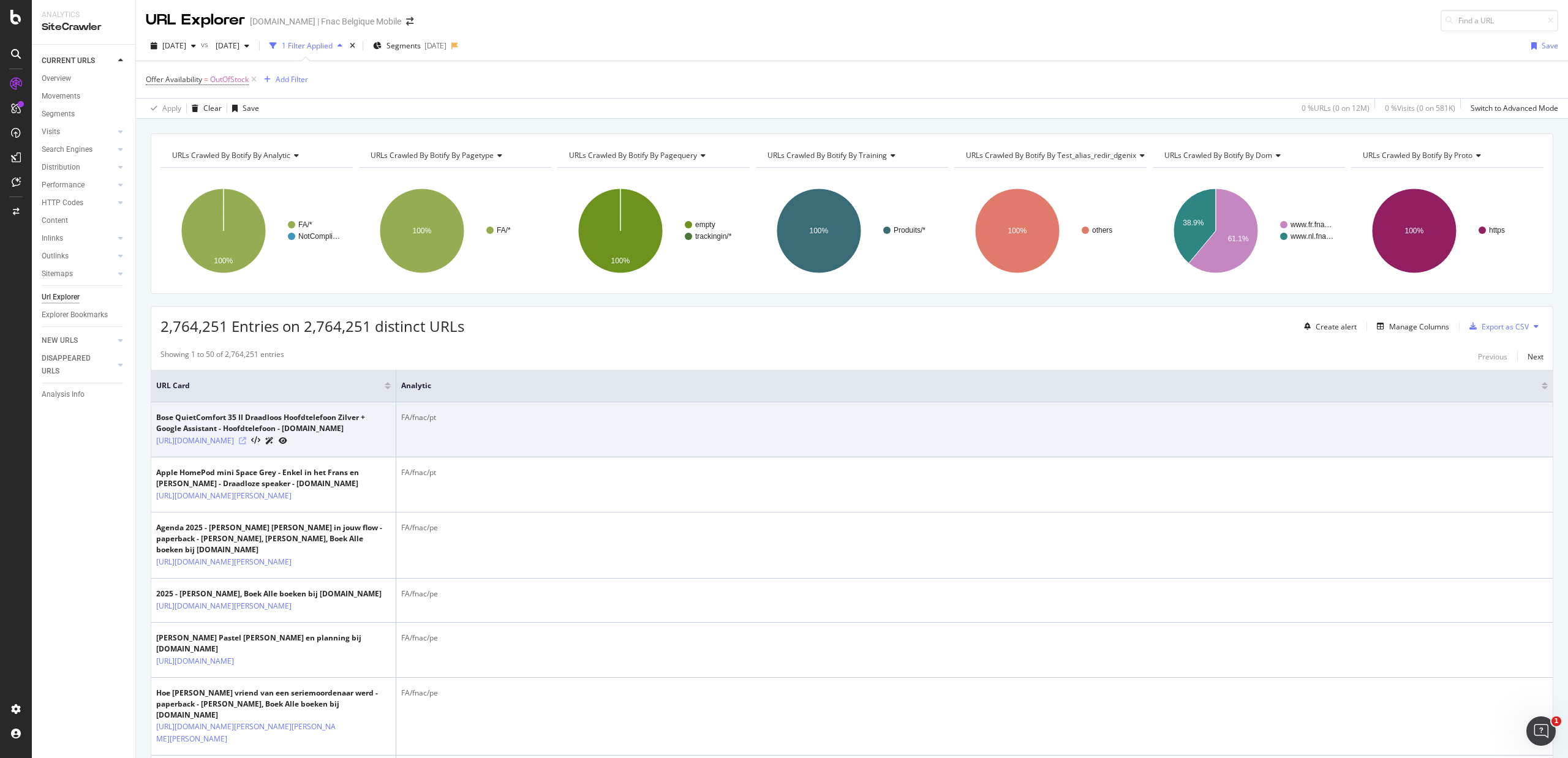
click at [246, 445] on icon at bounding box center [243, 441] width 7 height 7
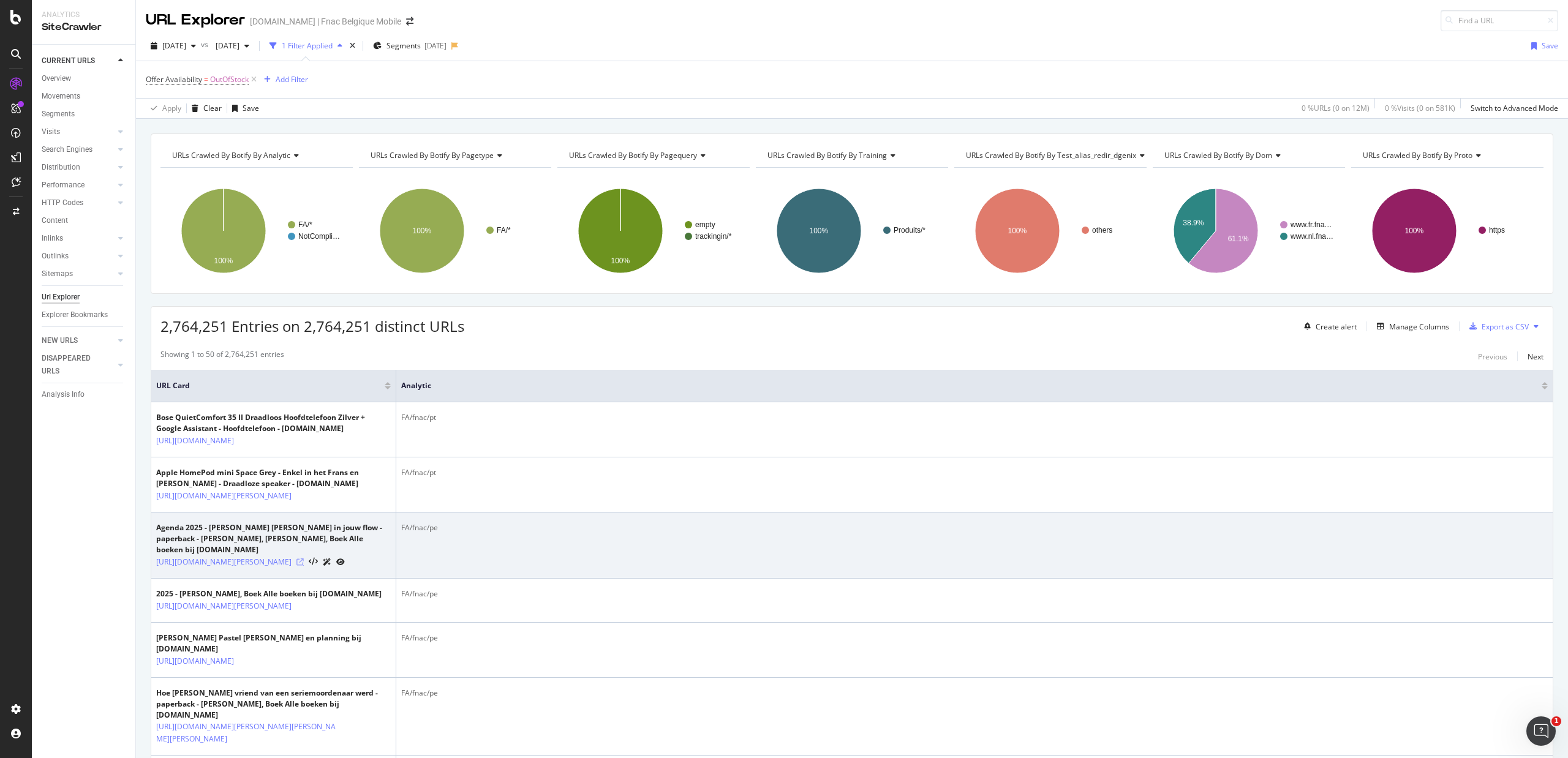
click at [345, 568] on div at bounding box center [320, 562] width 48 height 13
click at [304, 566] on icon at bounding box center [300, 562] width 7 height 7
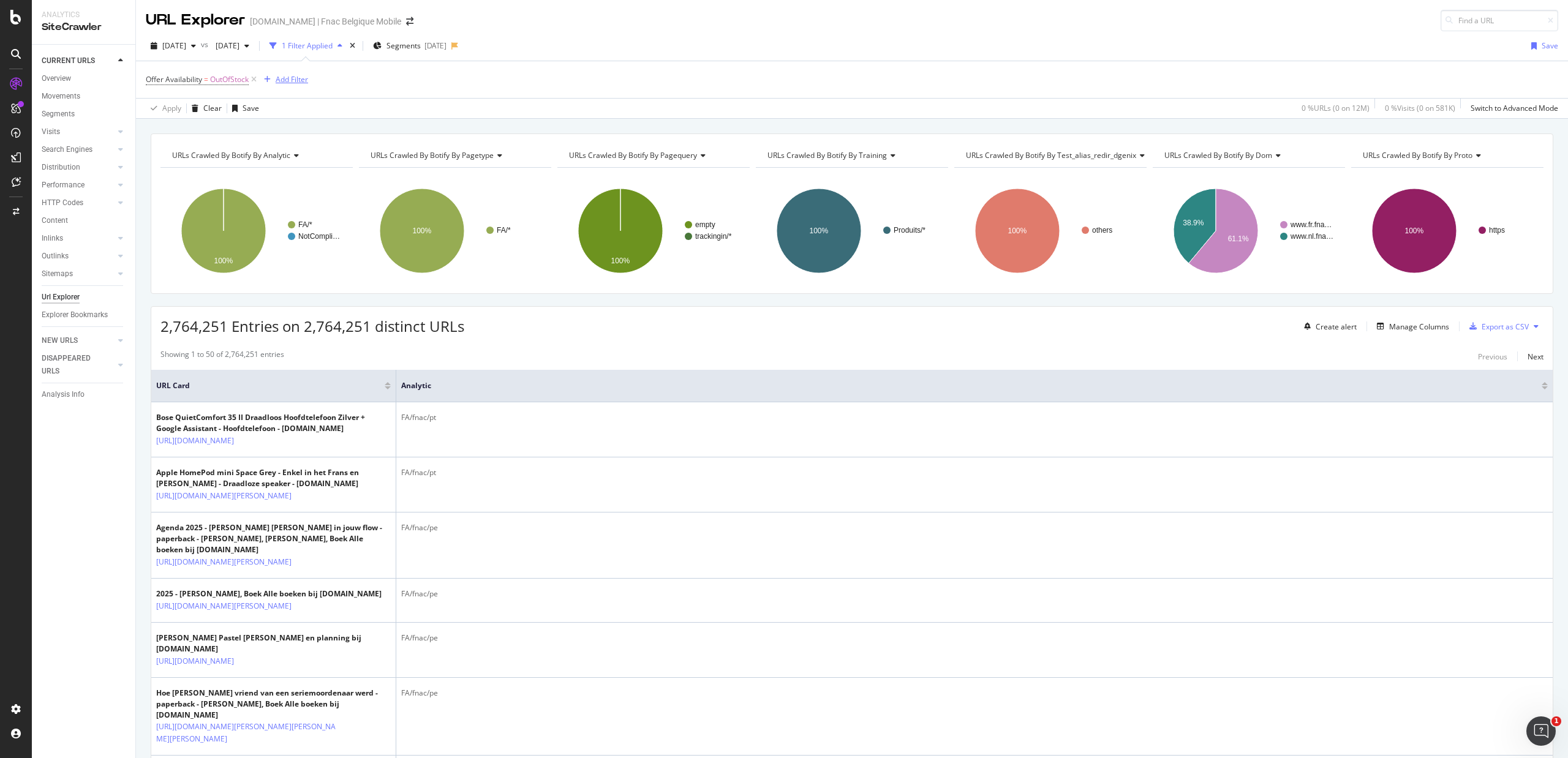
click at [283, 81] on div "Add Filter" at bounding box center [292, 79] width 32 height 11
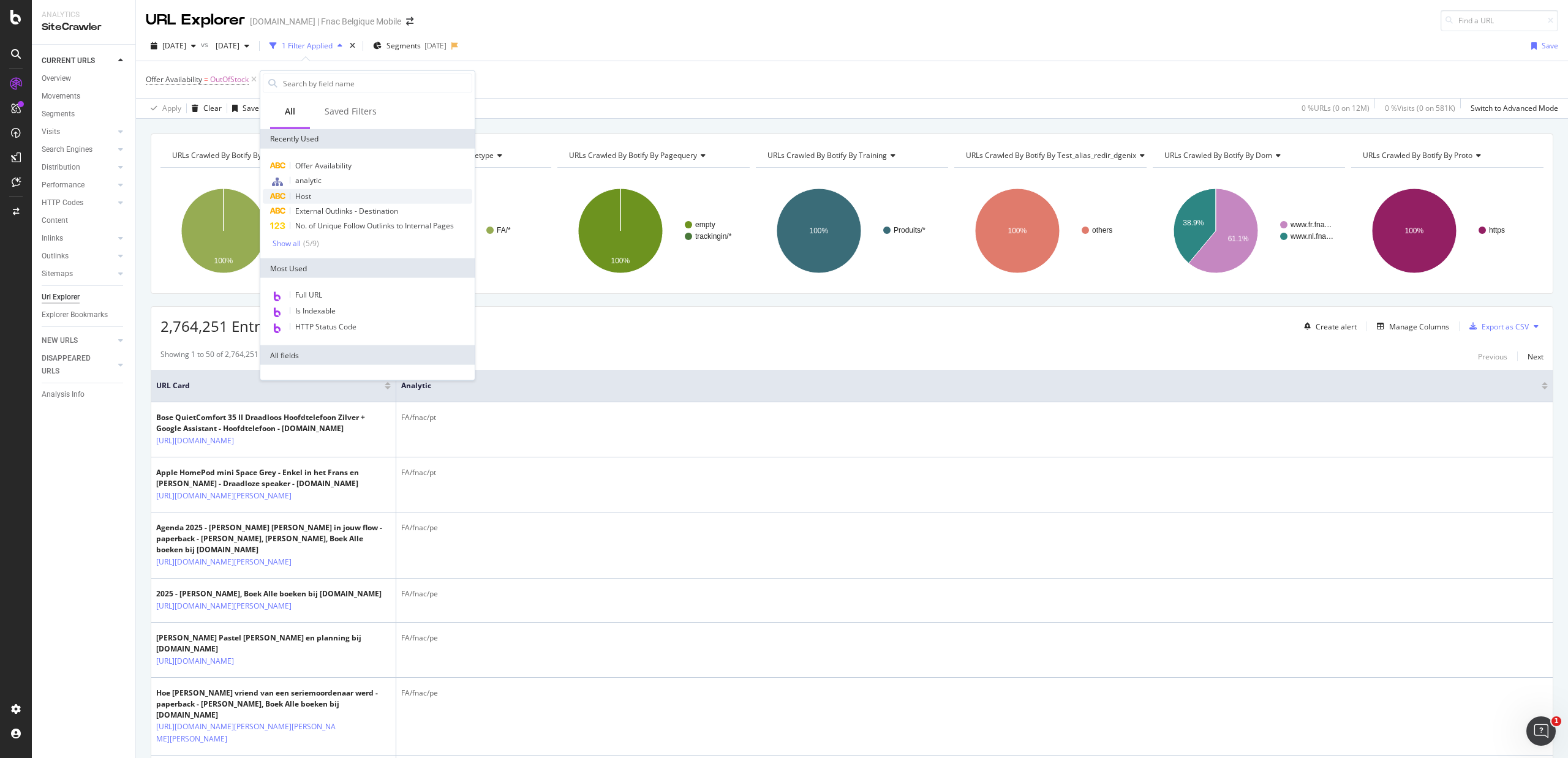
click at [315, 195] on div "Host" at bounding box center [367, 196] width 210 height 15
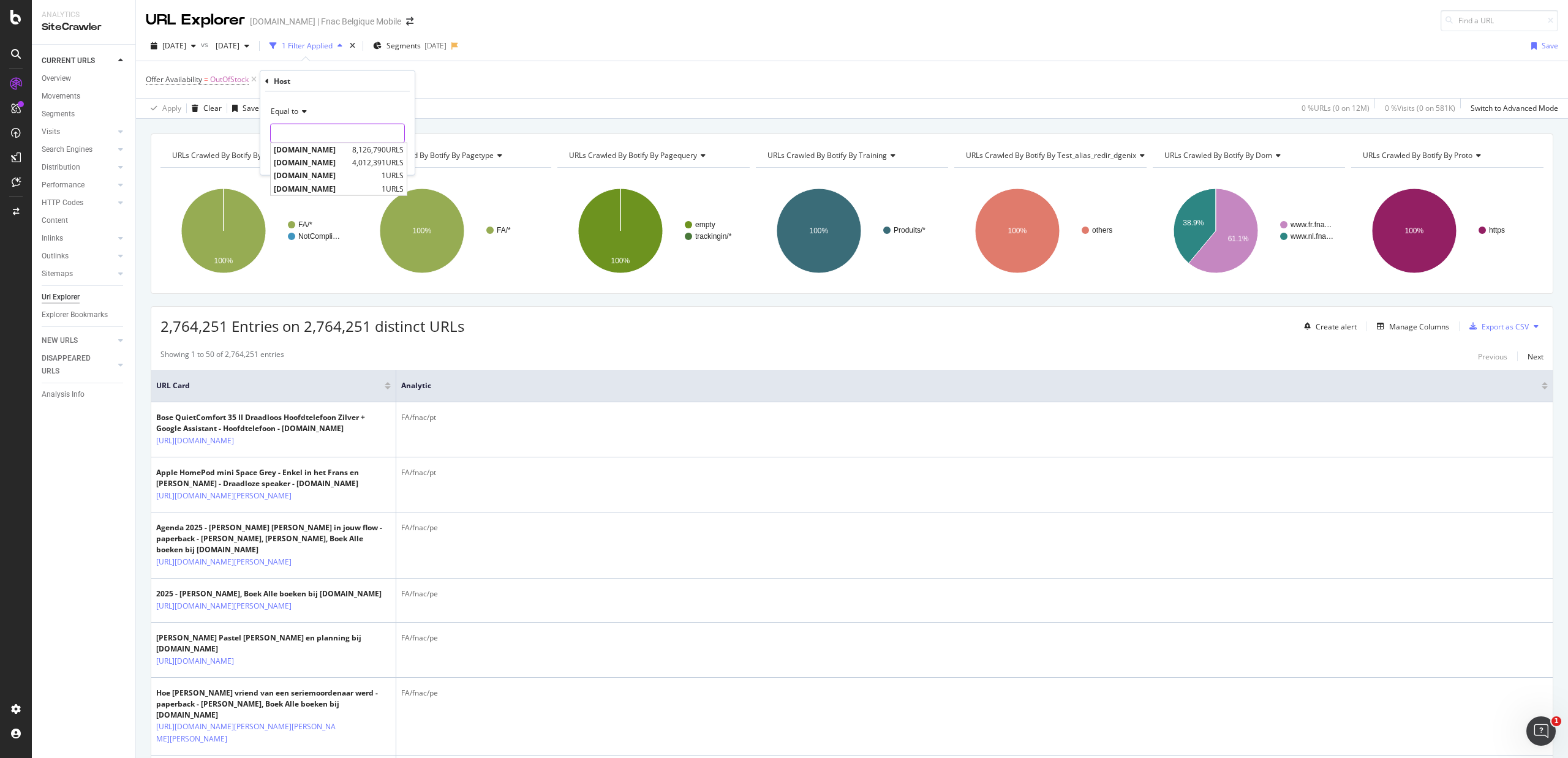
click at [300, 135] on input "text" at bounding box center [337, 133] width 133 height 20
click at [310, 148] on span "[DOMAIN_NAME]" at bounding box center [311, 149] width 75 height 11
type input "[DOMAIN_NAME]"
click at [391, 159] on div "Apply" at bounding box center [395, 158] width 19 height 11
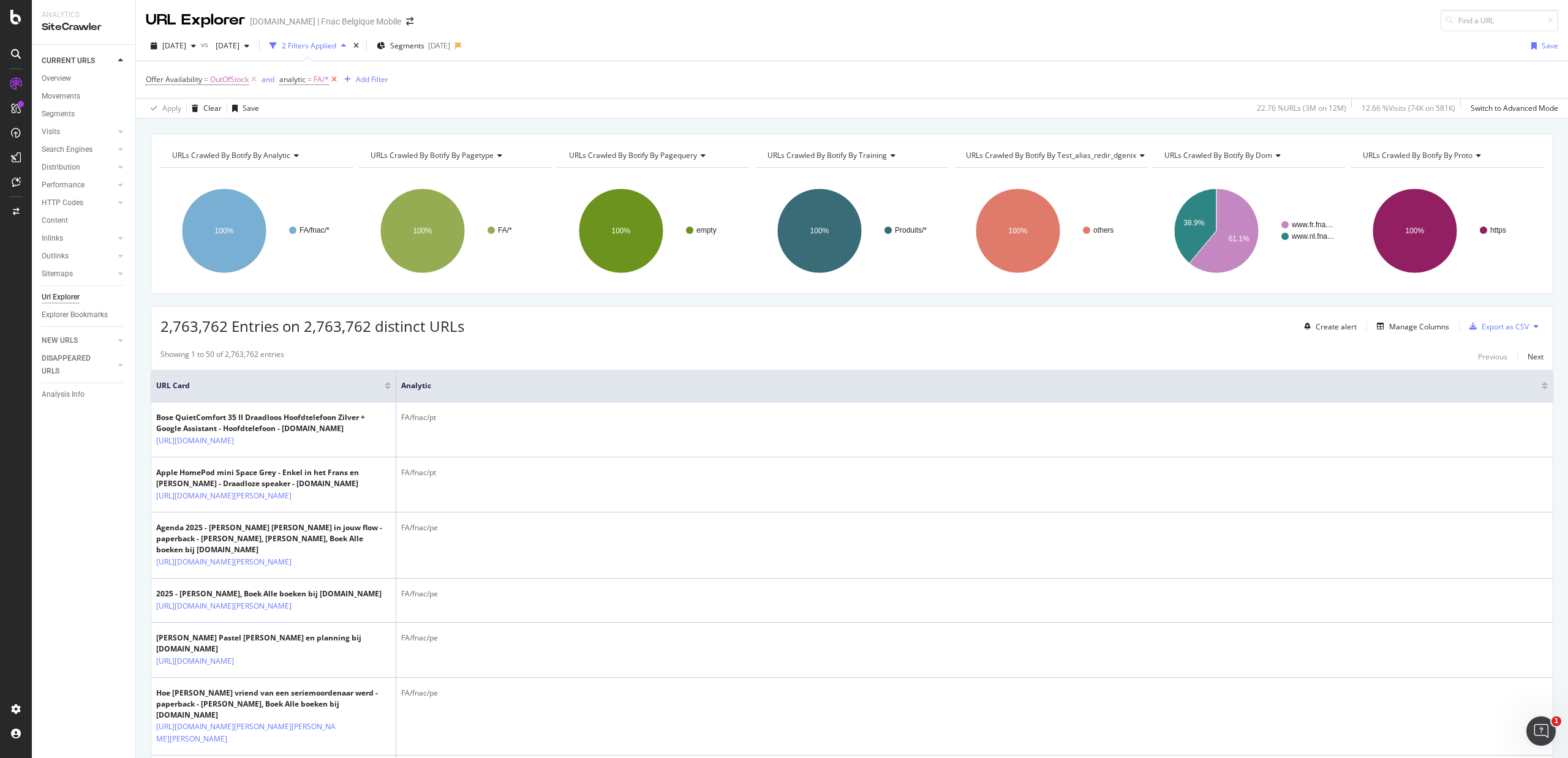
click at [334, 79] on icon at bounding box center [334, 79] width 11 height 12
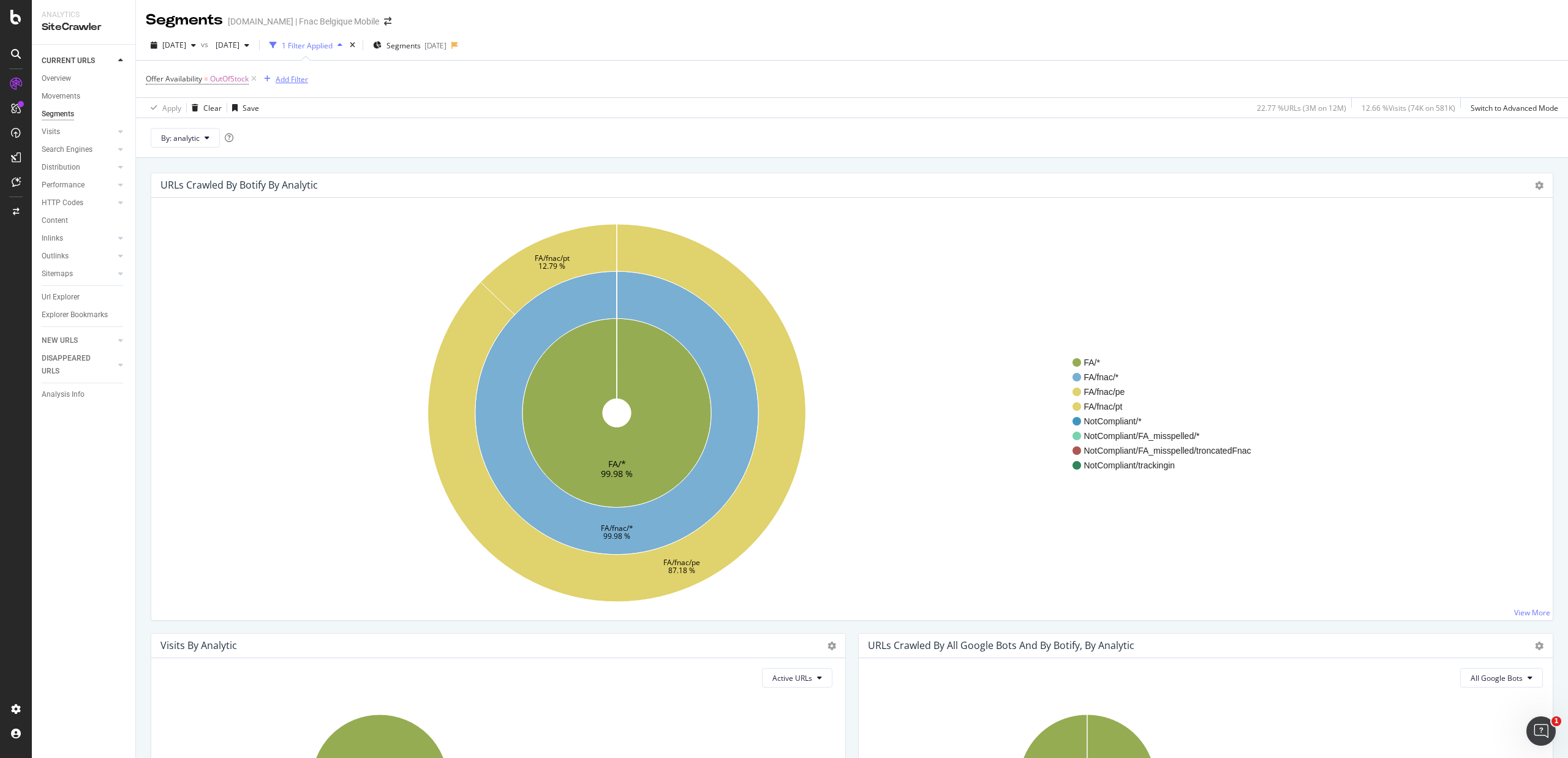
click at [294, 76] on div "Add Filter" at bounding box center [292, 79] width 32 height 11
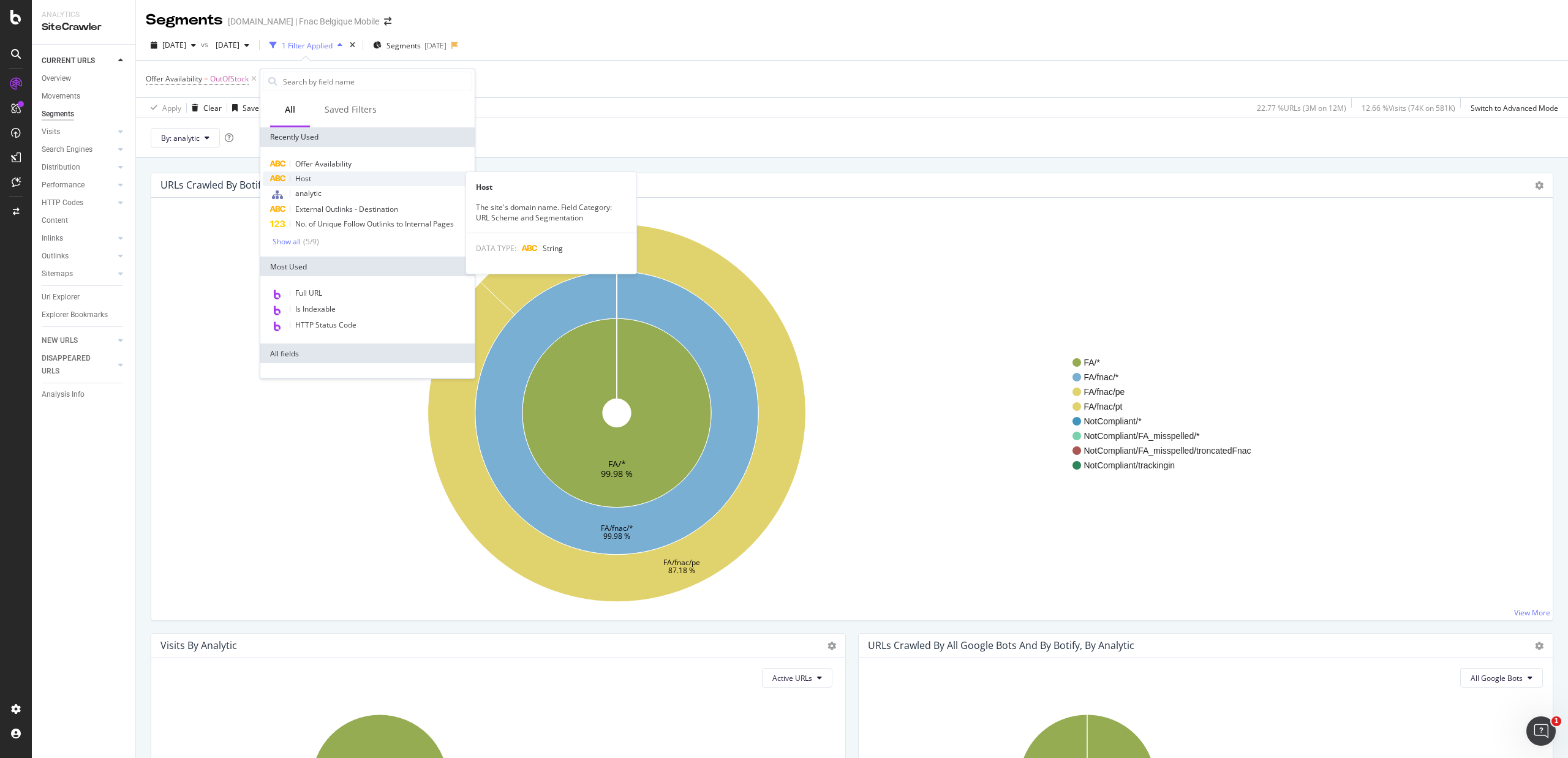
click at [310, 173] on span "Host" at bounding box center [303, 178] width 16 height 11
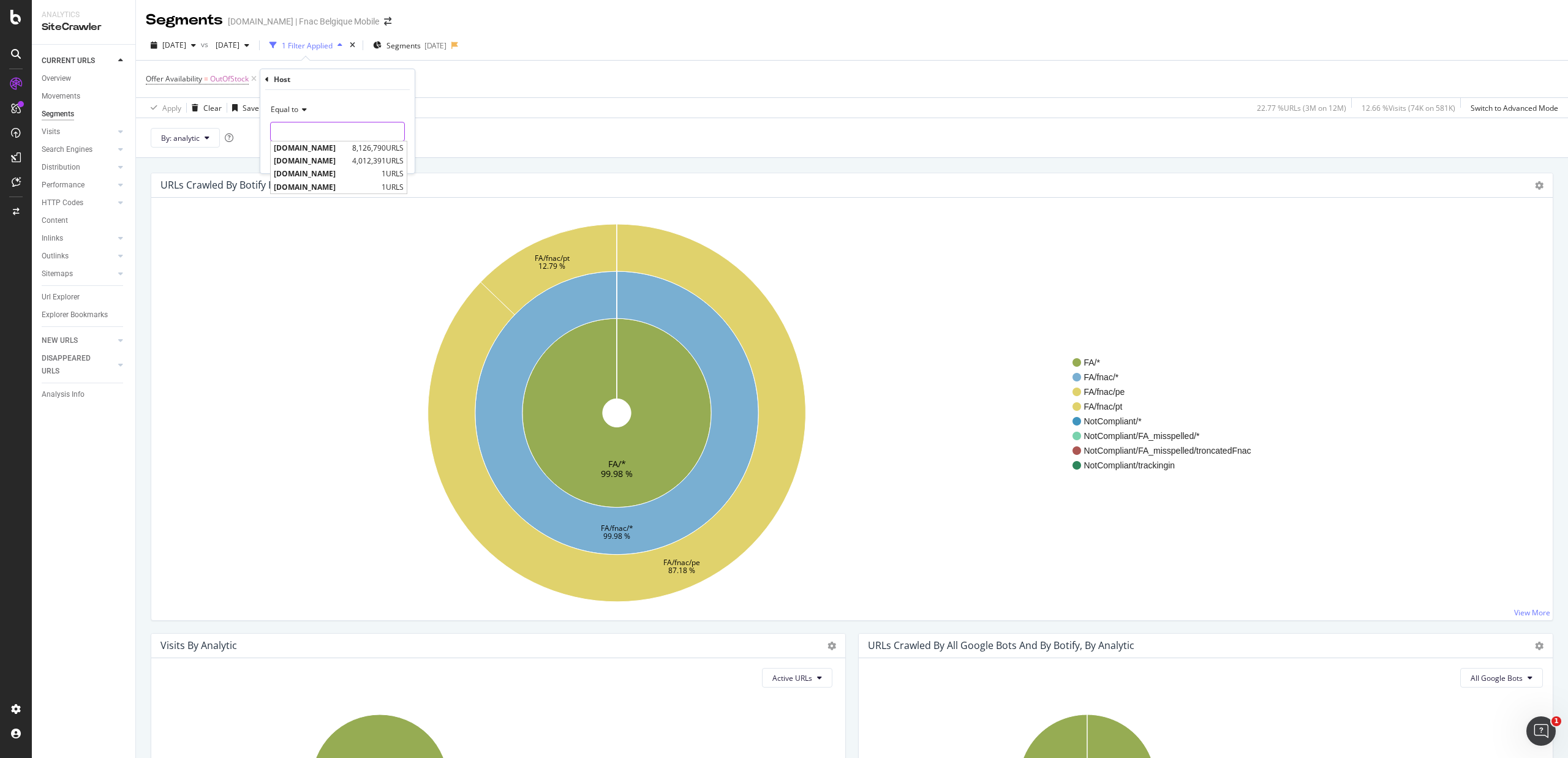
click at [299, 128] on input "text" at bounding box center [337, 132] width 133 height 20
click at [304, 146] on span "[DOMAIN_NAME]" at bounding box center [311, 147] width 75 height 11
type input "[DOMAIN_NAME]"
click at [397, 164] on div "Equal to www.fr.fnac.be www.fr.fnac.be Cancel Add filter Apply" at bounding box center [337, 131] width 154 height 83
click at [394, 159] on div "Apply" at bounding box center [395, 157] width 19 height 11
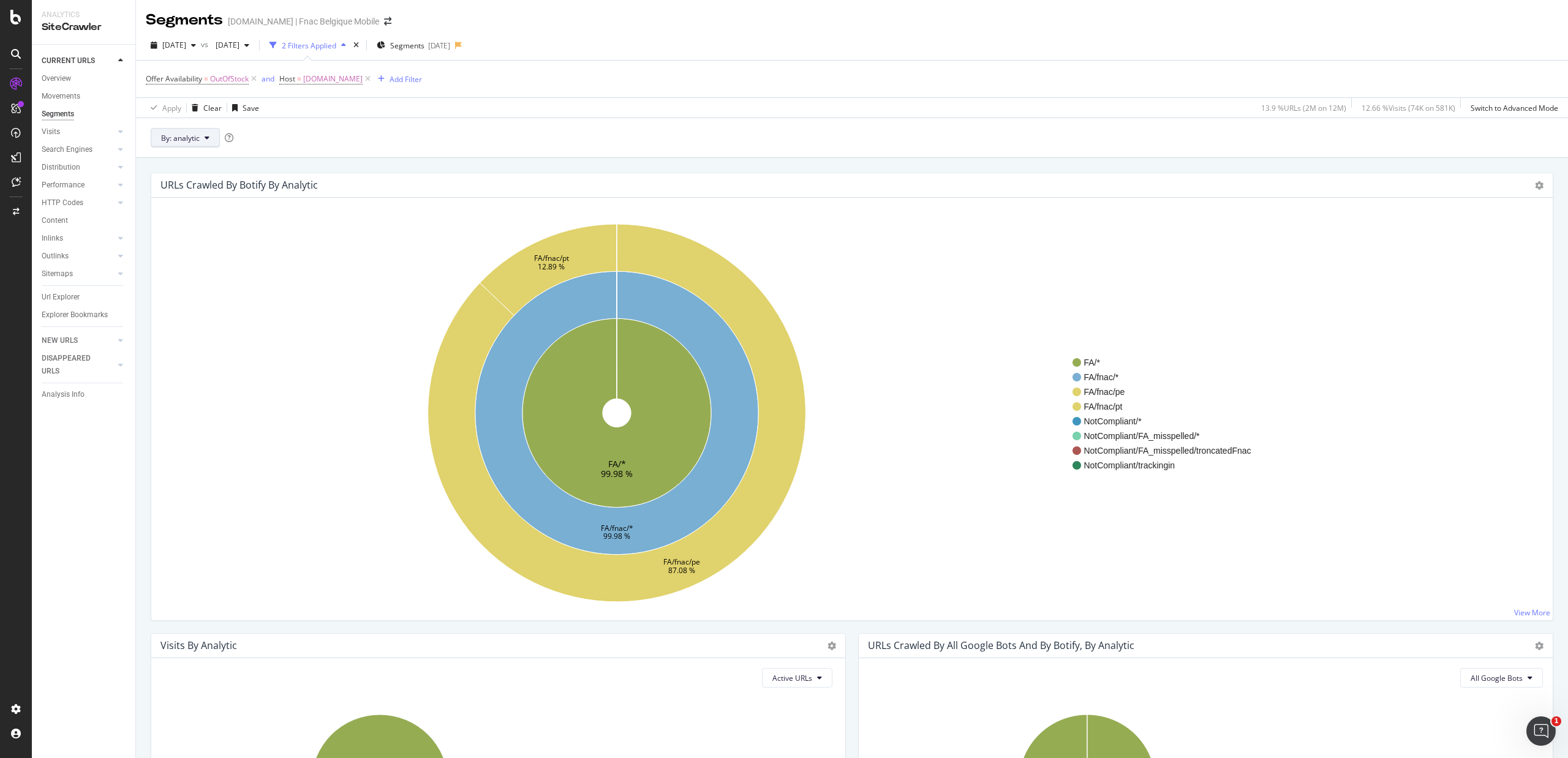
click at [216, 138] on button "By: analytic" at bounding box center [185, 138] width 69 height 20
click at [219, 77] on span "OutOfStock" at bounding box center [229, 79] width 39 height 17
click at [208, 151] on input "OutOfStock" at bounding box center [215, 151] width 116 height 20
click at [351, 94] on div "Offer Availability = OutOfStock and Host = www.fr.fnac.be Add Filter" at bounding box center [852, 79] width 1412 height 36
click at [187, 143] on span "By: analytic" at bounding box center [180, 137] width 39 height 11
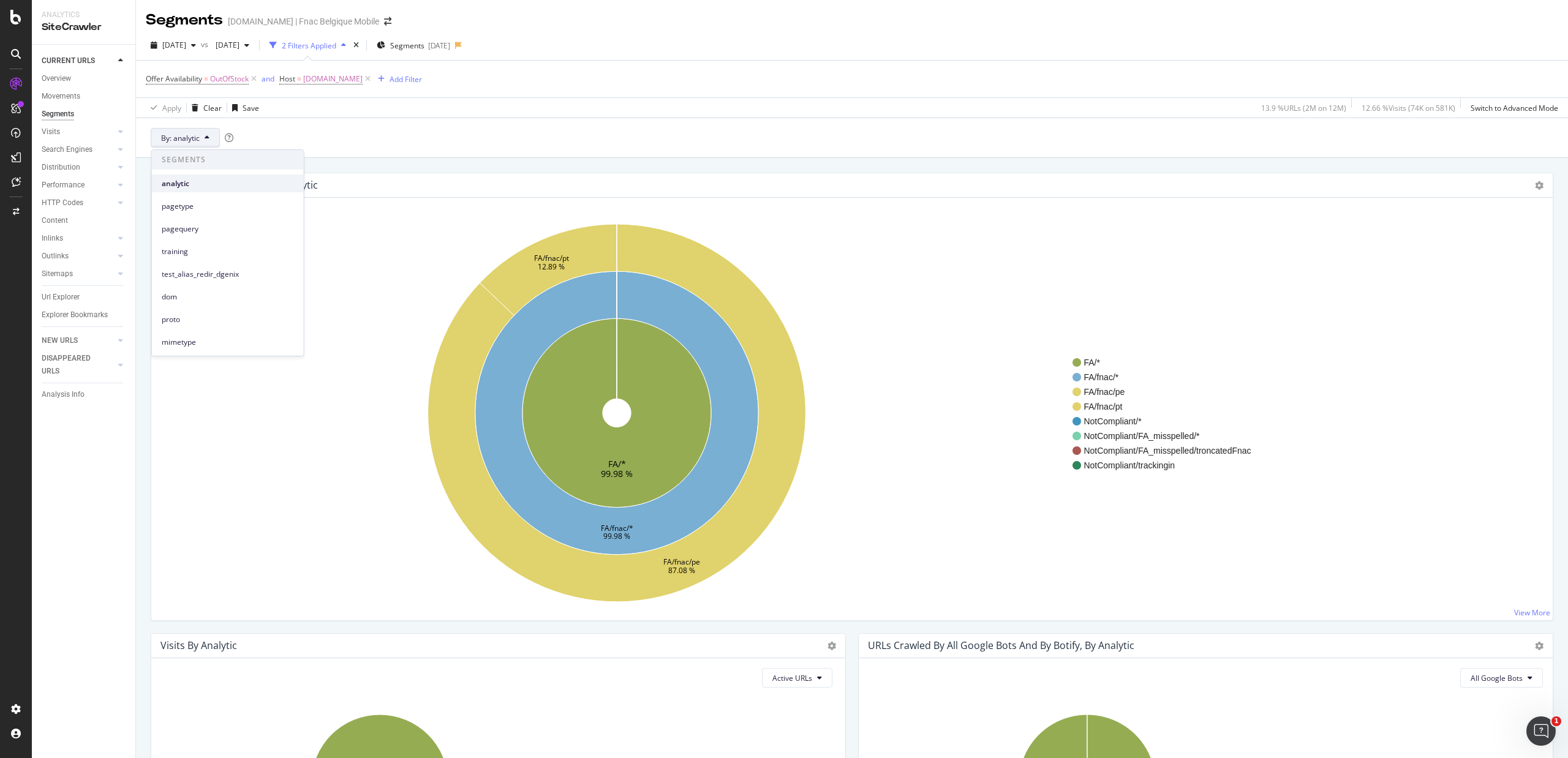
click at [192, 189] on div "analytic" at bounding box center [228, 183] width 152 height 18
click at [187, 137] on span "By: analytic" at bounding box center [180, 137] width 39 height 11
click at [192, 202] on span "pagetype" at bounding box center [228, 206] width 133 height 11
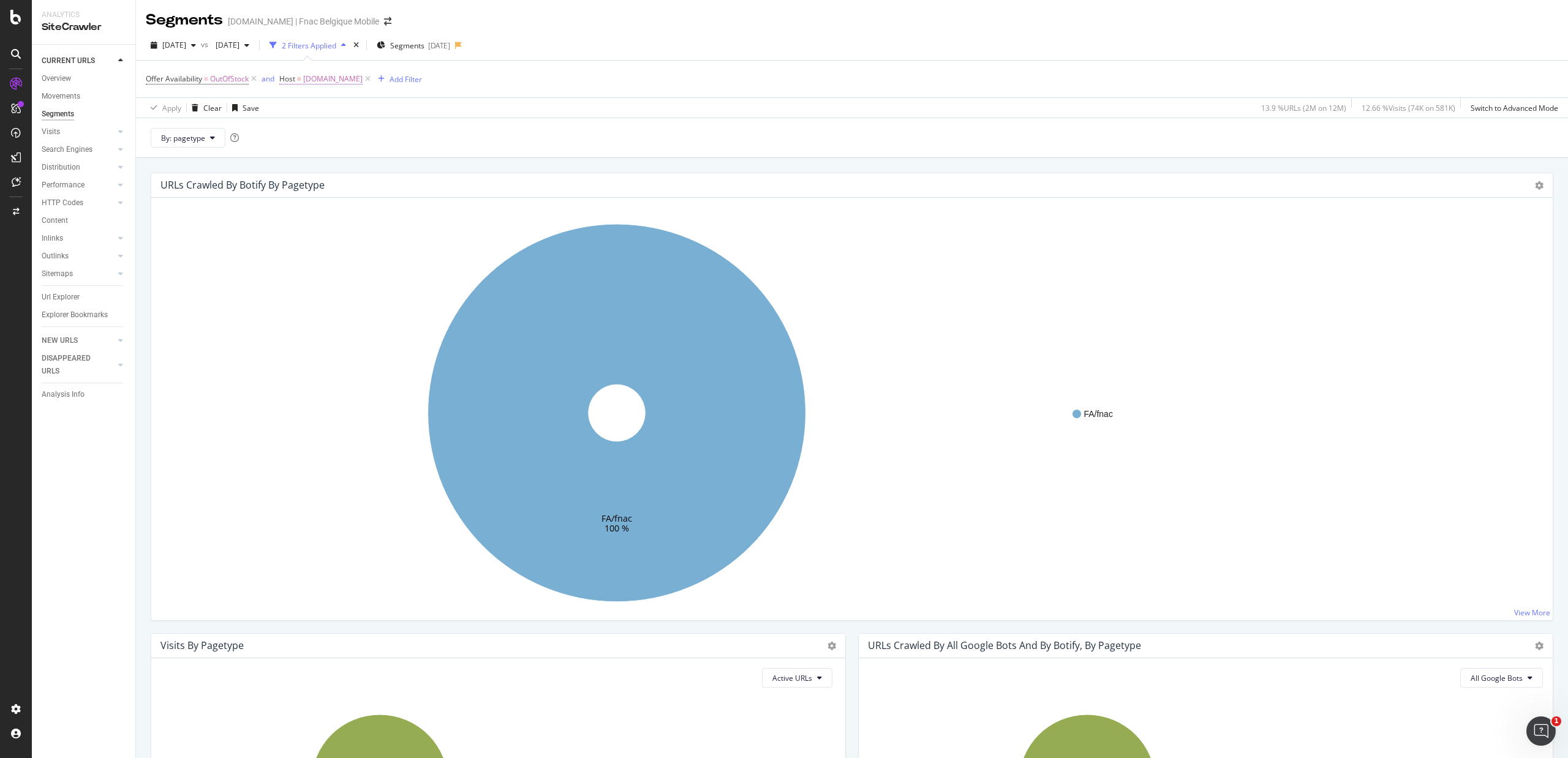
click at [348, 80] on span "[DOMAIN_NAME]" at bounding box center [332, 79] width 60 height 17
click at [341, 133] on input "[DOMAIN_NAME]" at bounding box center [349, 131] width 116 height 20
click at [346, 152] on span "[DOMAIN_NAME]" at bounding box center [331, 147] width 75 height 11
click at [339, 128] on input "[DOMAIN_NAME]" at bounding box center [349, 131] width 116 height 20
click at [336, 157] on span "[DOMAIN_NAME]" at bounding box center [331, 160] width 75 height 11
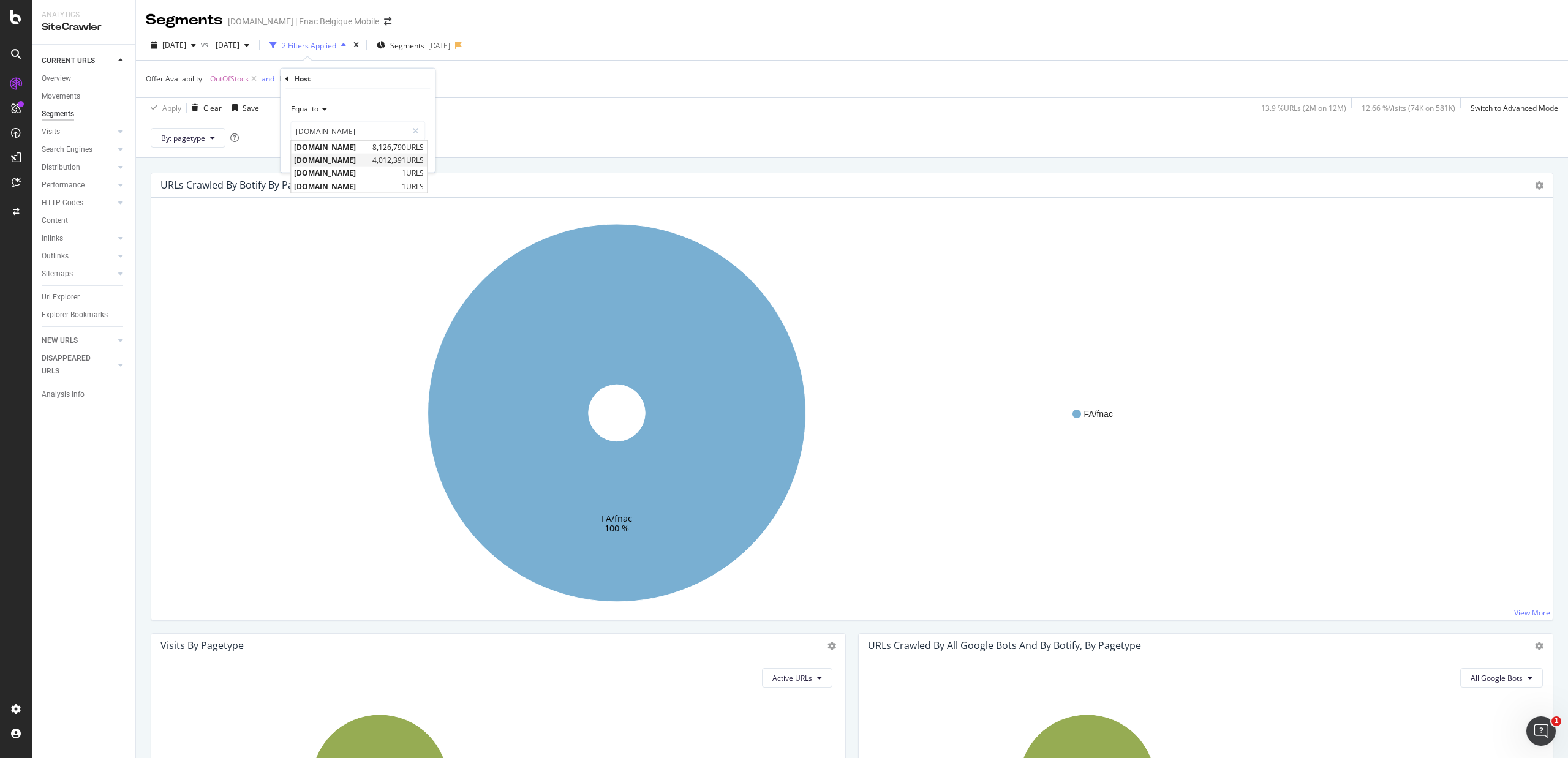
type input "[DOMAIN_NAME]"
click at [417, 155] on div "Apply" at bounding box center [415, 156] width 19 height 11
click at [196, 137] on span "By: pagetype" at bounding box center [183, 137] width 44 height 11
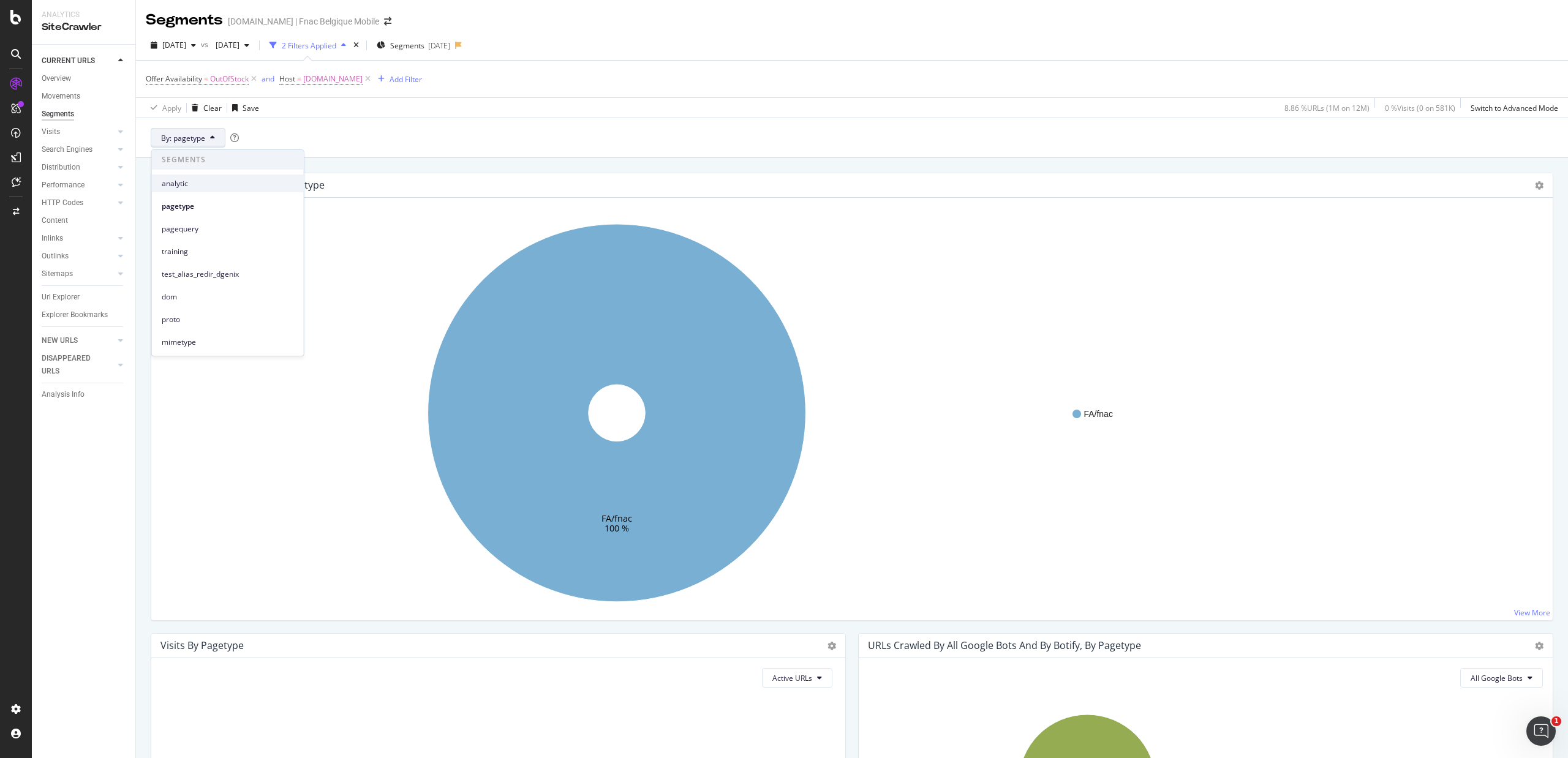
click at [202, 180] on span "analytic" at bounding box center [228, 184] width 133 height 11
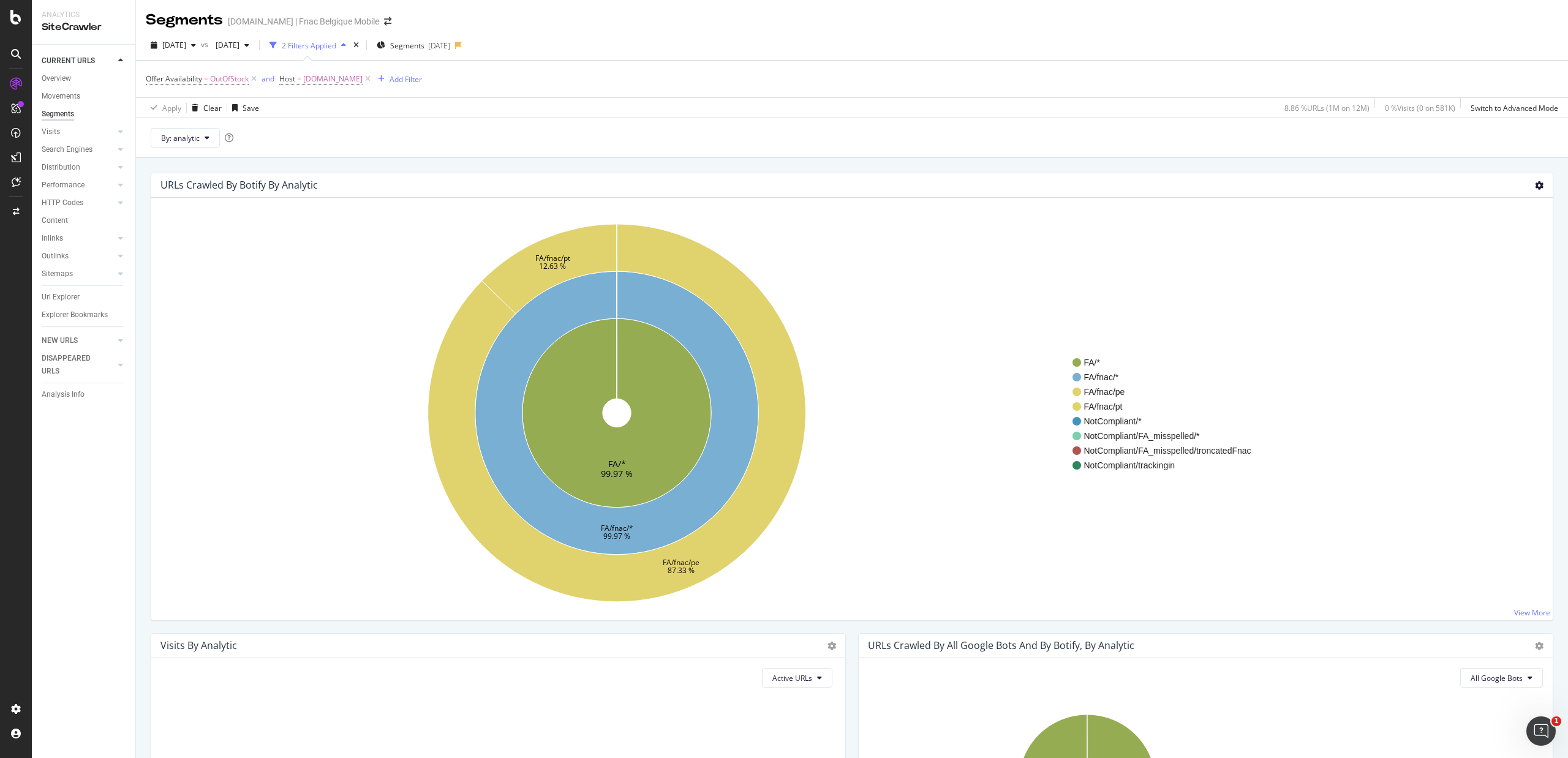
click at [1534, 186] on icon at bounding box center [1539, 185] width 8 height 8
click at [1485, 250] on span "Table" at bounding box center [1503, 252] width 98 height 17
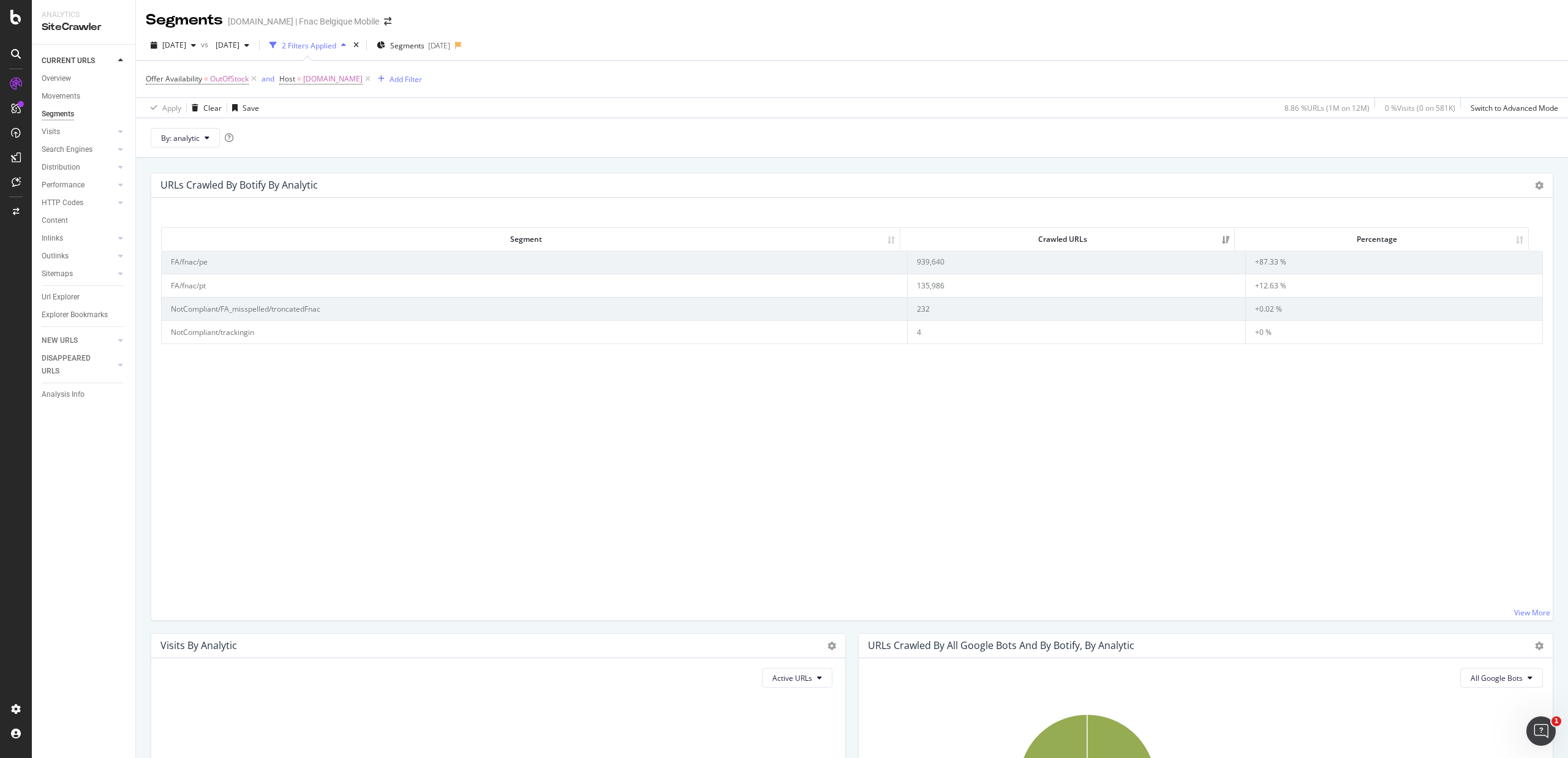
click at [761, 473] on div "Segment Crawled URLs Percentage Segment Crawled URLs Percentage FA/fnac/pe 939,…" at bounding box center [852, 414] width 1381 height 393
click at [328, 77] on span "[DOMAIN_NAME]" at bounding box center [332, 79] width 60 height 17
click at [325, 125] on input "[DOMAIN_NAME]" at bounding box center [349, 131] width 116 height 20
click at [327, 147] on span "[DOMAIN_NAME]" at bounding box center [331, 147] width 75 height 11
type input "[DOMAIN_NAME]"
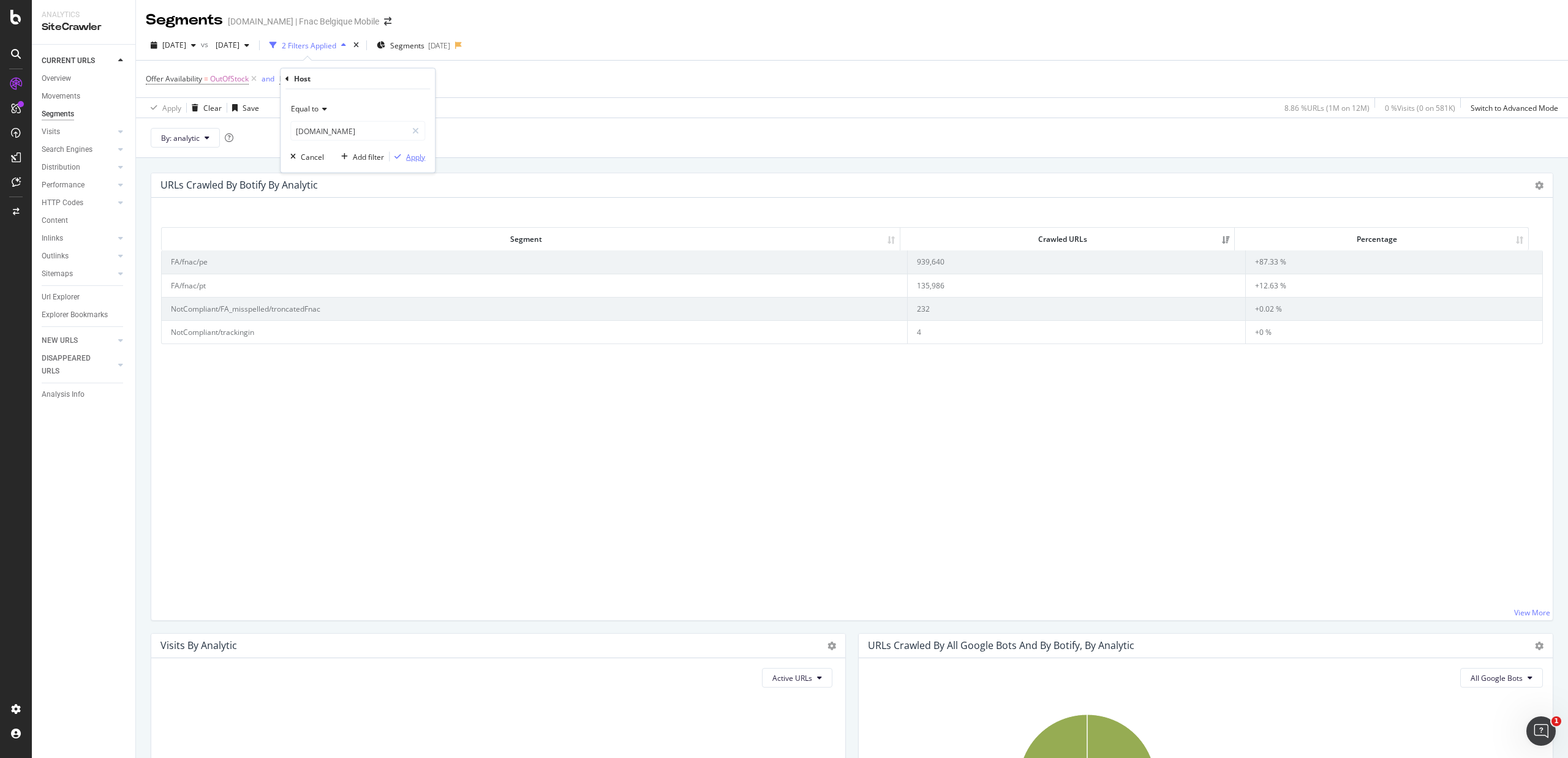
click at [419, 152] on div "Apply" at bounding box center [415, 156] width 19 height 11
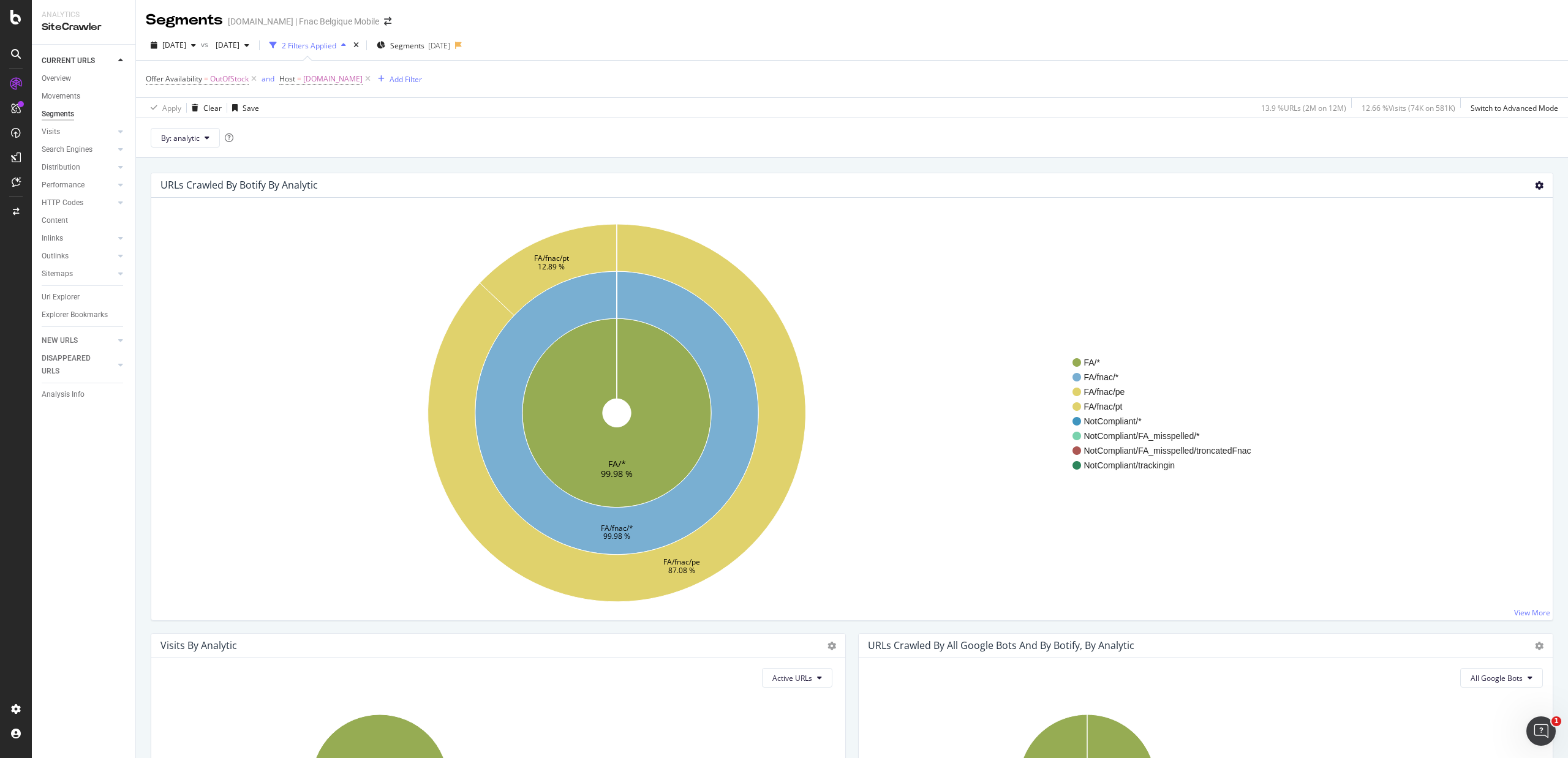
click at [1534, 187] on icon at bounding box center [1539, 185] width 8 height 8
click at [1478, 252] on span "Table" at bounding box center [1503, 252] width 98 height 17
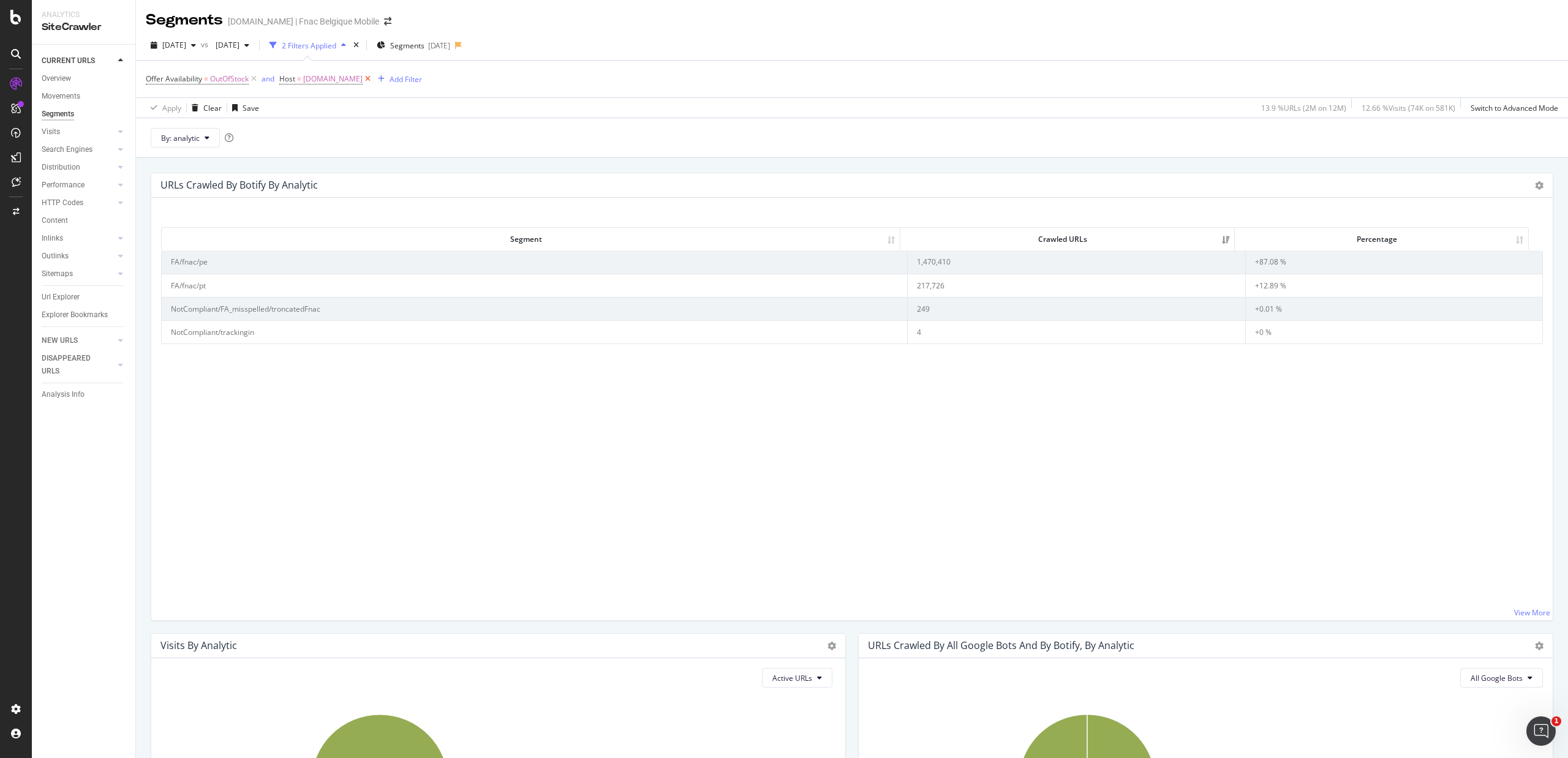
click at [363, 79] on icon at bounding box center [367, 79] width 11 height 12
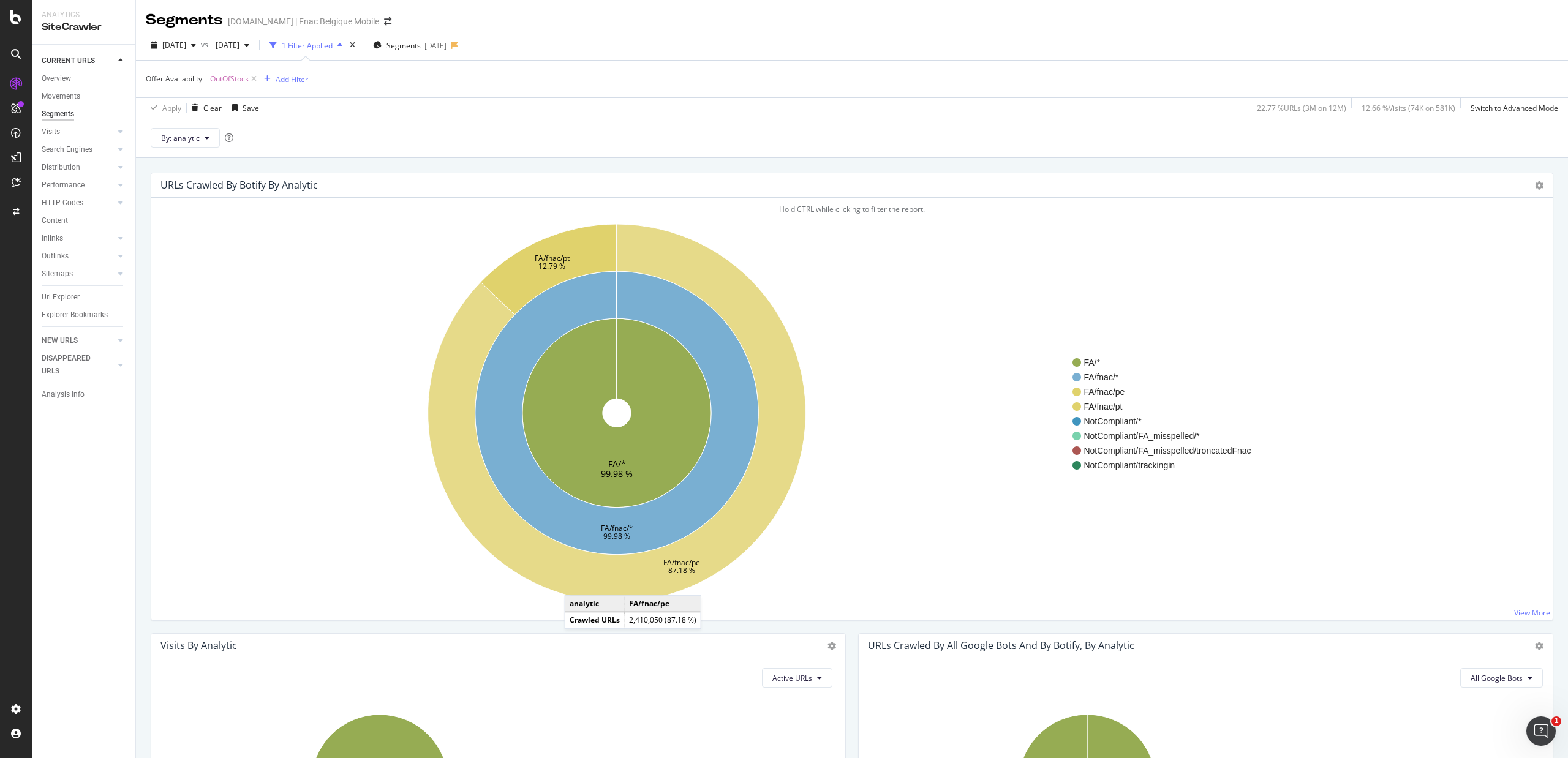
click at [576, 586] on icon at bounding box center [616, 413] width 378 height 378
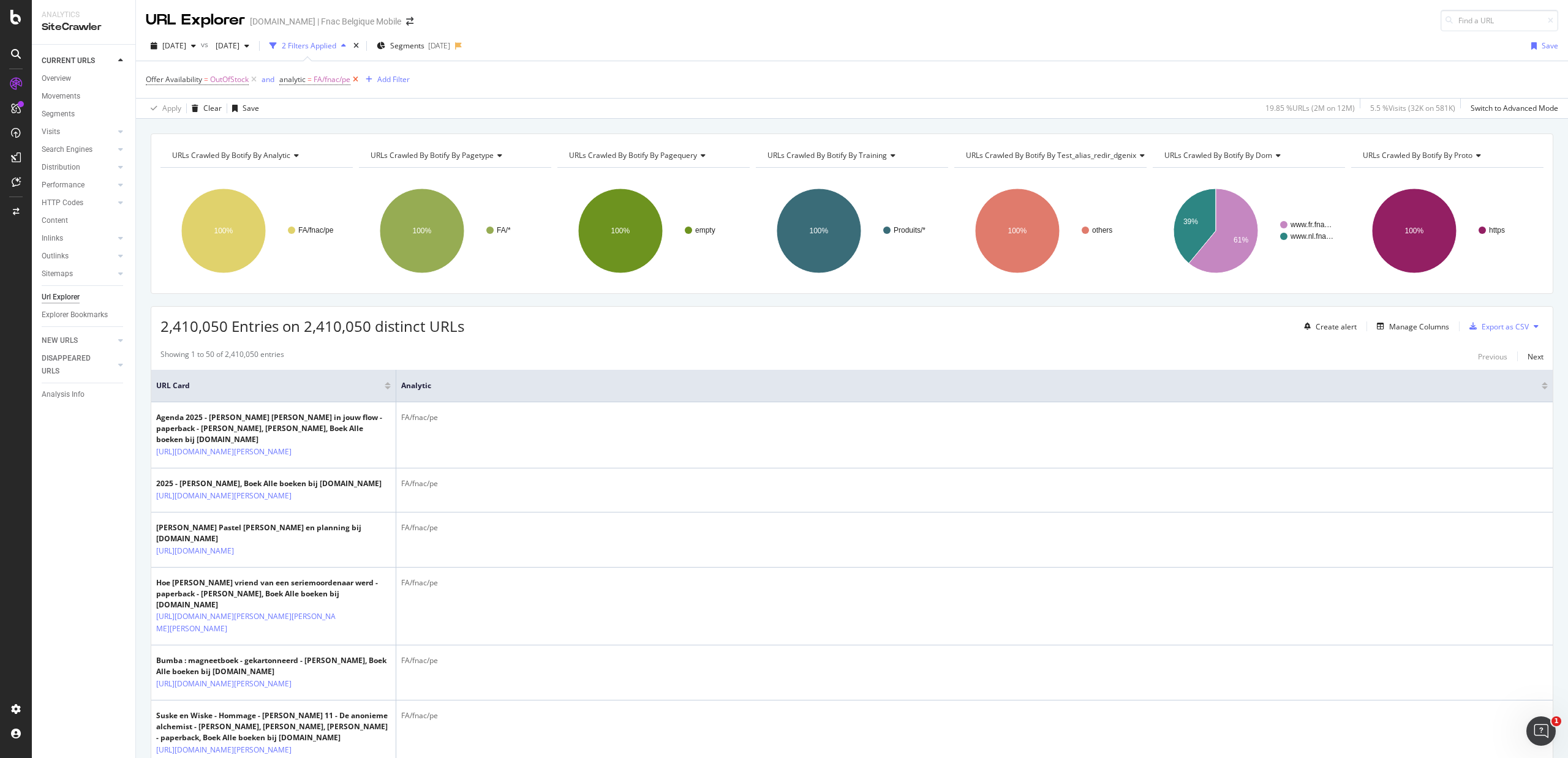
click at [359, 79] on icon at bounding box center [356, 79] width 11 height 12
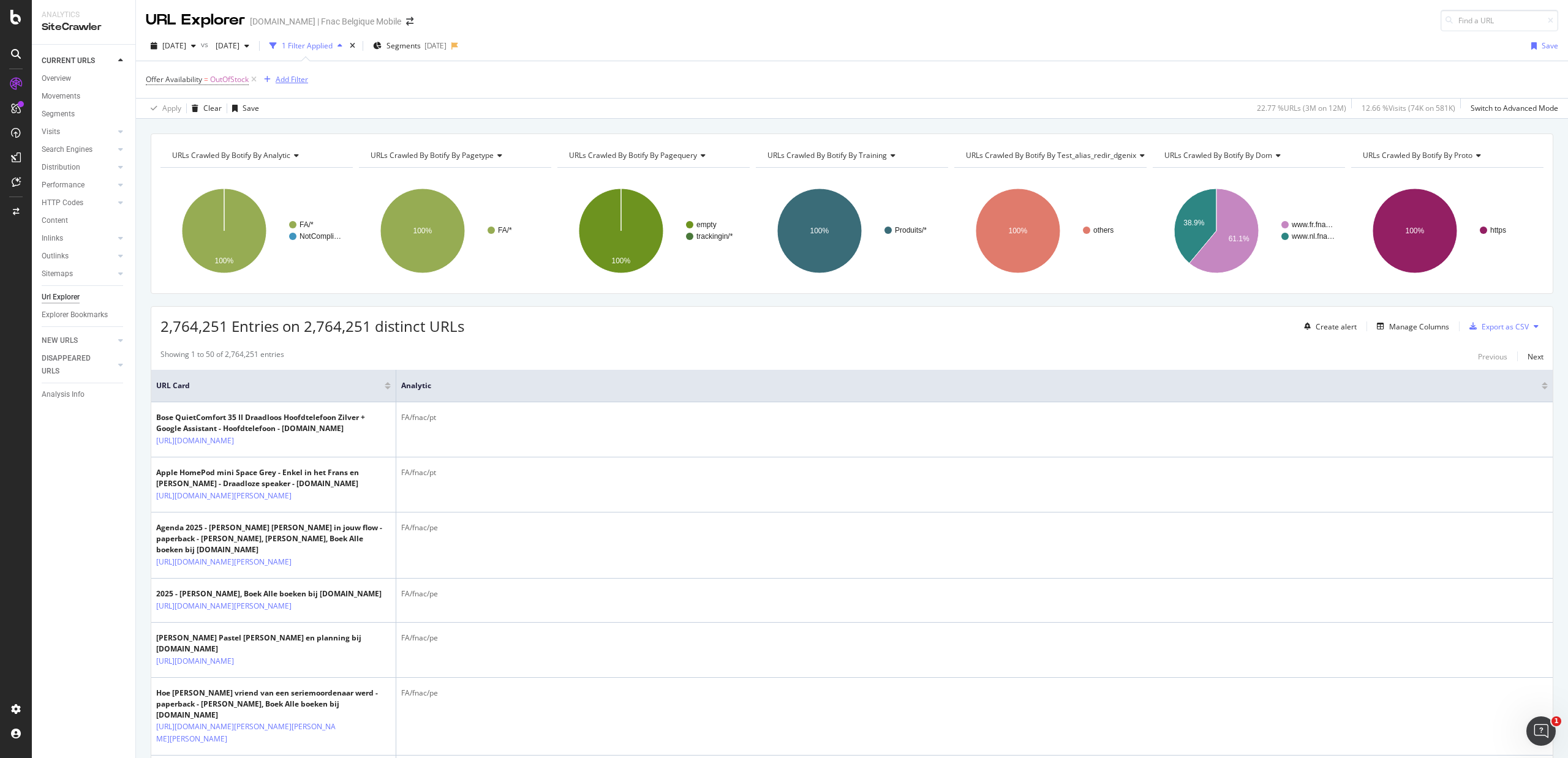
click at [292, 80] on div "Add Filter" at bounding box center [292, 79] width 32 height 11
click at [61, 113] on div "Segments" at bounding box center [58, 114] width 33 height 13
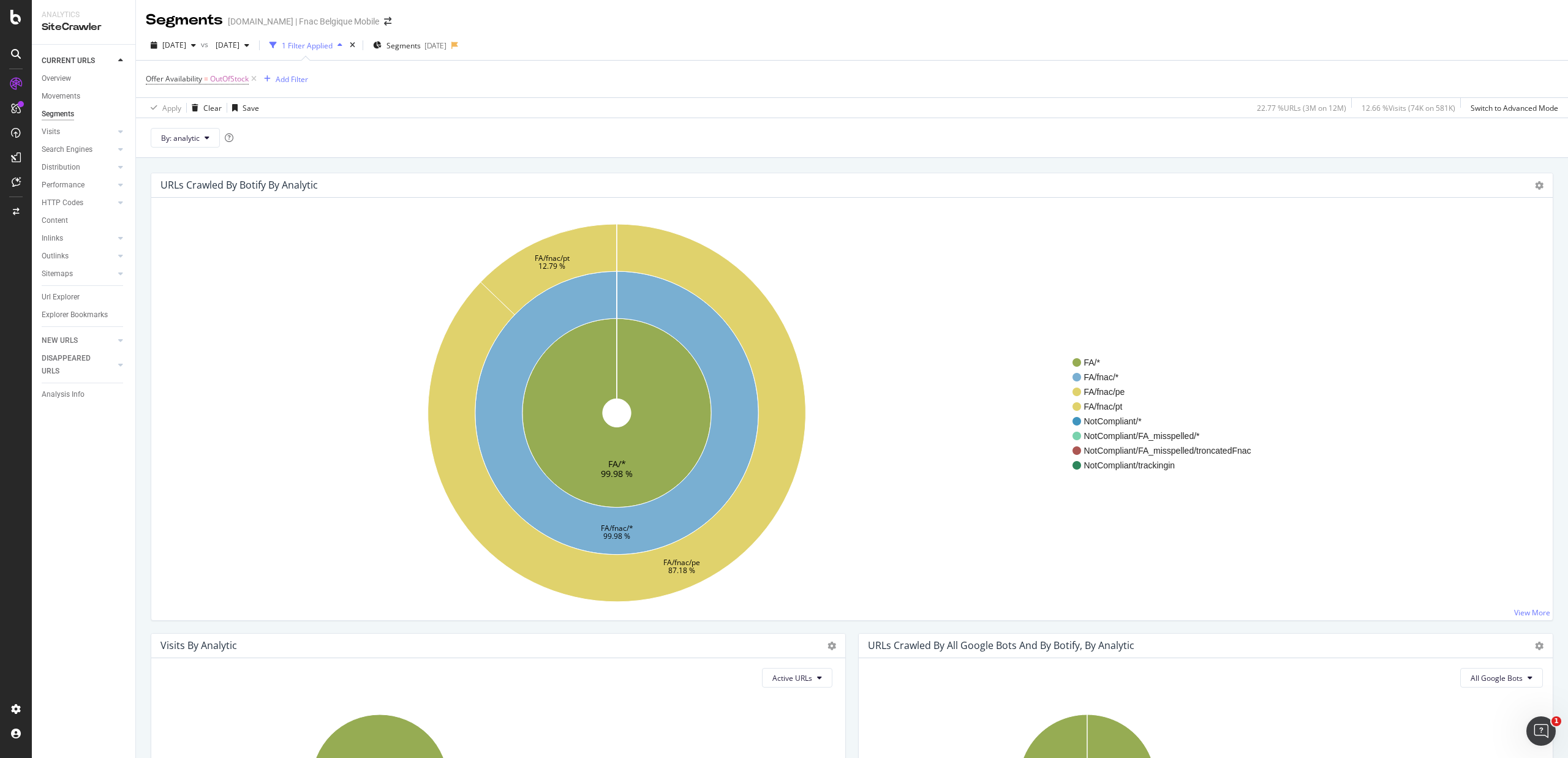
click at [57, 114] on div "Segments" at bounding box center [58, 114] width 32 height 13
click at [288, 81] on div "Add Filter" at bounding box center [292, 79] width 32 height 11
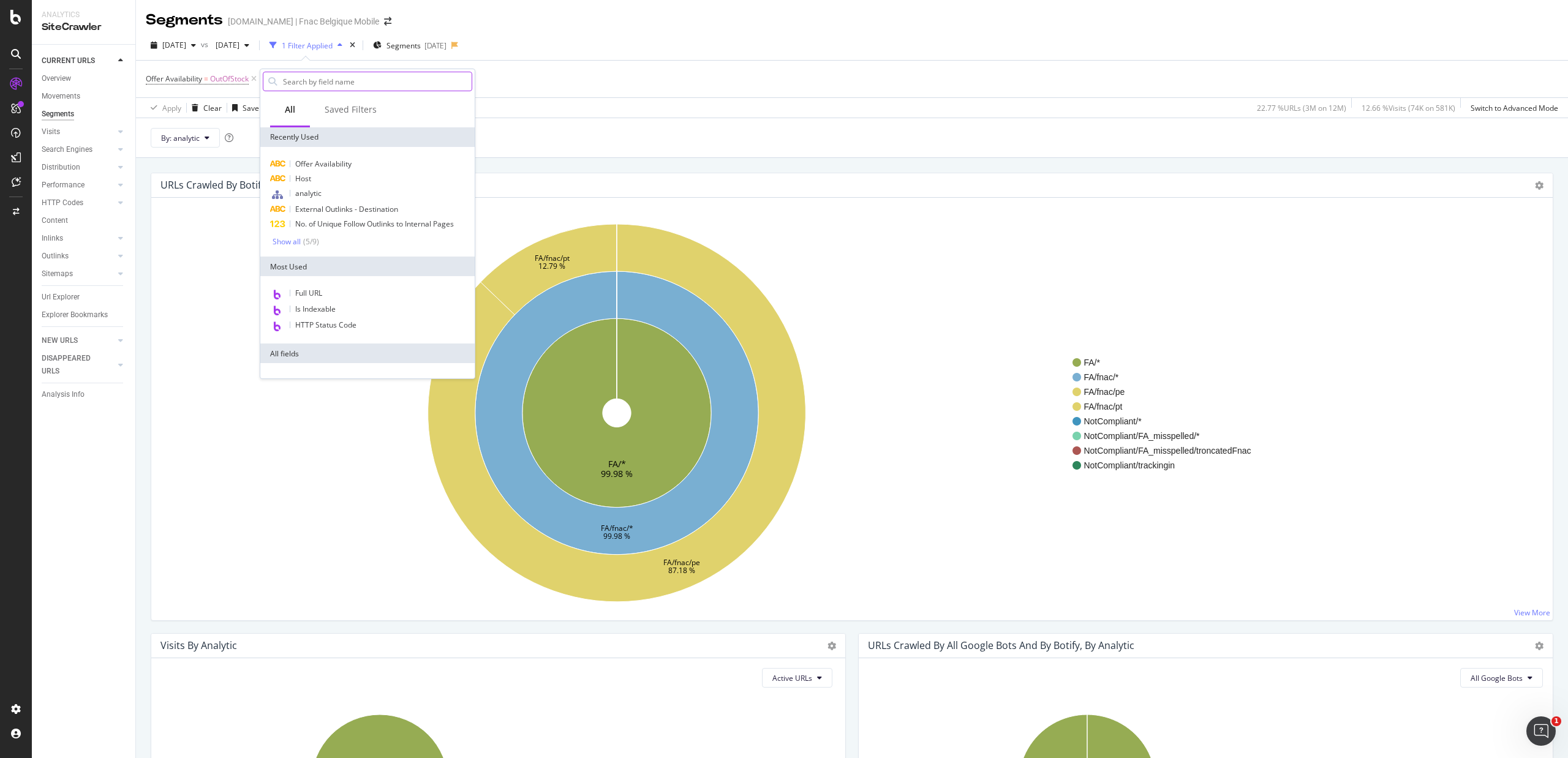
click at [311, 84] on input "text" at bounding box center [377, 81] width 190 height 18
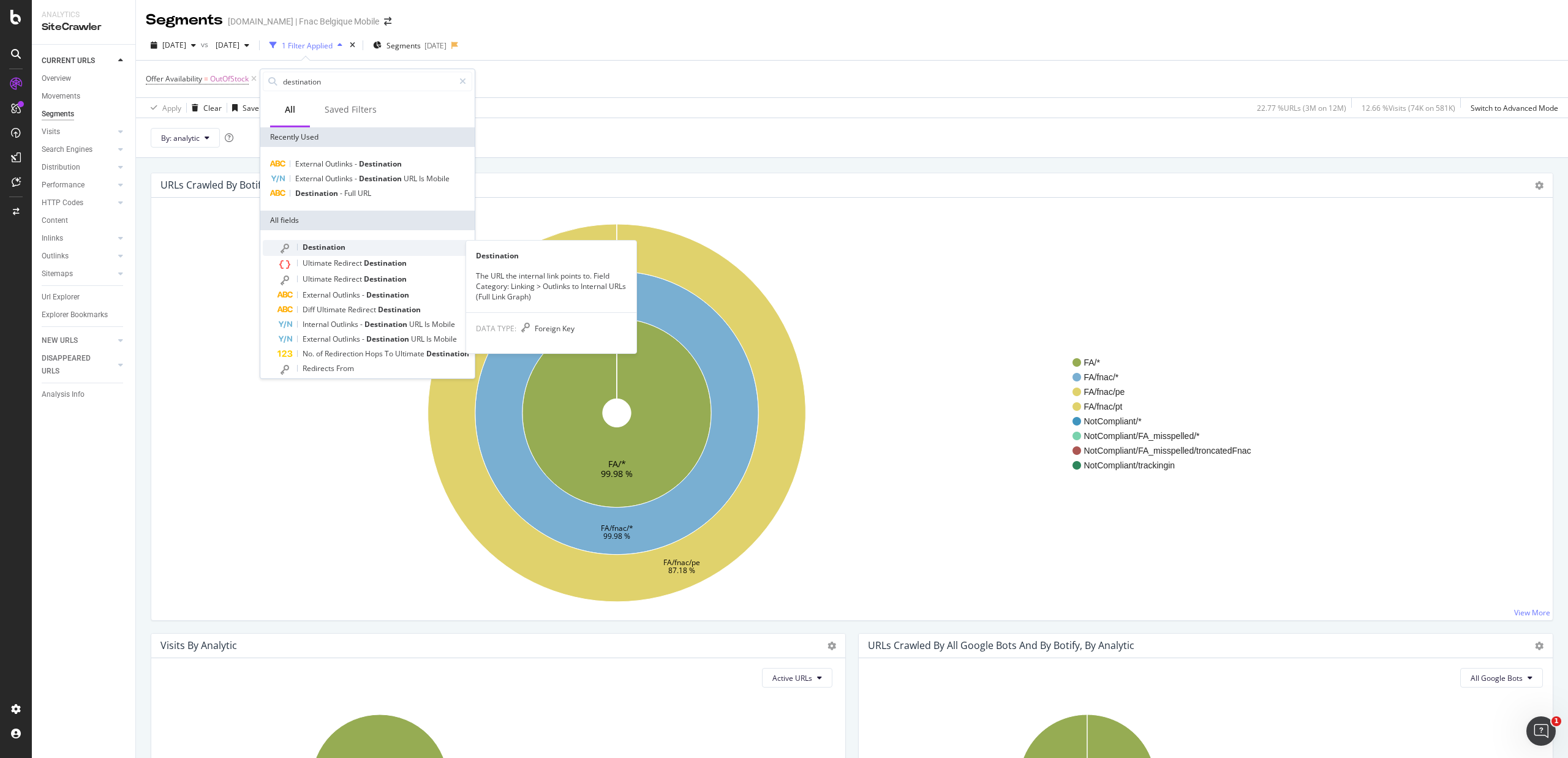
type input "destination"
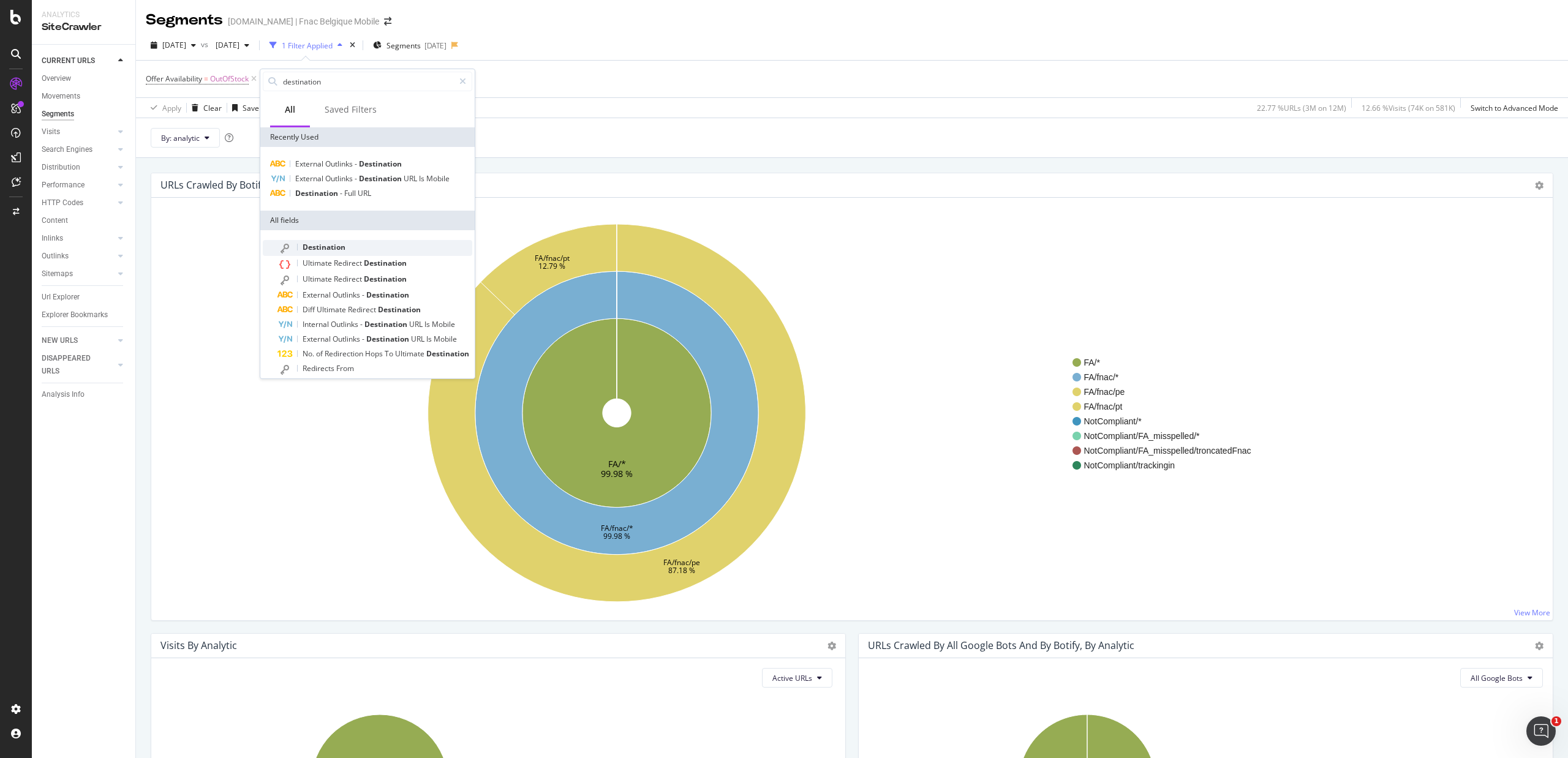
click at [326, 245] on span "Destination" at bounding box center [323, 247] width 43 height 11
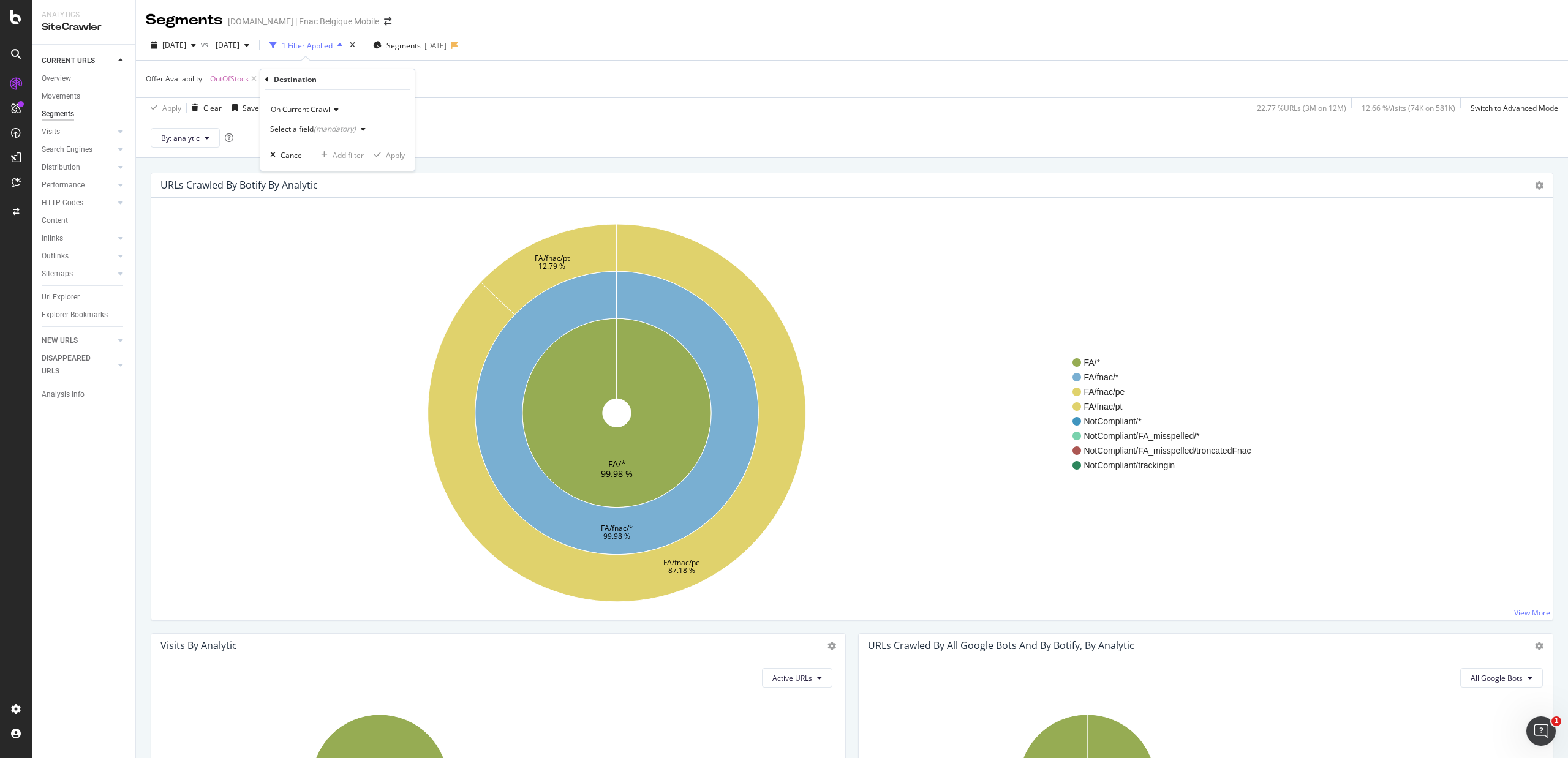
click at [310, 131] on div "Select a field (mandatory)" at bounding box center [313, 129] width 86 height 7
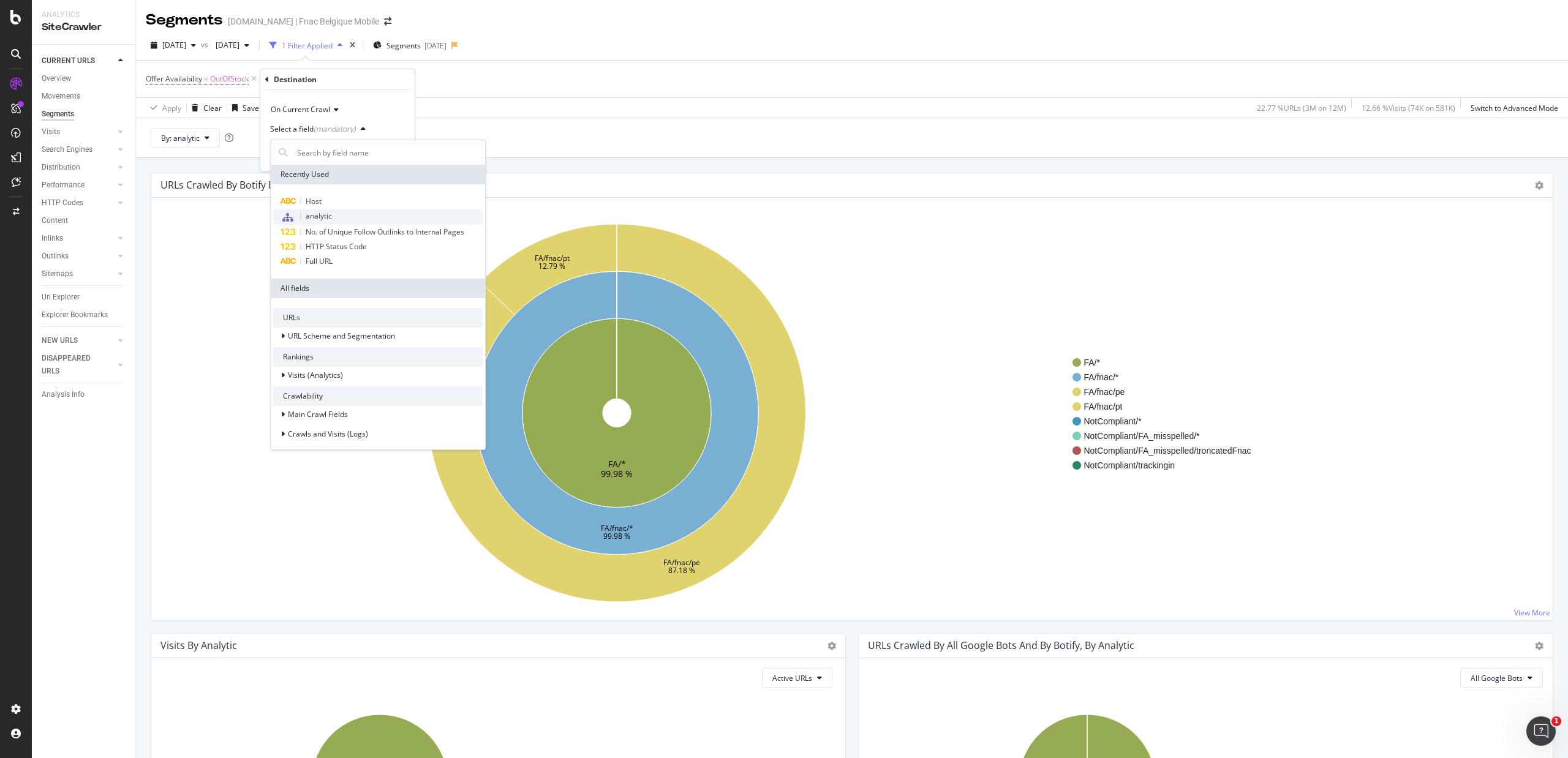
click at [329, 211] on span "analytic" at bounding box center [319, 215] width 27 height 11
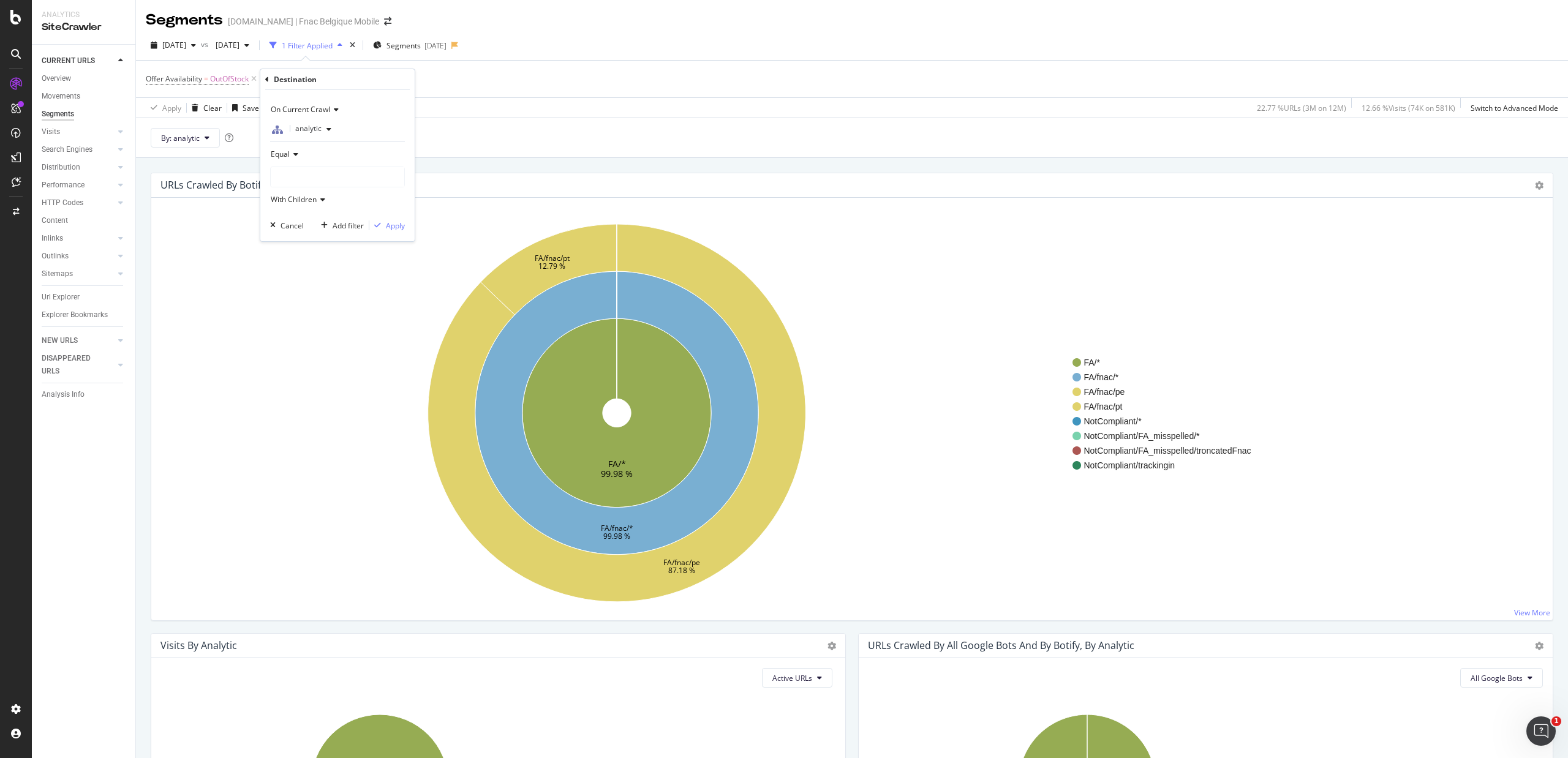
click at [320, 191] on div "With Children" at bounding box center [337, 200] width 135 height 20
click at [320, 172] on div at bounding box center [337, 177] width 133 height 20
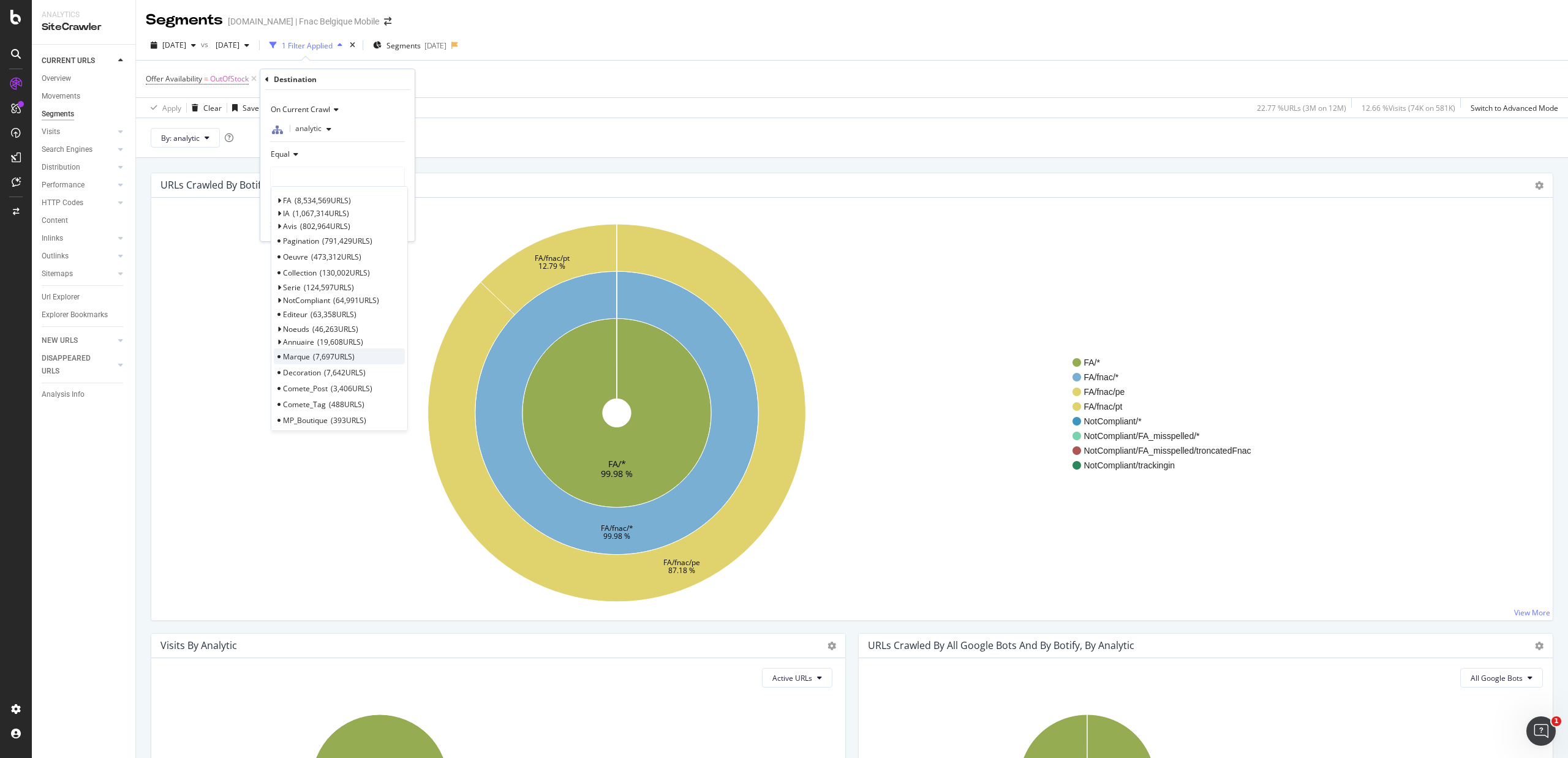
click at [278, 358] on icon at bounding box center [279, 356] width 4 height 3
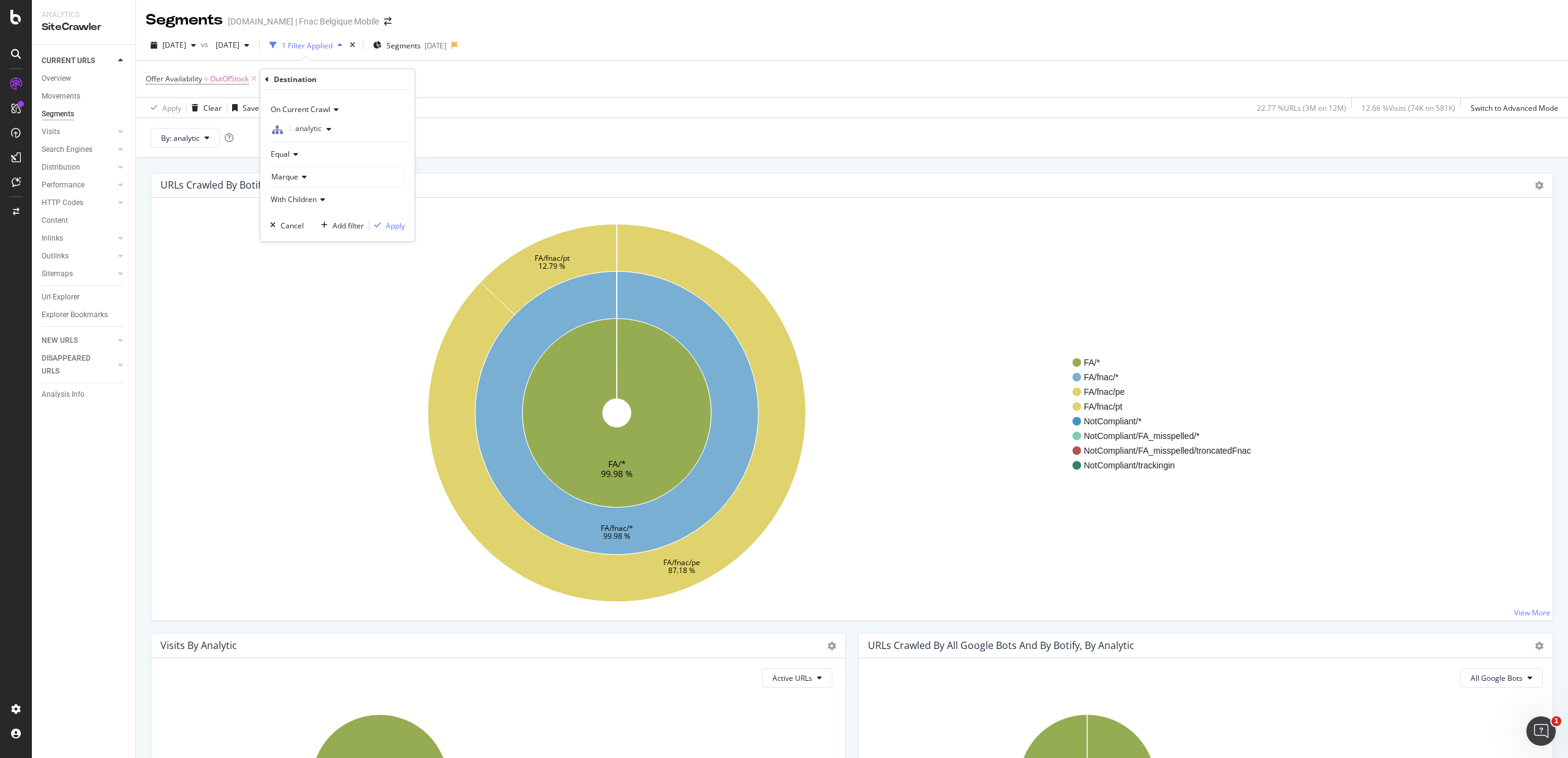
click at [307, 175] on div "Marque" at bounding box center [337, 177] width 133 height 20
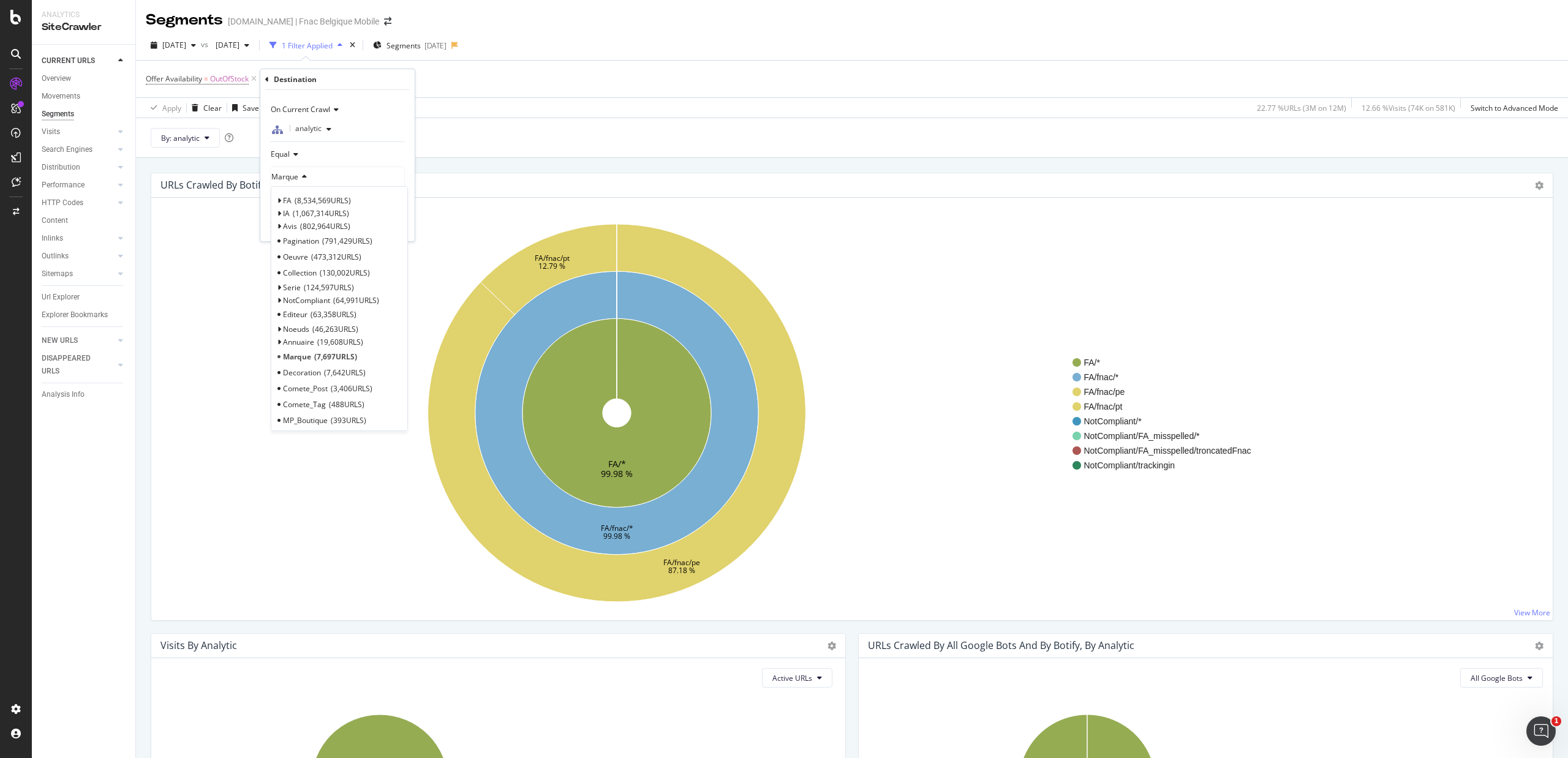
click at [307, 156] on div "Equal" at bounding box center [337, 154] width 135 height 20
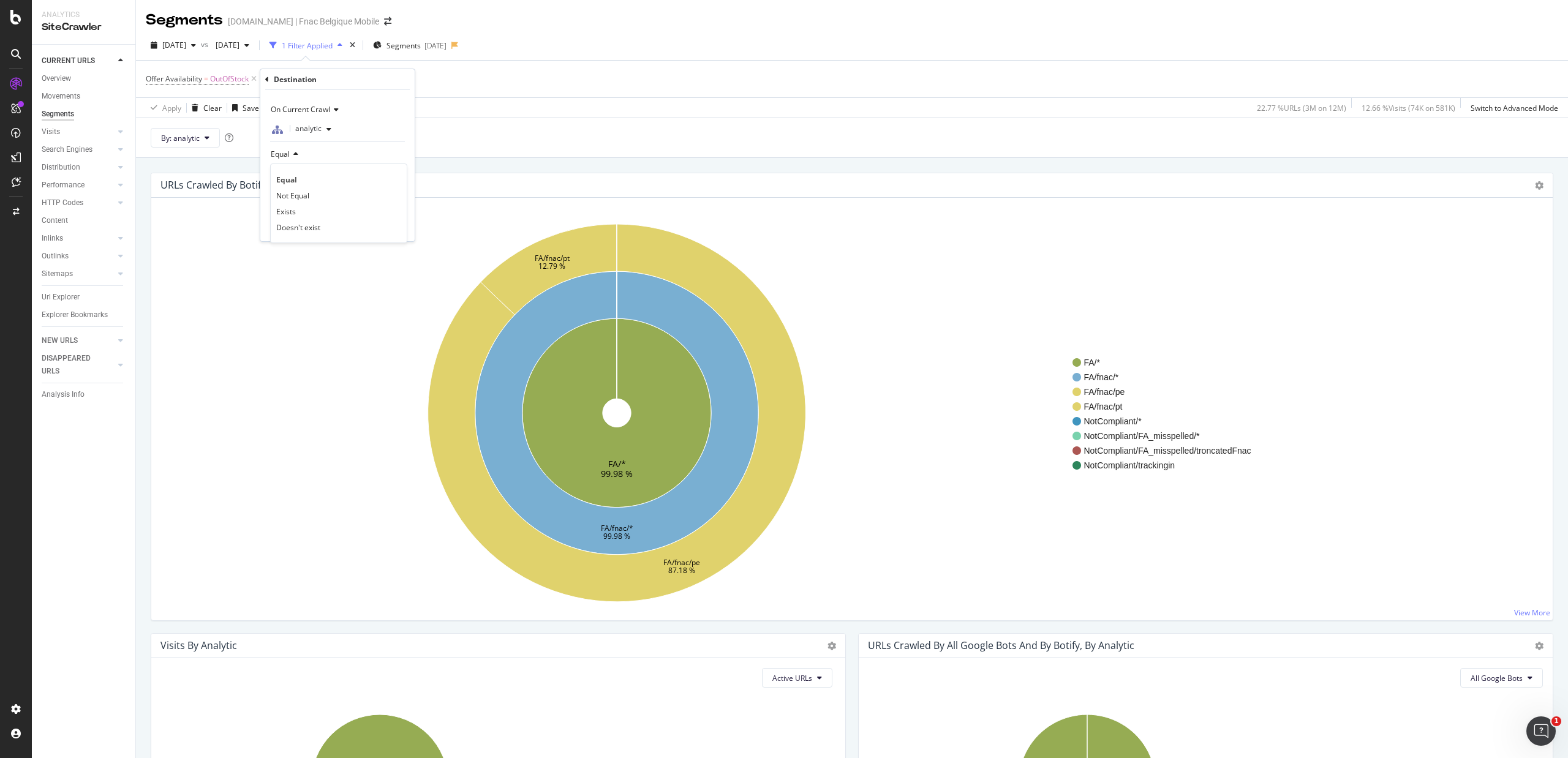
click at [358, 155] on div "Equal" at bounding box center [337, 154] width 135 height 20
click at [311, 202] on span "With Children" at bounding box center [293, 199] width 46 height 11
click at [364, 150] on div "Equal" at bounding box center [337, 154] width 135 height 20
click at [382, 118] on div "On Current Crawl" at bounding box center [337, 109] width 135 height 20
click at [393, 224] on div "Apply" at bounding box center [395, 225] width 19 height 11
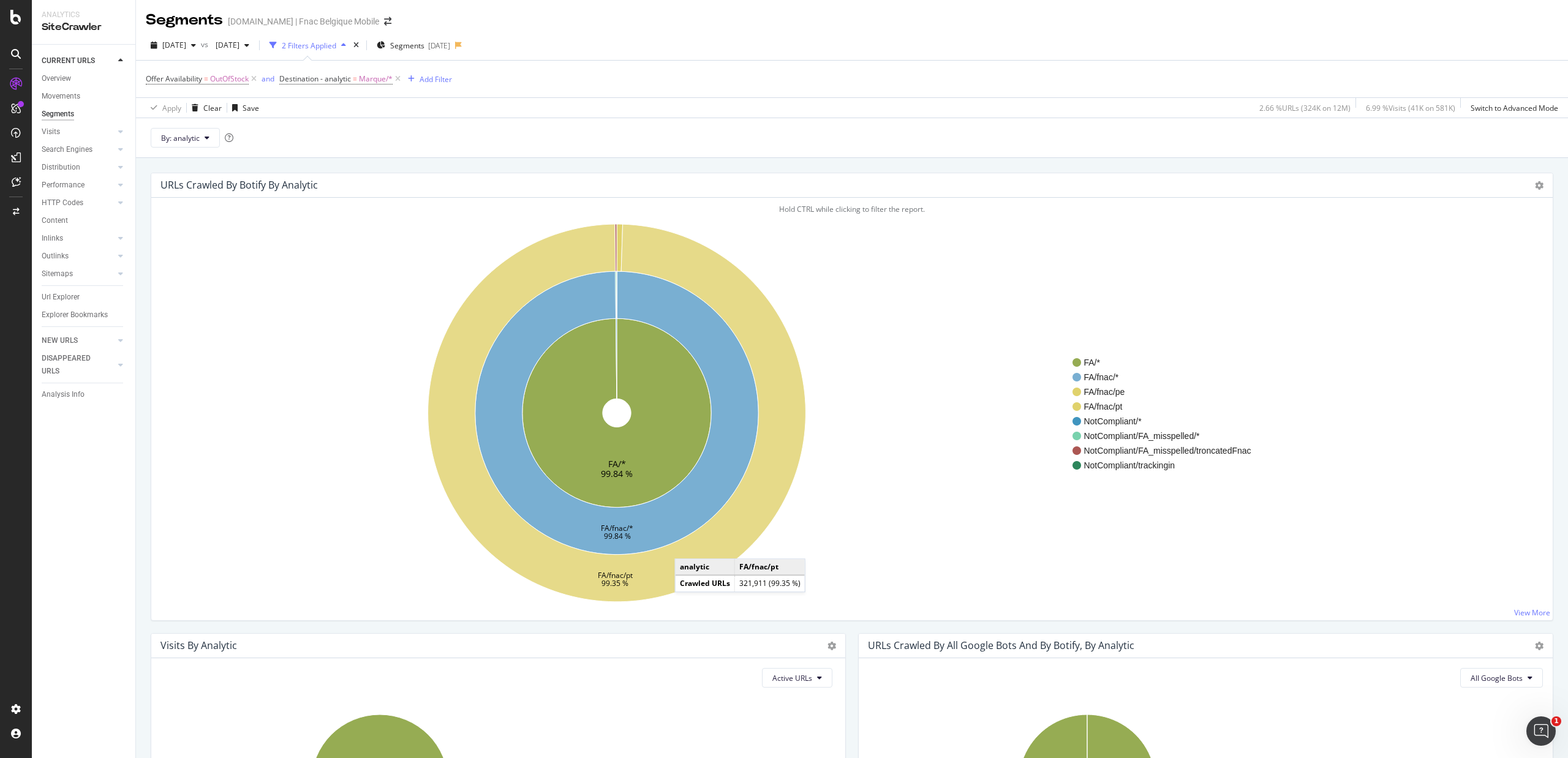
click at [687, 548] on icon at bounding box center [616, 413] width 378 height 378
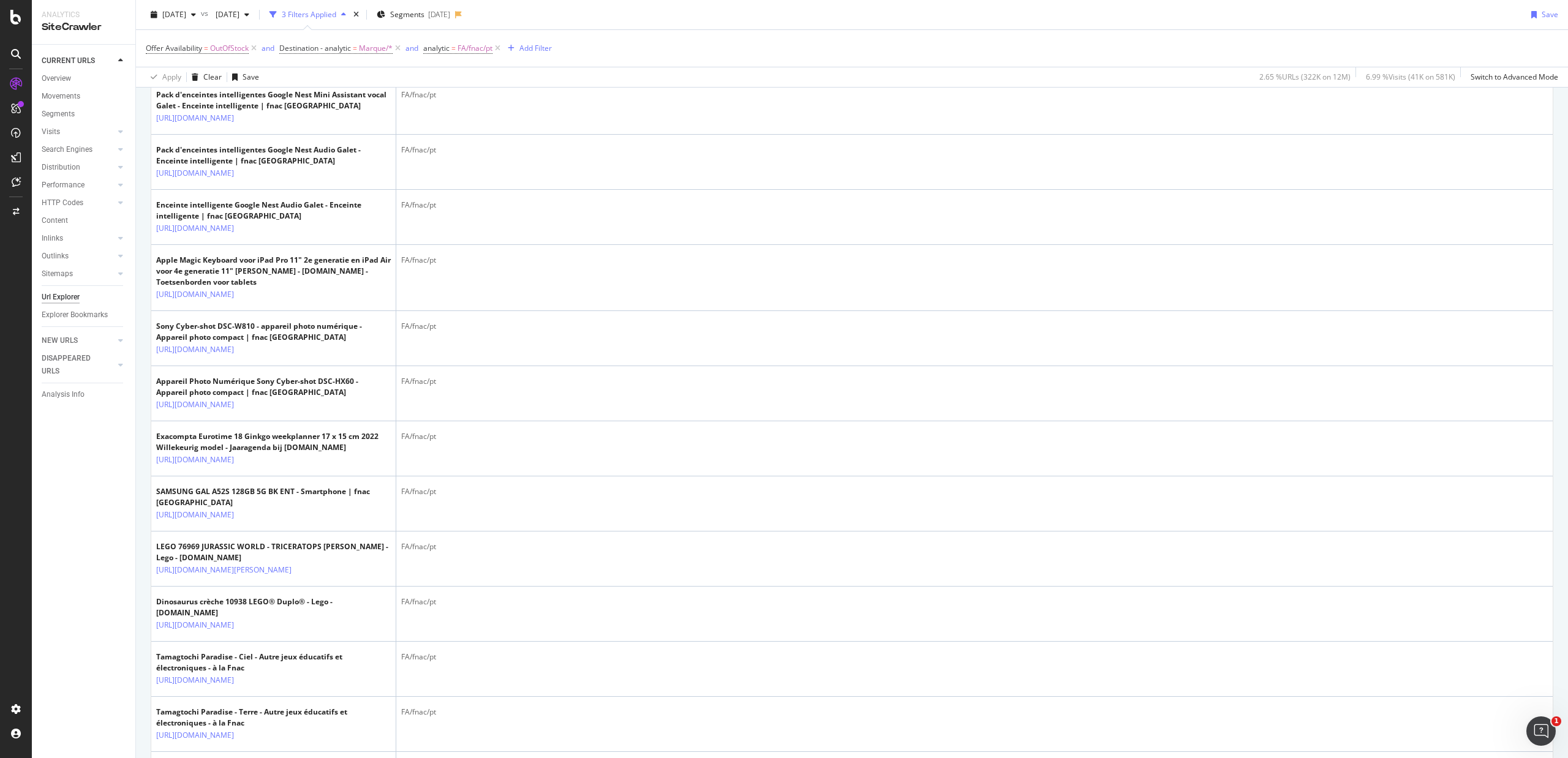
scroll to position [1793, 0]
